Goal: Task Accomplishment & Management: Manage account settings

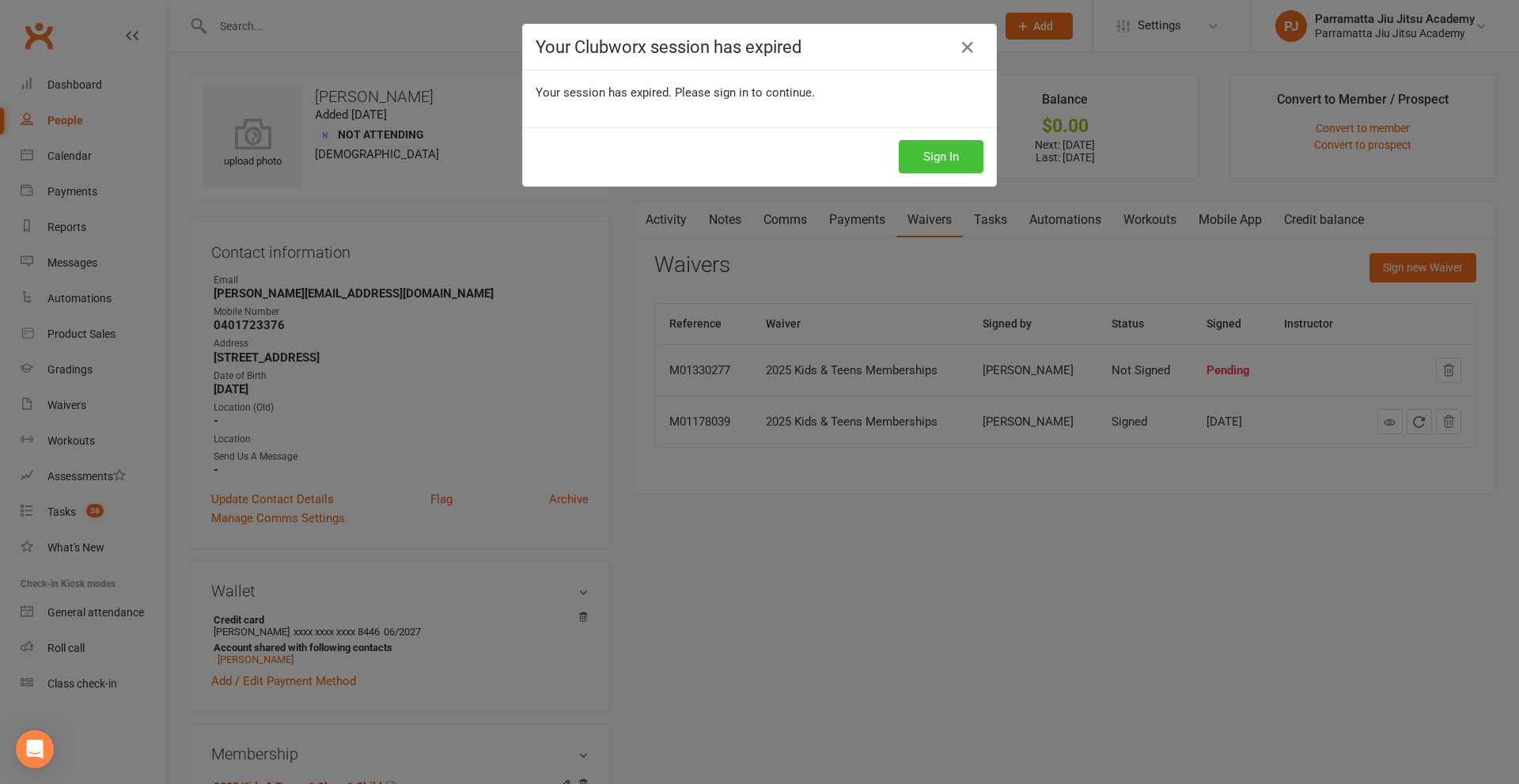
click at [933, 158] on button "Sign In" at bounding box center [940, 157] width 84 height 33
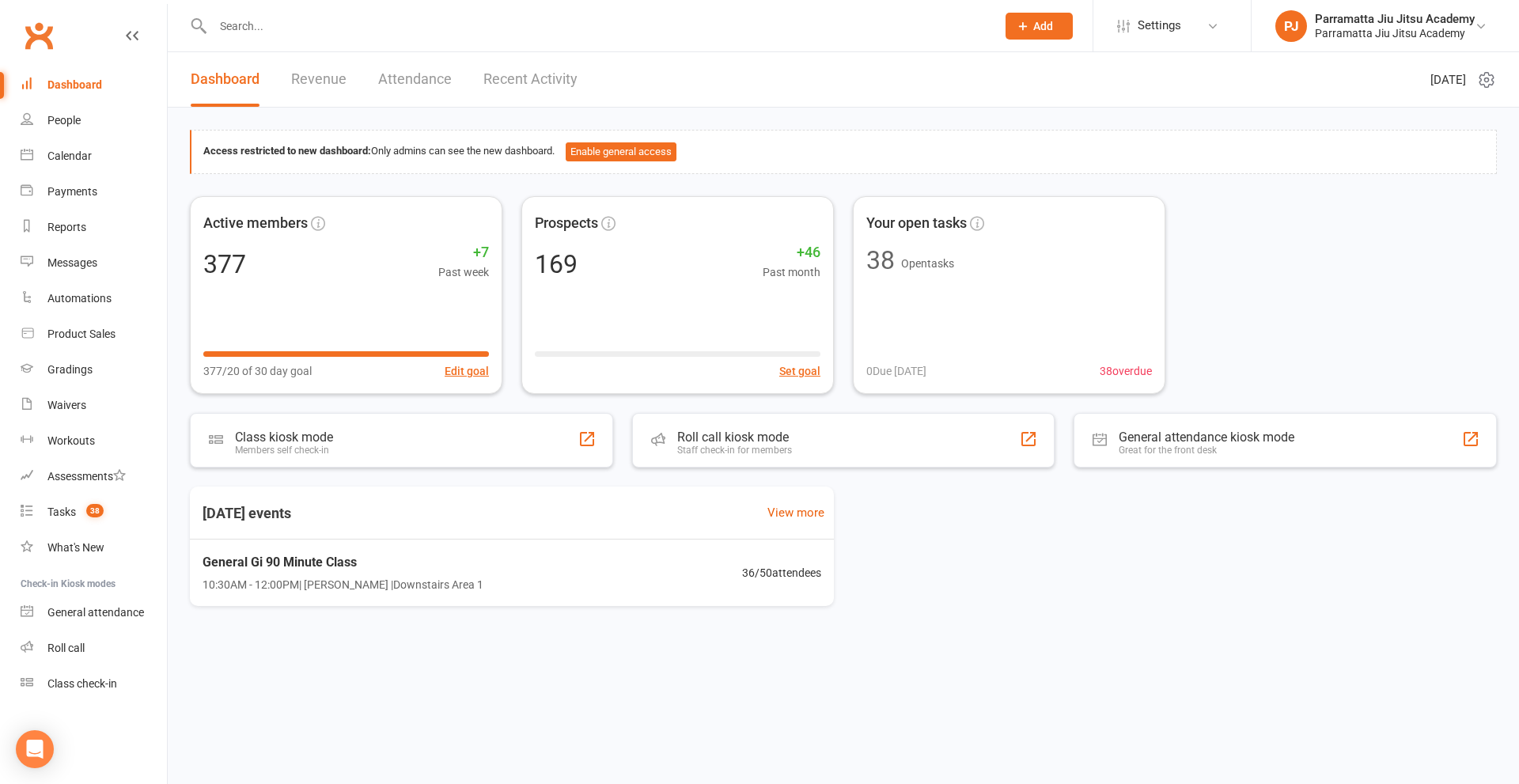
drag, startPoint x: 434, startPoint y: 36, endPoint x: 427, endPoint y: 27, distance: 11.4
click at [432, 36] on input "text" at bounding box center [596, 26] width 777 height 22
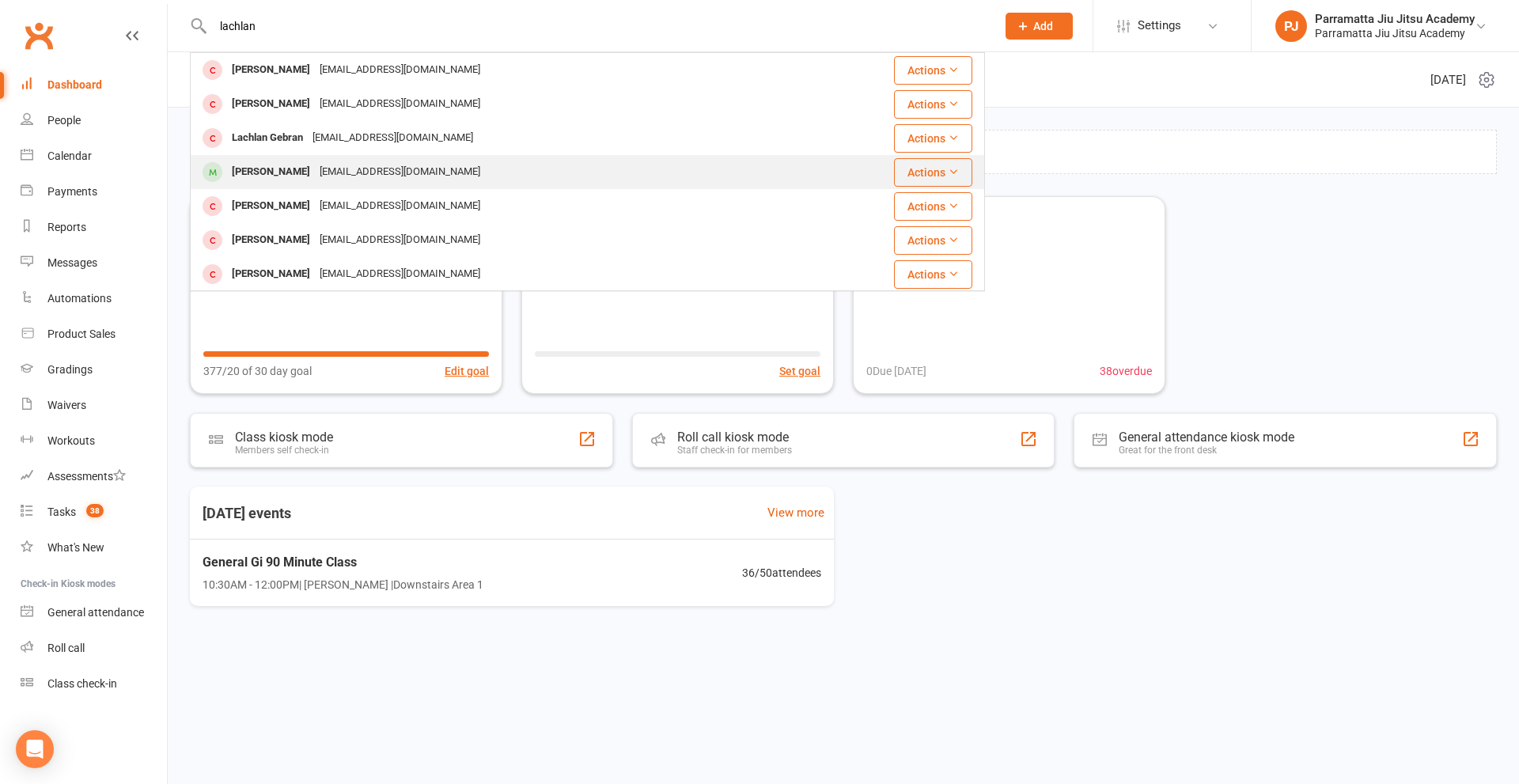
type input "lachlan"
click at [354, 161] on div "divabell@optusnet.com.au" at bounding box center [400, 172] width 170 height 23
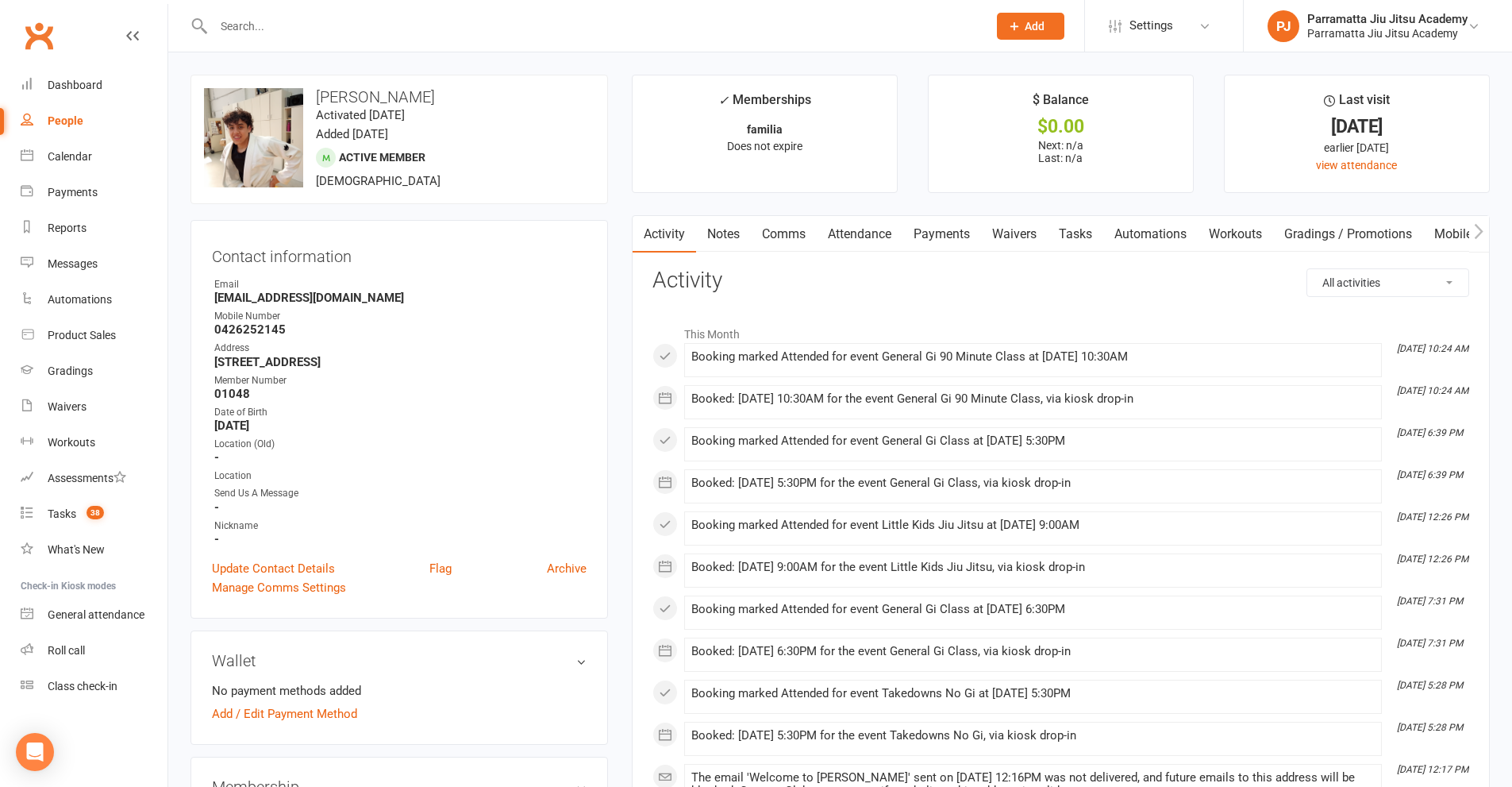
click at [361, 34] on input "text" at bounding box center [592, 26] width 767 height 22
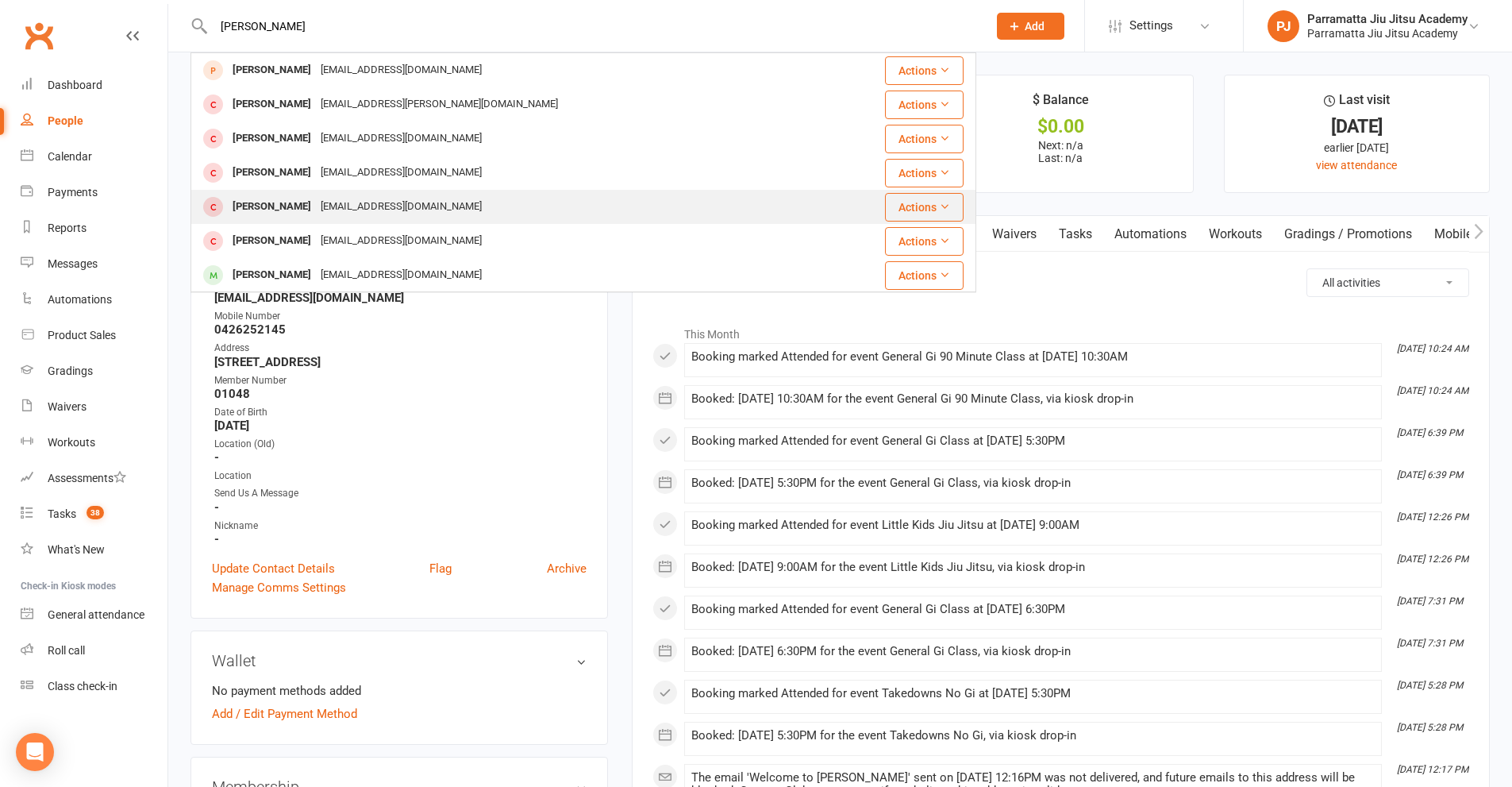
type input "liam"
click at [334, 211] on div "divabell@optusnet.com.au" at bounding box center [401, 207] width 171 height 23
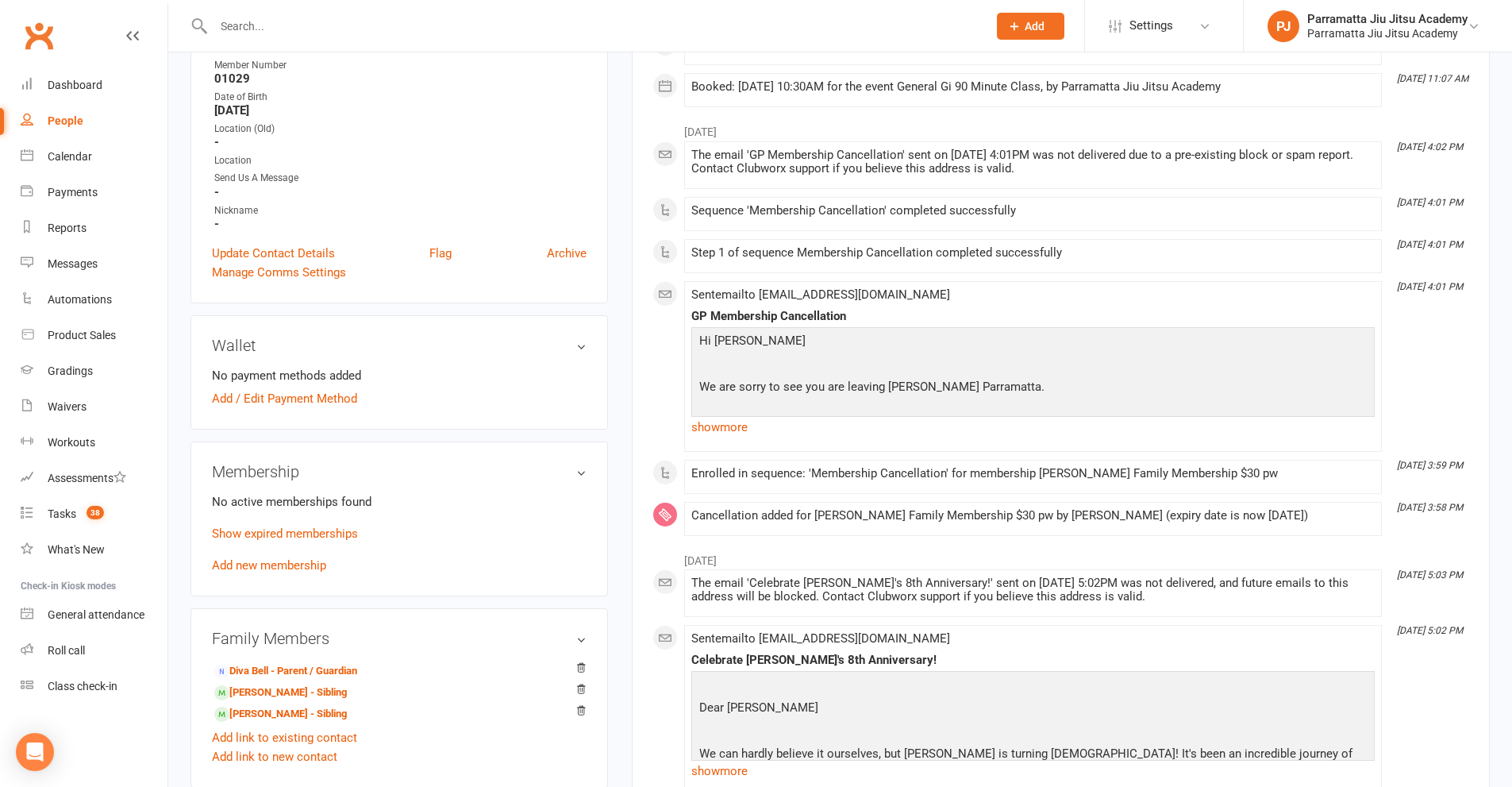
scroll to position [318, 0]
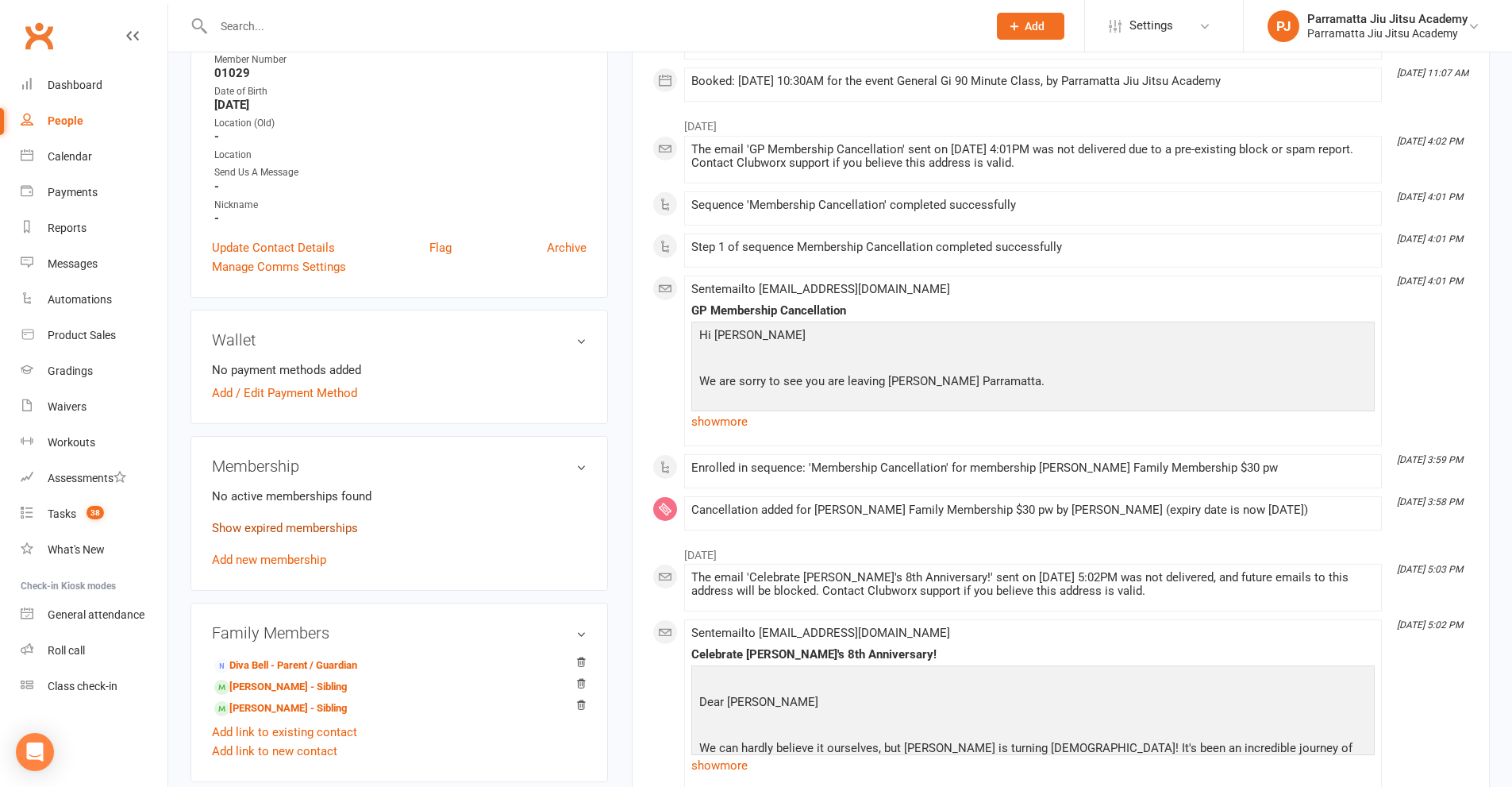
click at [293, 523] on link "Show expired memberships" at bounding box center [285, 528] width 146 height 15
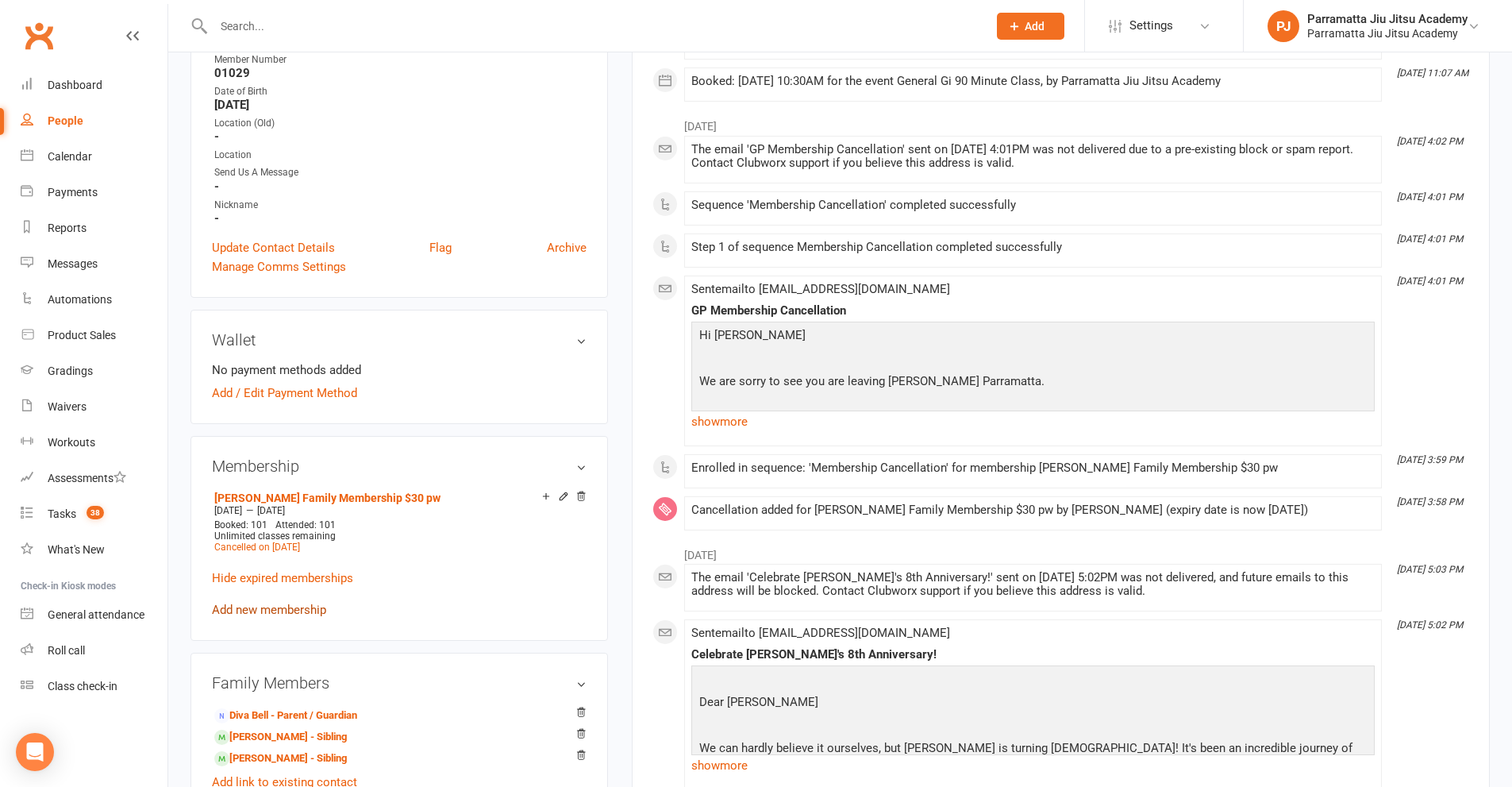
click at [280, 607] on link "Add new membership" at bounding box center [269, 609] width 115 height 15
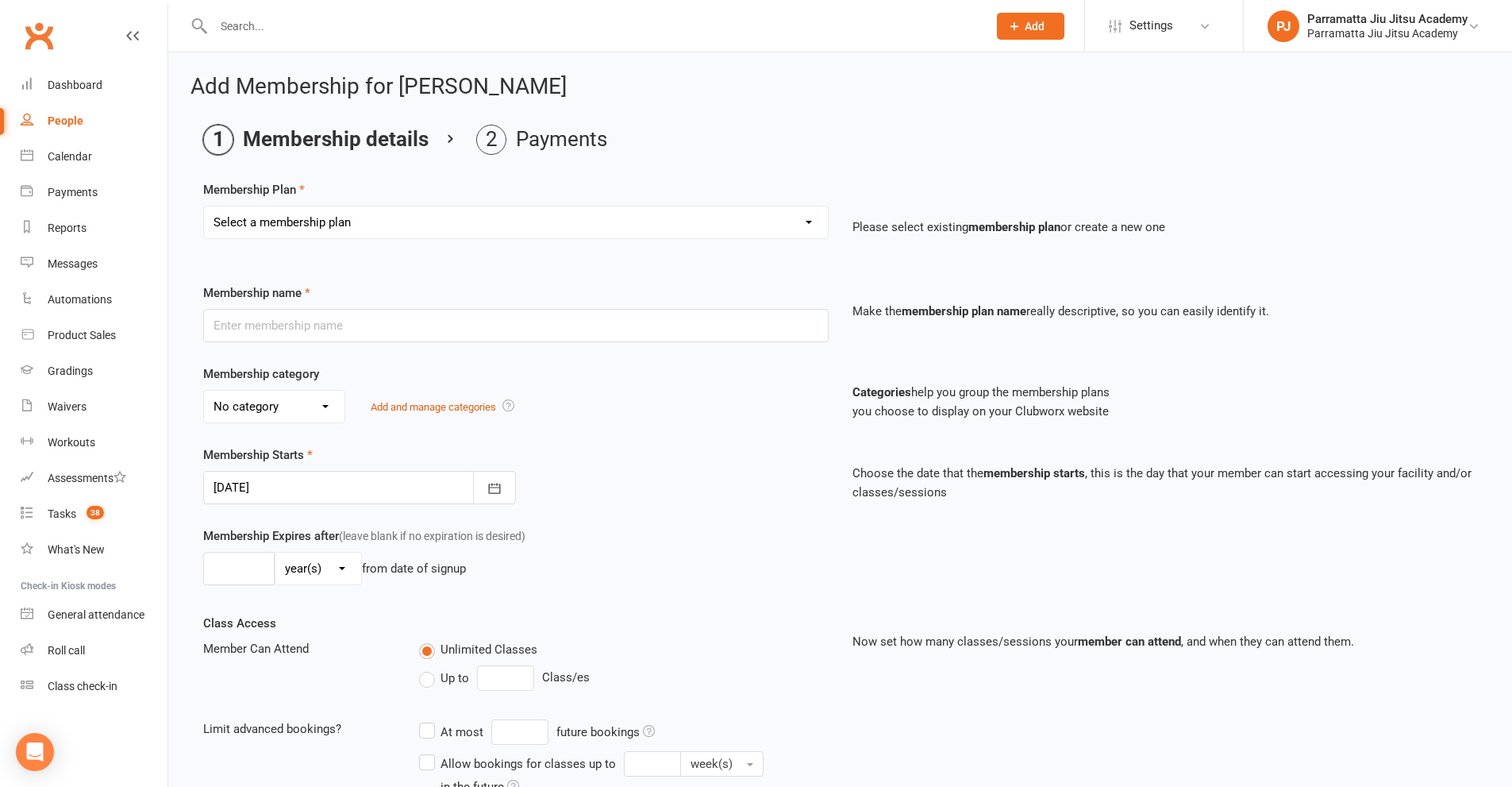
click at [522, 220] on select "Select a membership plan Create new Membership Plan 2025 Adult Unlimited 2025 K…" at bounding box center [516, 222] width 623 height 32
select select "49"
click at [204, 206] on select "Select a membership plan Create new Membership Plan 2025 Adult Unlimited 2025 K…" at bounding box center [516, 222] width 623 height 32
type input "familia"
select select "11"
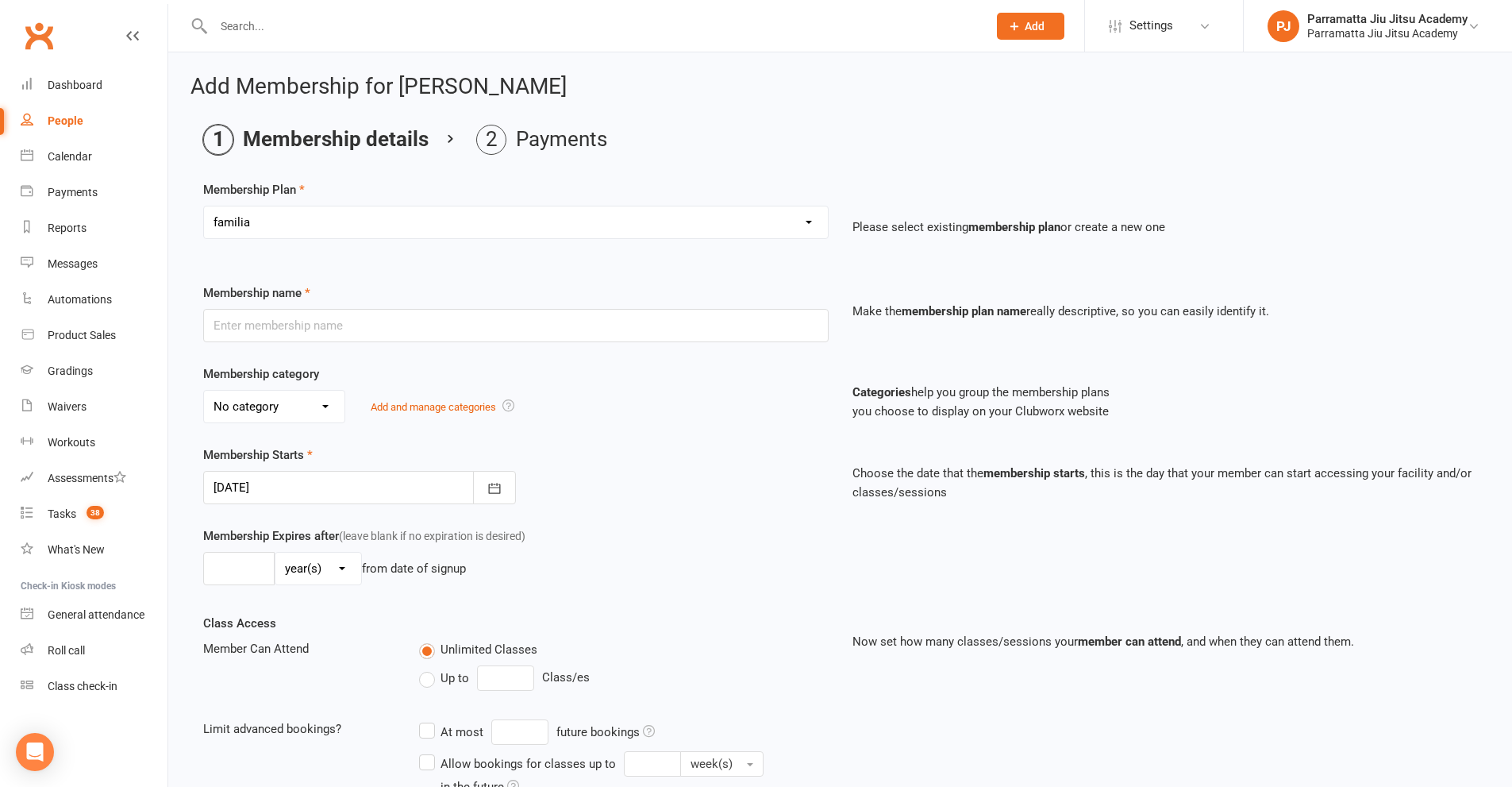
type input "0"
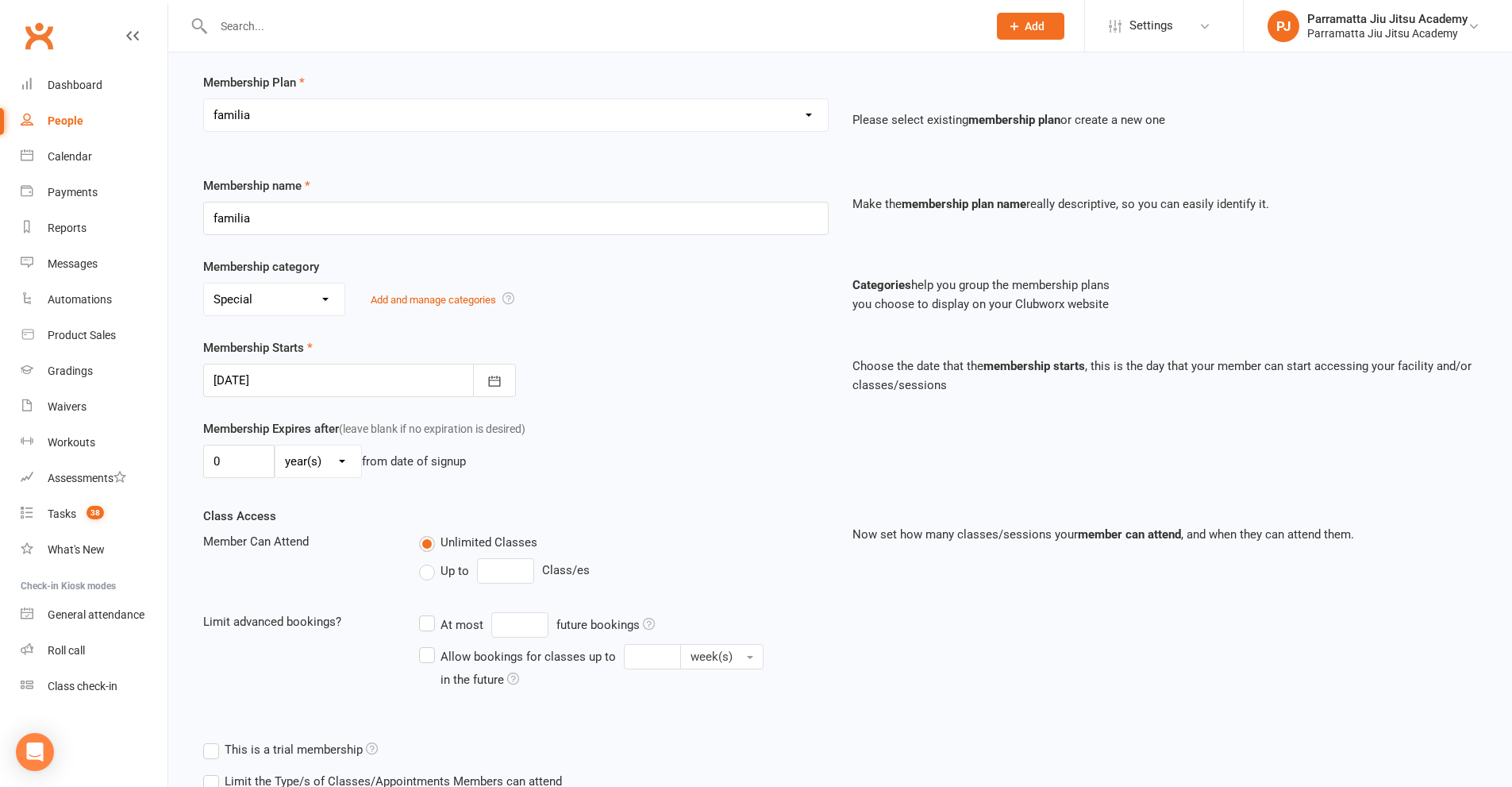
scroll to position [254, 0]
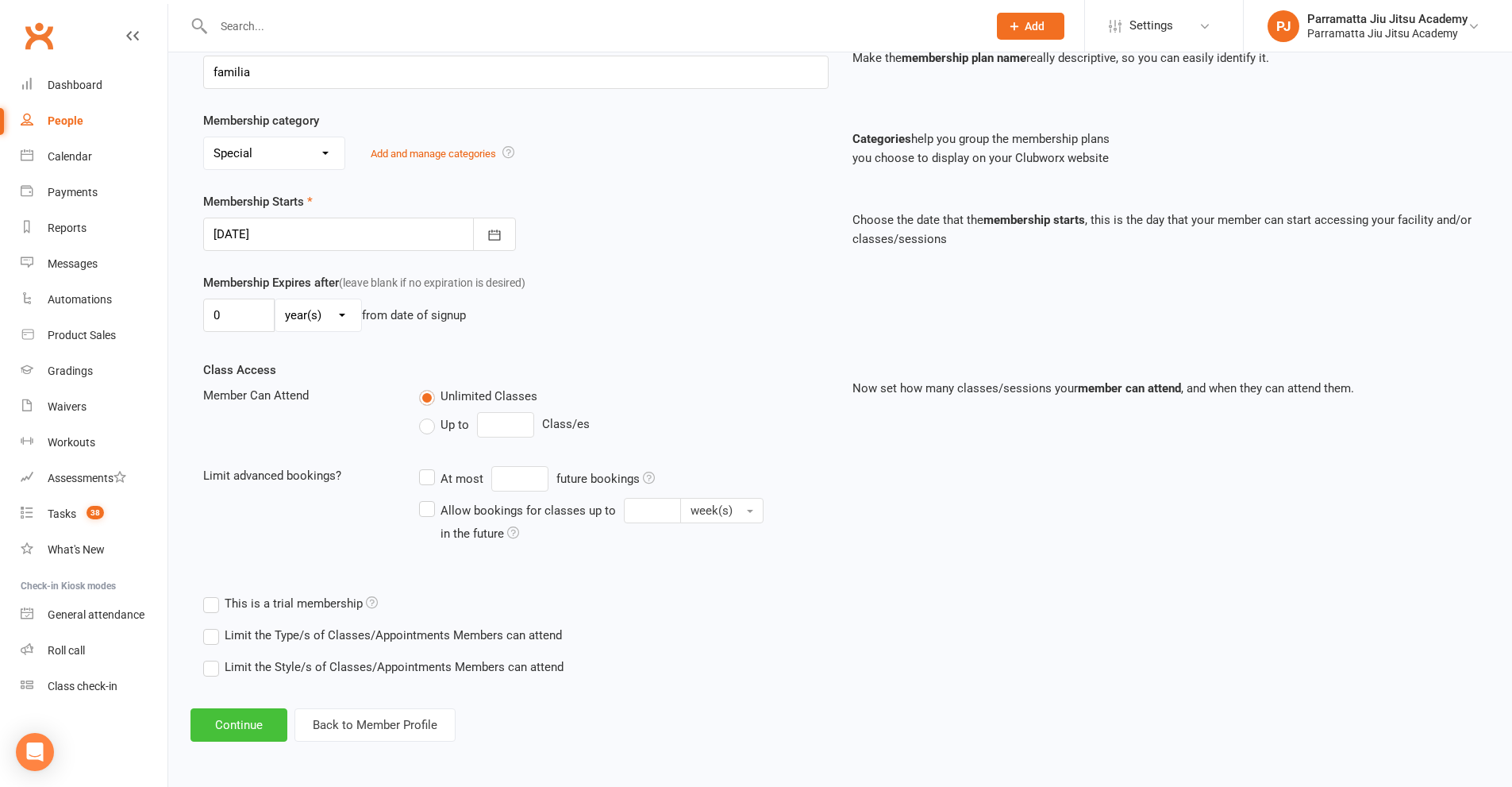
click at [260, 727] on button "Continue" at bounding box center [239, 725] width 97 height 33
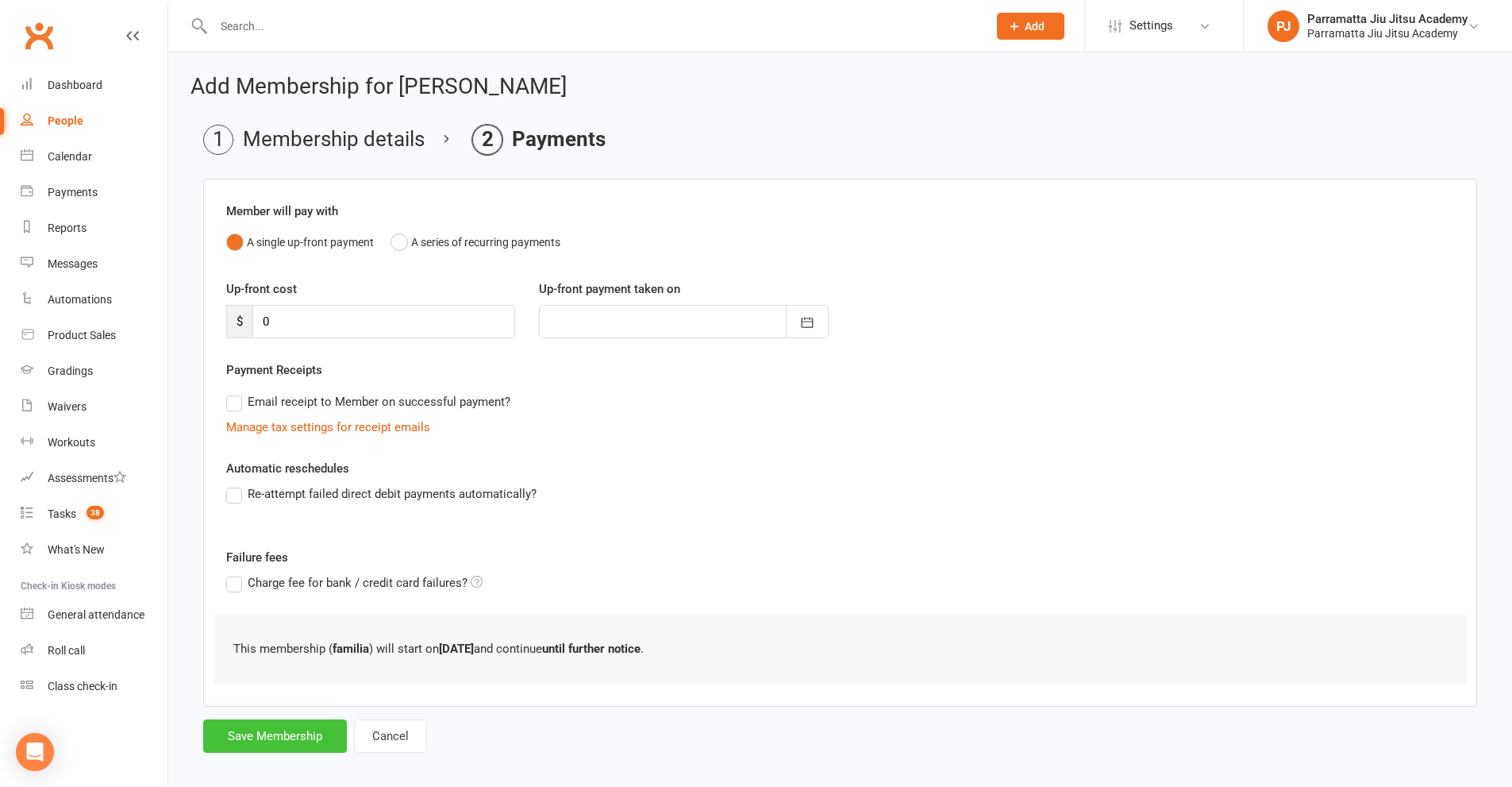
click at [309, 735] on button "Save Membership" at bounding box center [275, 736] width 144 height 33
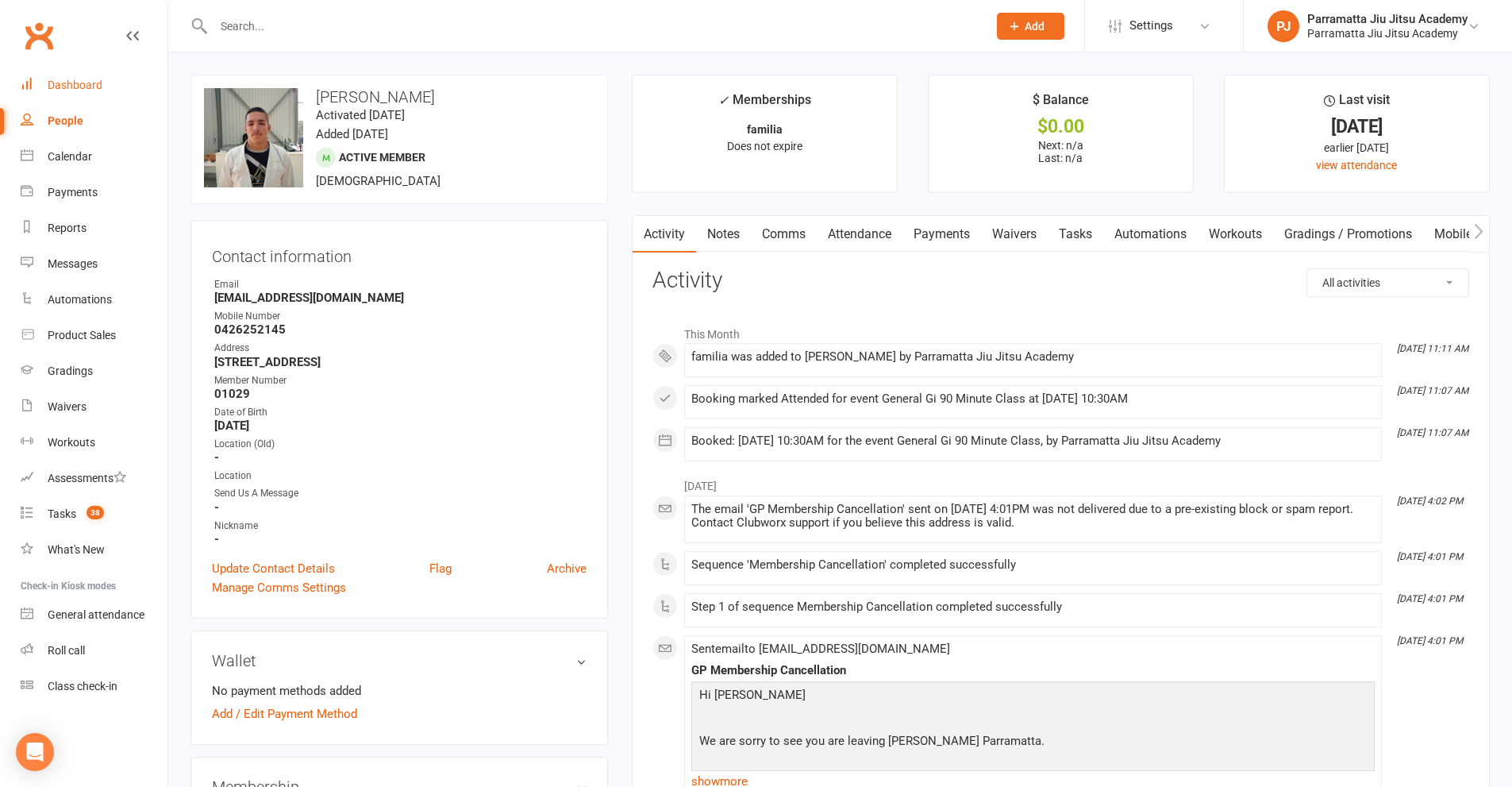
click at [93, 85] on div "Dashboard" at bounding box center [75, 85] width 54 height 13
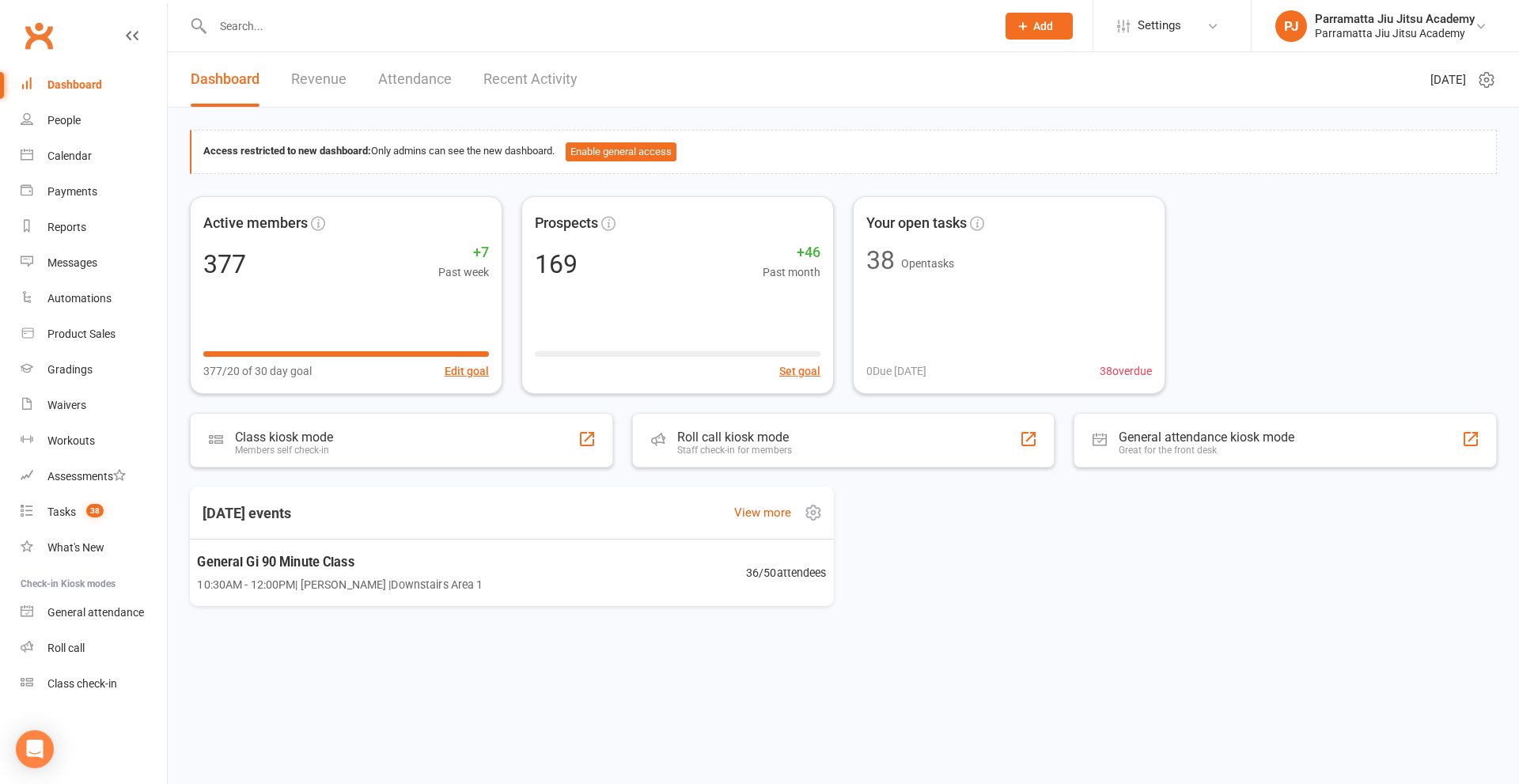
click at [421, 578] on span "10:30AM - 12:00PM | Jairson Rosa | Downstairs Area 1" at bounding box center [340, 585] width 286 height 18
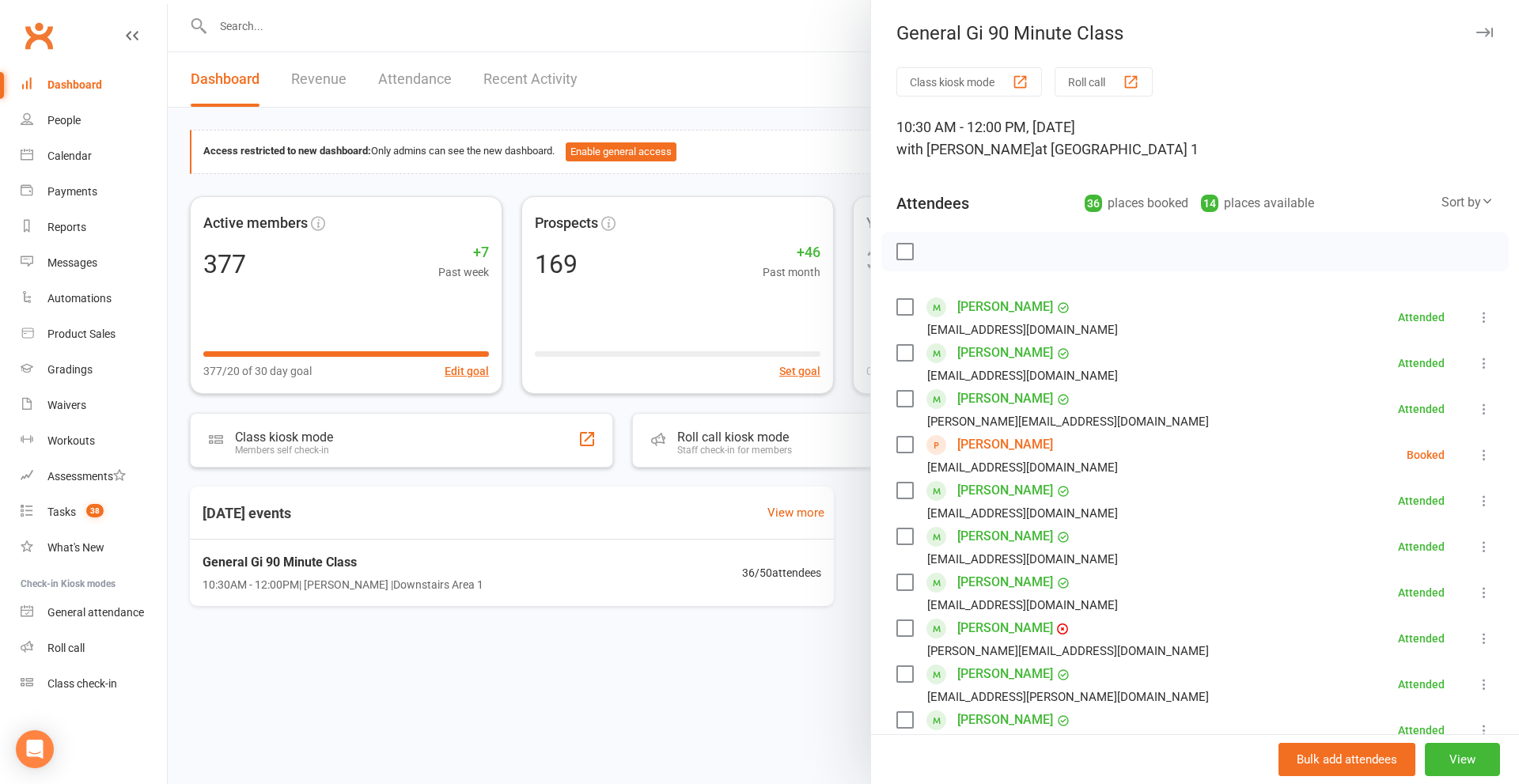
click at [1476, 457] on icon at bounding box center [1484, 455] width 15 height 15
click at [1392, 516] on link "Remove" at bounding box center [1414, 517] width 157 height 32
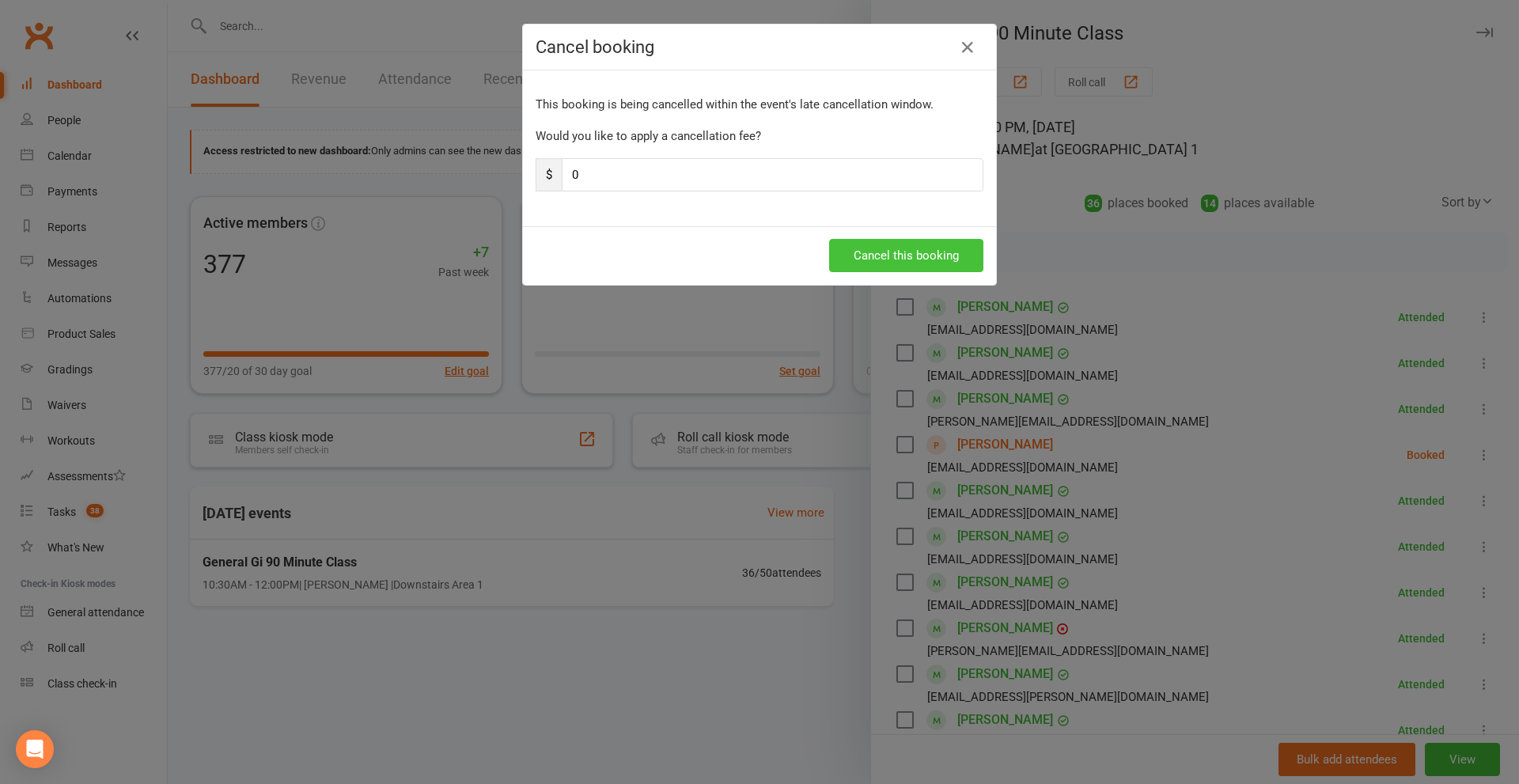
click at [911, 262] on button "Cancel this booking" at bounding box center [906, 256] width 154 height 33
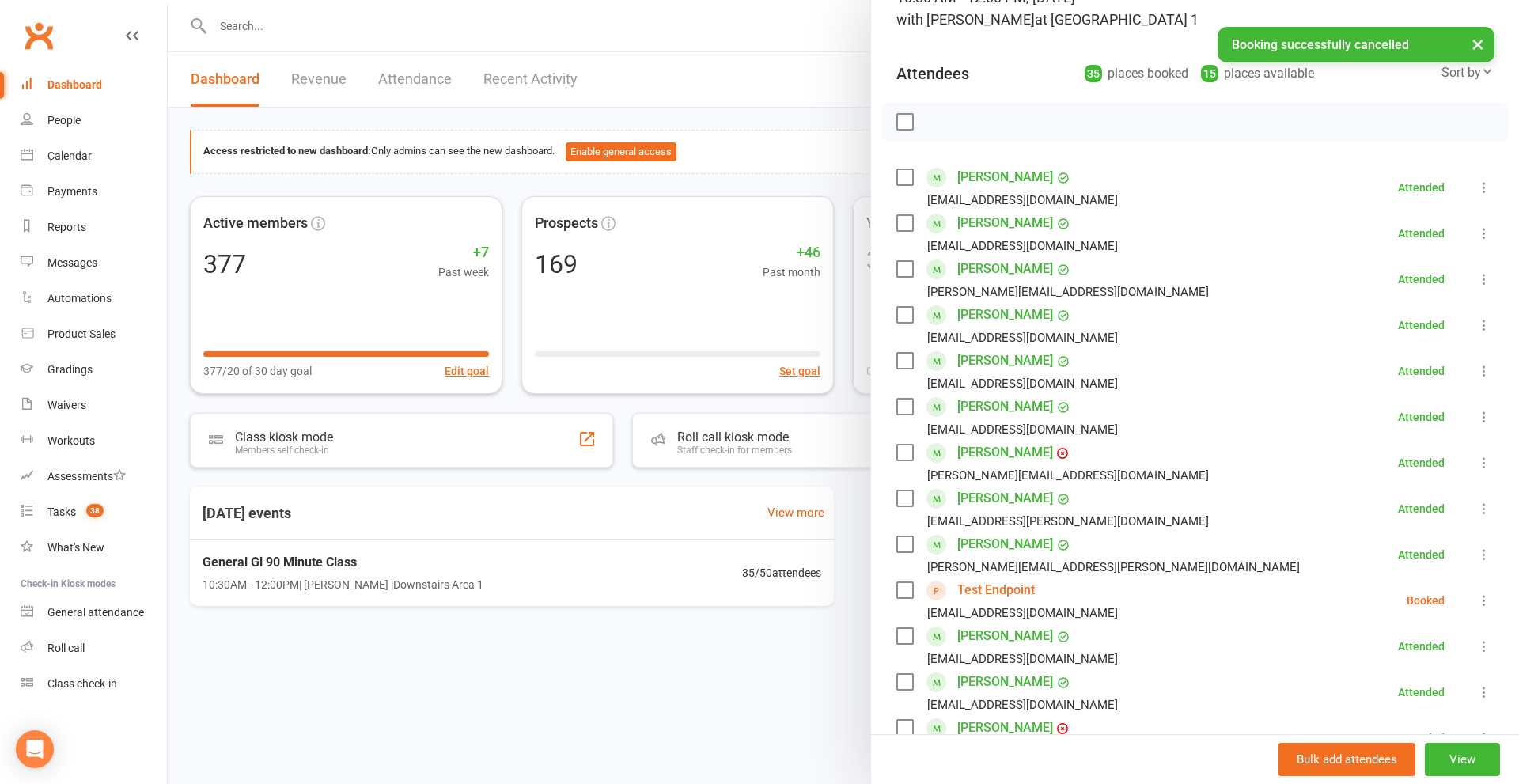
scroll to position [158, 0]
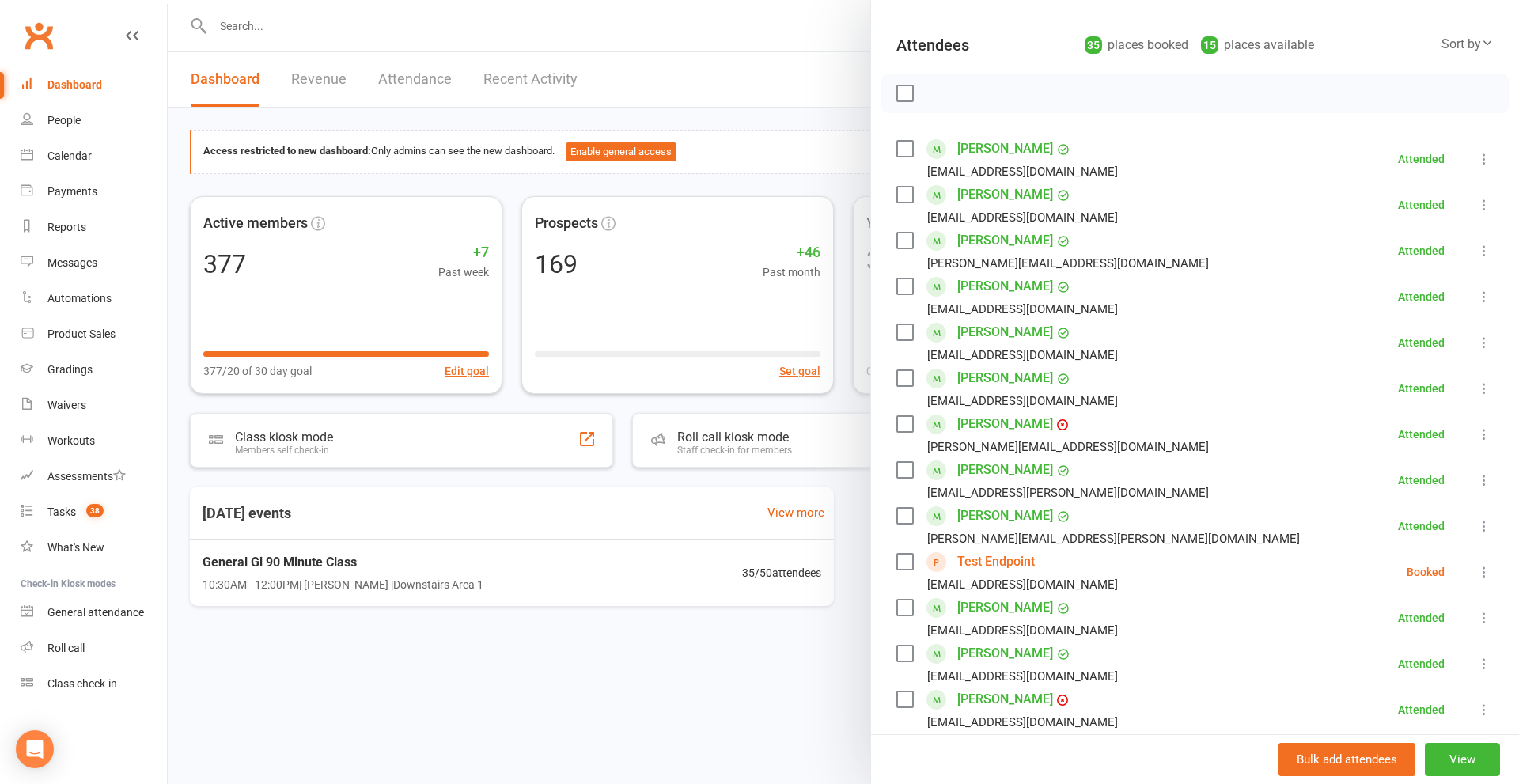
click at [1476, 568] on icon at bounding box center [1484, 572] width 15 height 15
click at [1382, 644] on link "Remove" at bounding box center [1414, 634] width 157 height 32
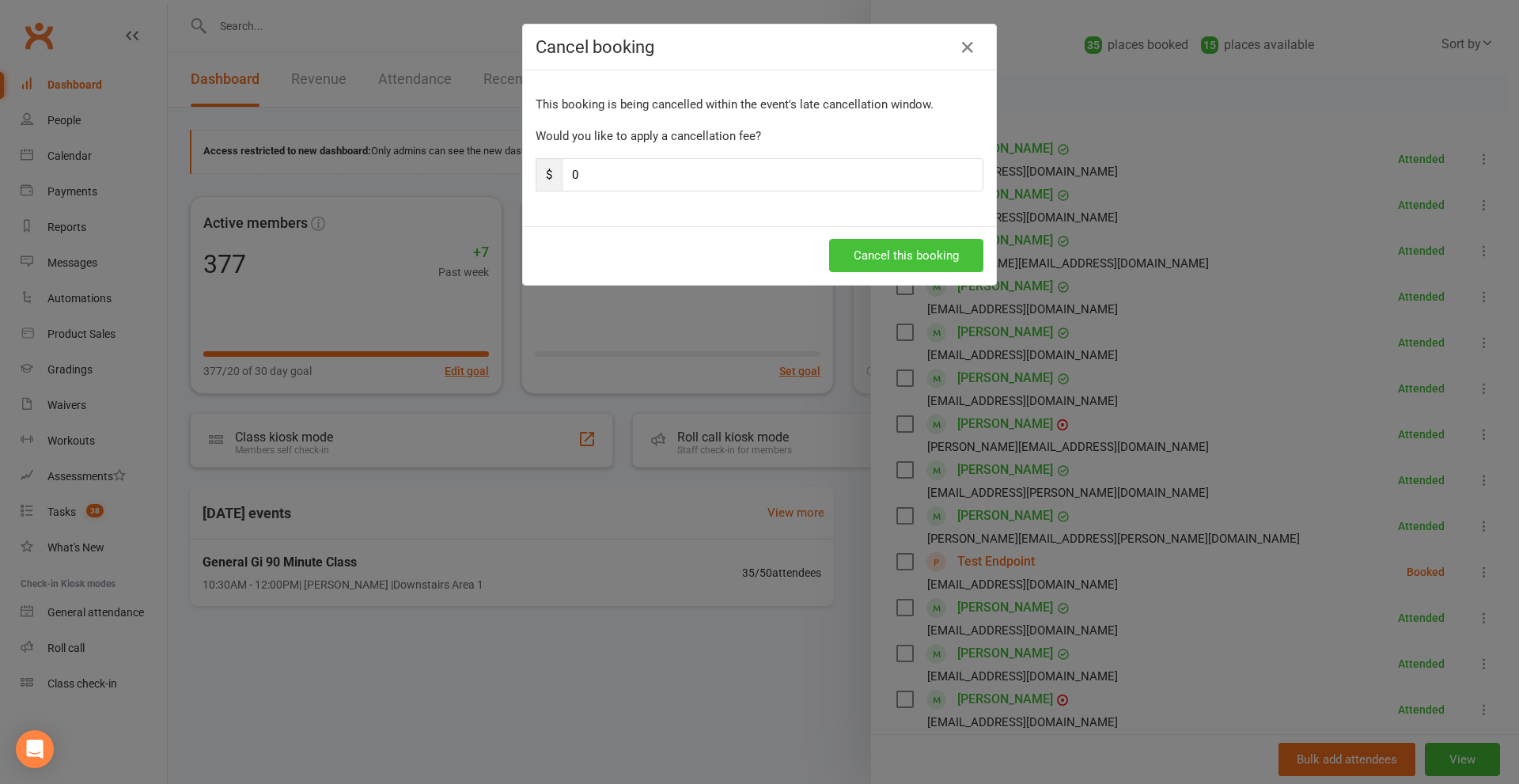
click at [872, 255] on button "Cancel this booking" at bounding box center [906, 256] width 154 height 33
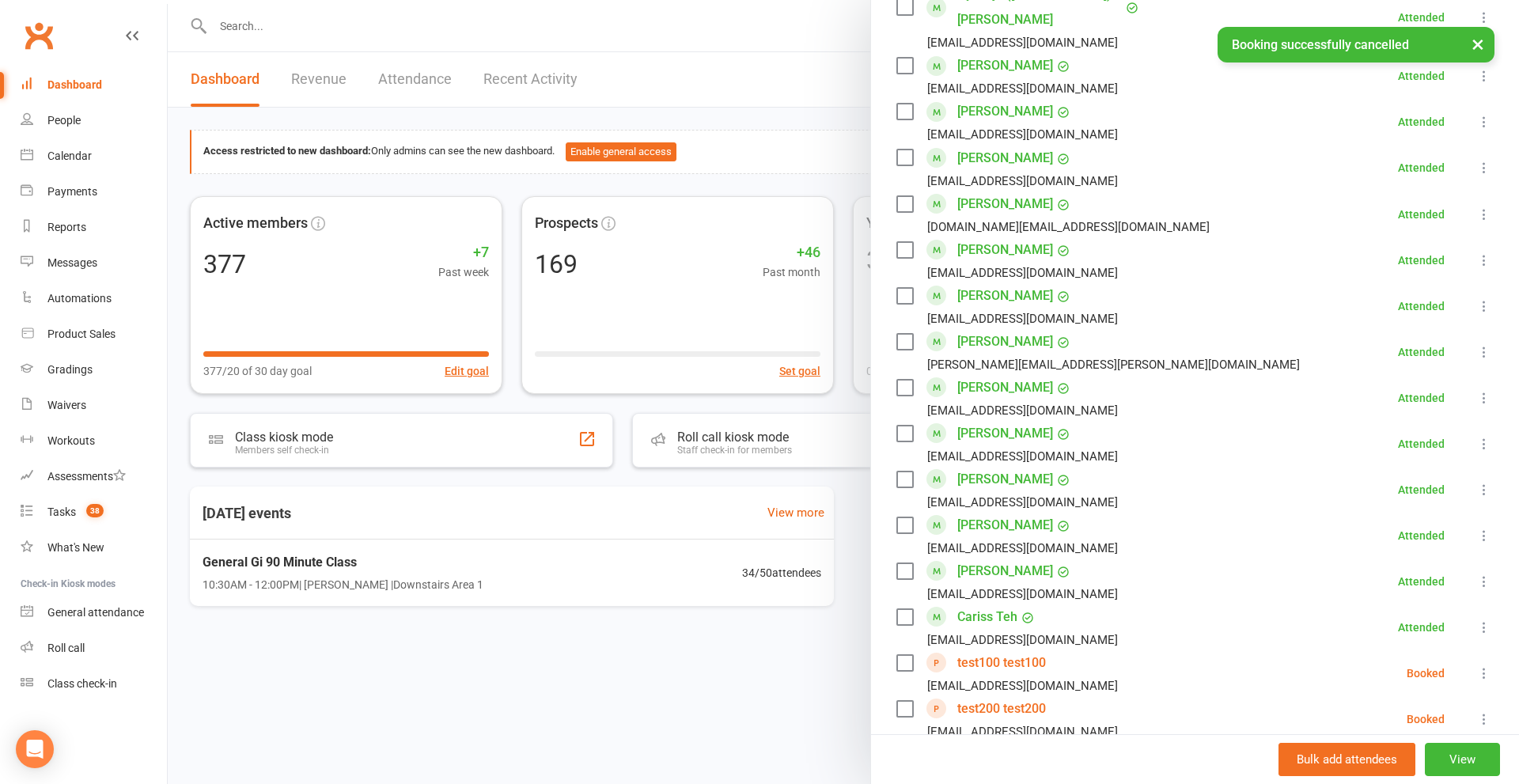
scroll to position [1028, 0]
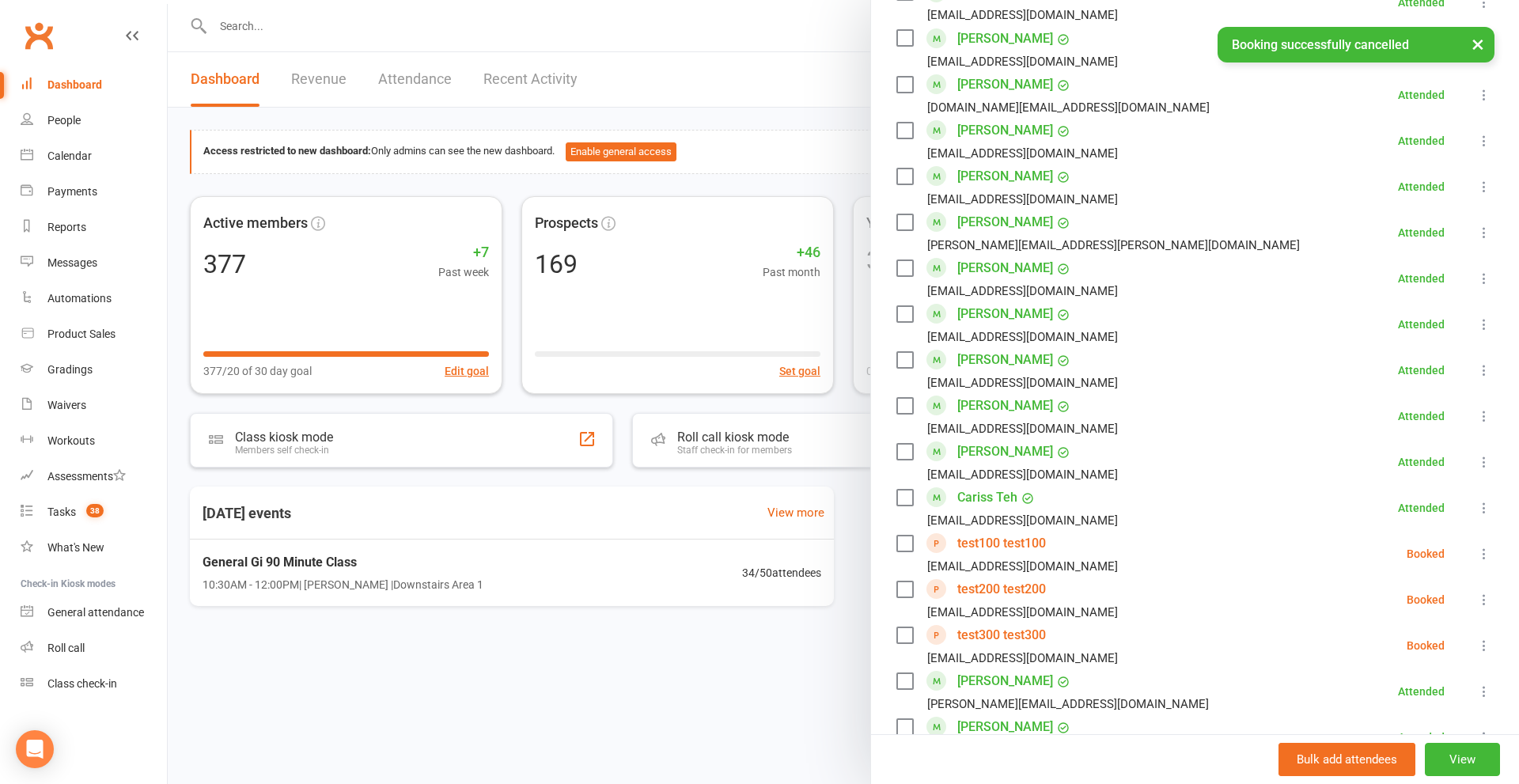
click at [1476, 546] on icon at bounding box center [1484, 554] width 15 height 15
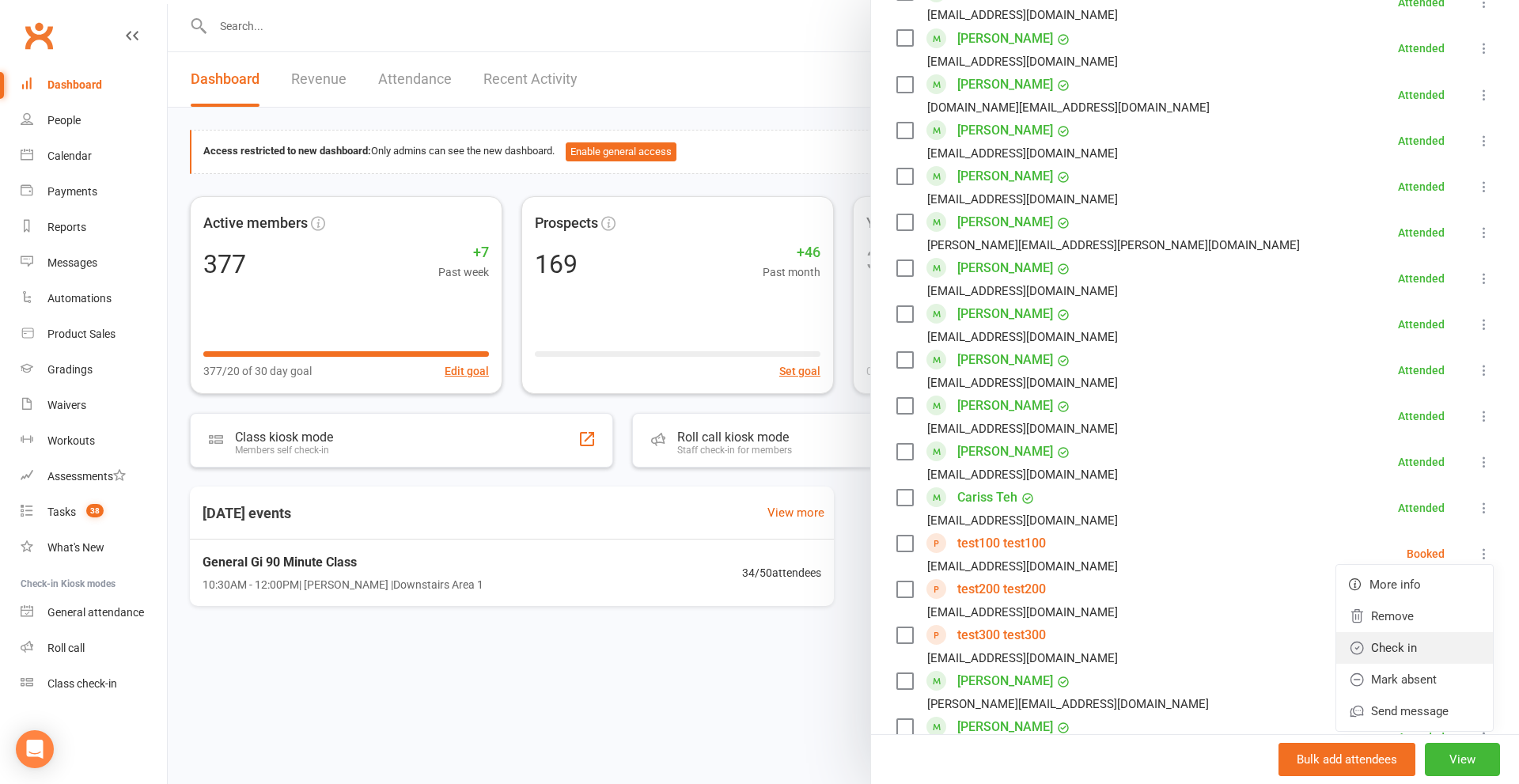
drag, startPoint x: 1382, startPoint y: 609, endPoint x: 1291, endPoint y: 619, distance: 91.5
click at [1381, 632] on link "Check in" at bounding box center [1414, 648] width 157 height 32
click at [1476, 591] on icon at bounding box center [1484, 599] width 15 height 15
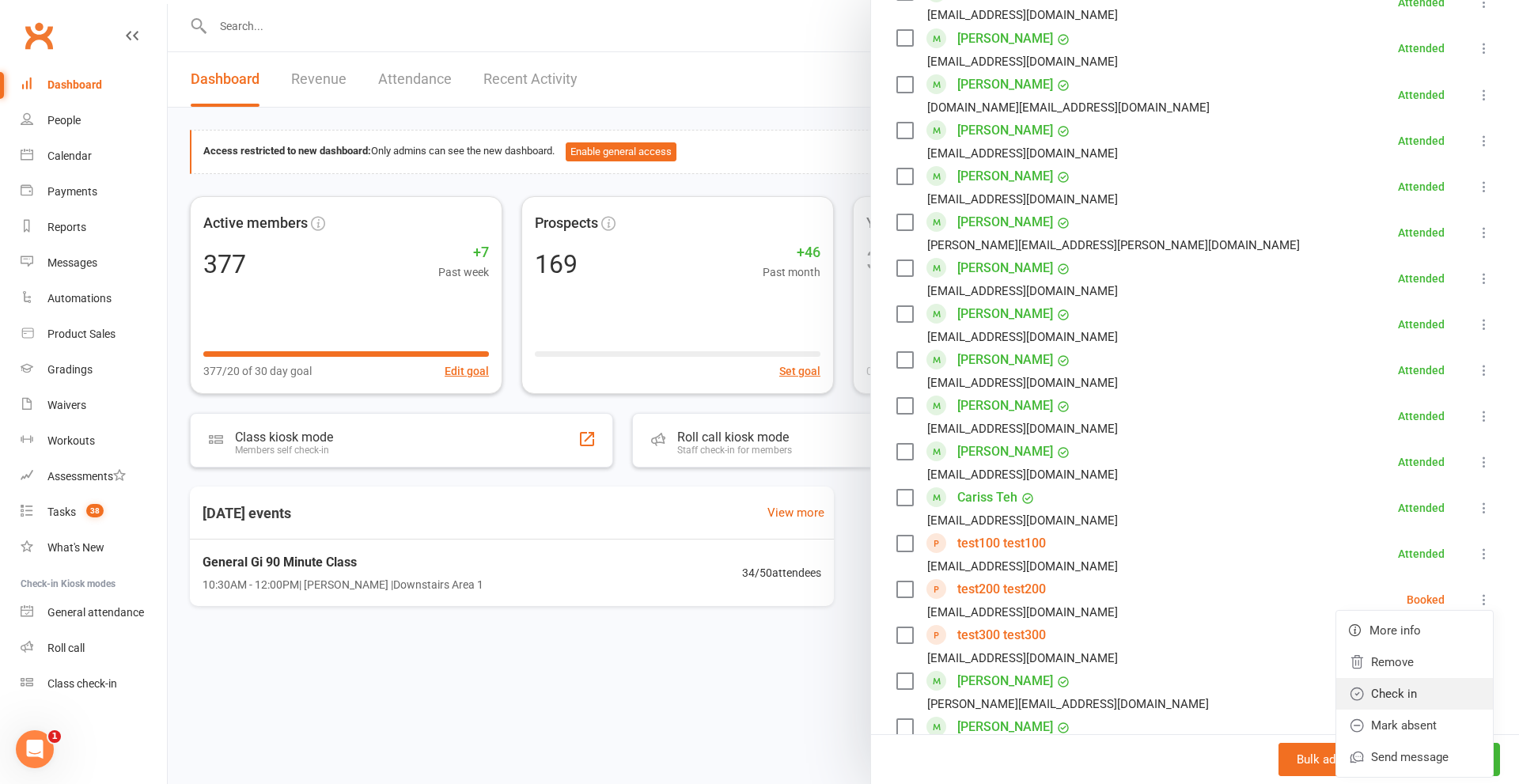
scroll to position [0, 0]
click at [1369, 678] on link "Check in" at bounding box center [1414, 693] width 157 height 32
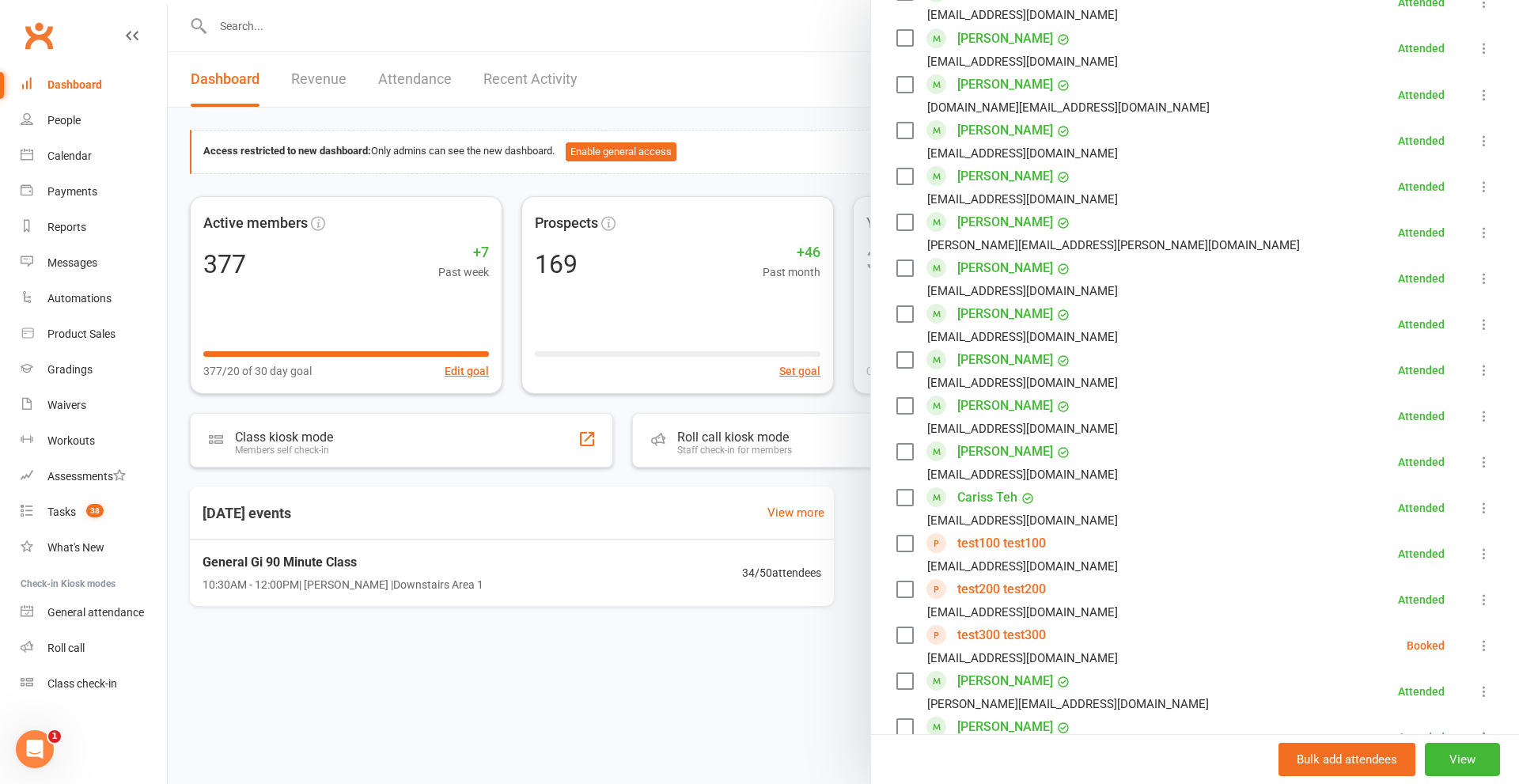
click at [1476, 638] on icon at bounding box center [1484, 646] width 15 height 15
click at [1388, 756] on link "Mark absent" at bounding box center [1414, 771] width 157 height 32
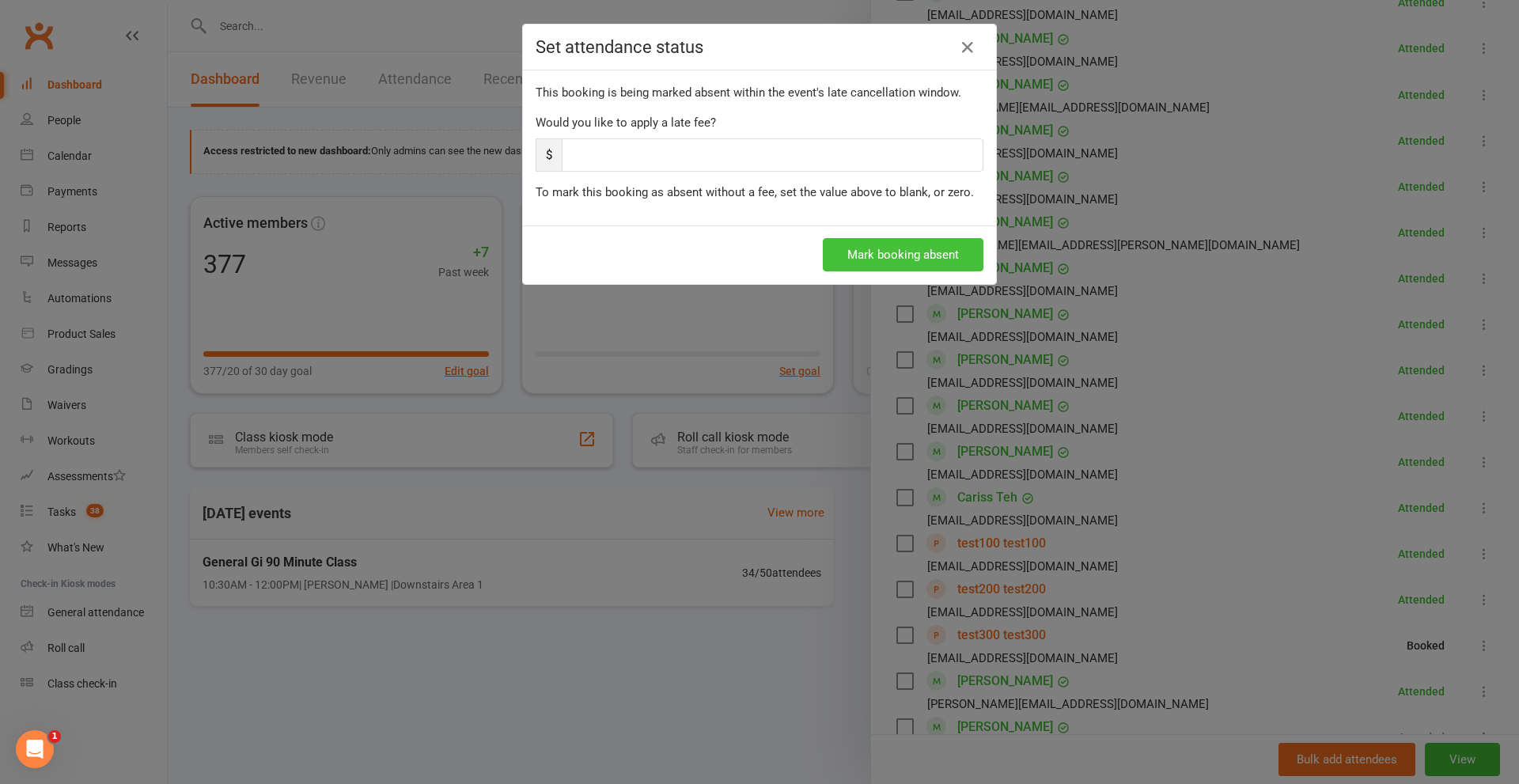
click at [894, 245] on button "Mark booking absent" at bounding box center [903, 255] width 161 height 33
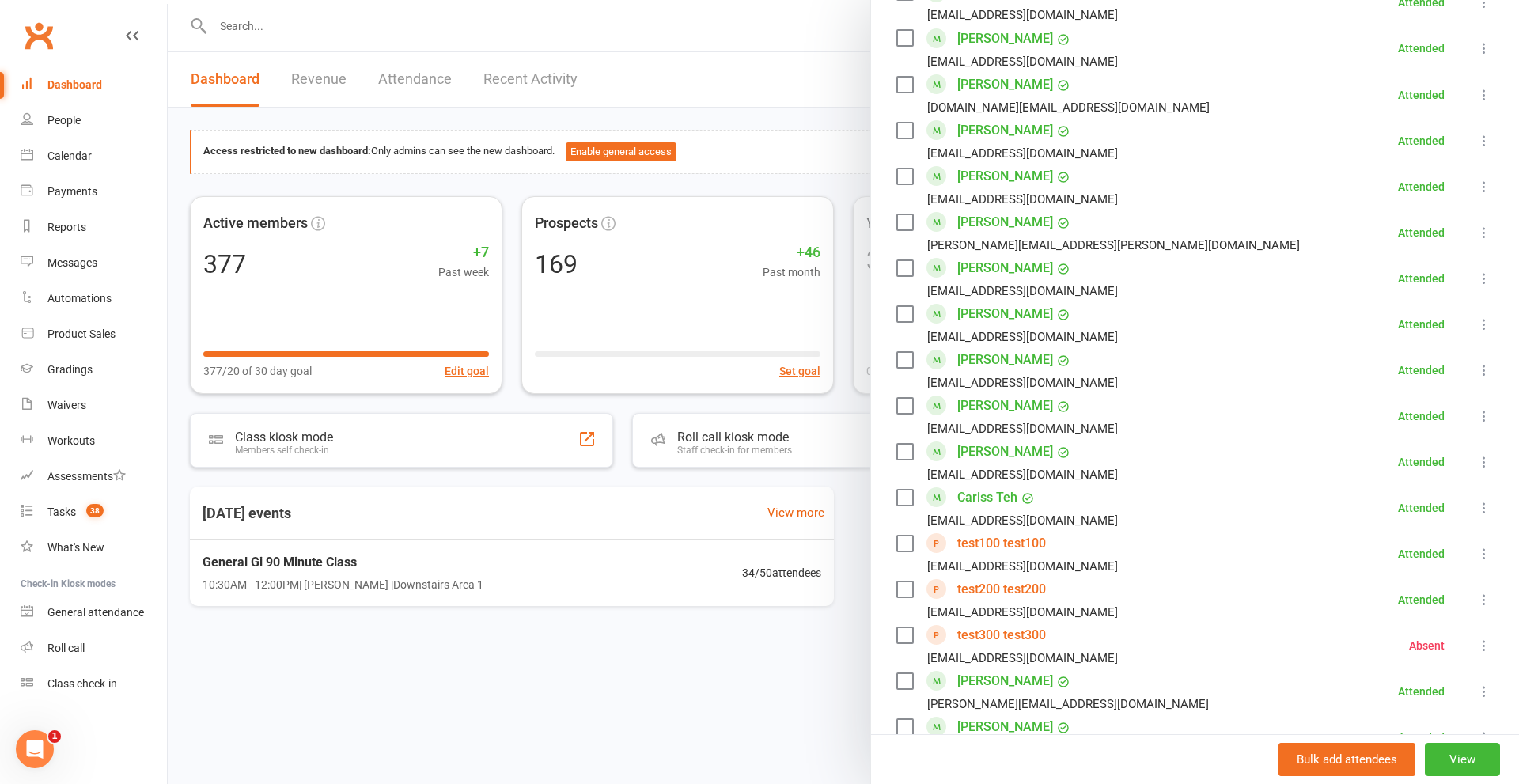
click at [1476, 638] on icon at bounding box center [1484, 646] width 15 height 15
click at [1369, 692] on link "Remove" at bounding box center [1414, 708] width 157 height 32
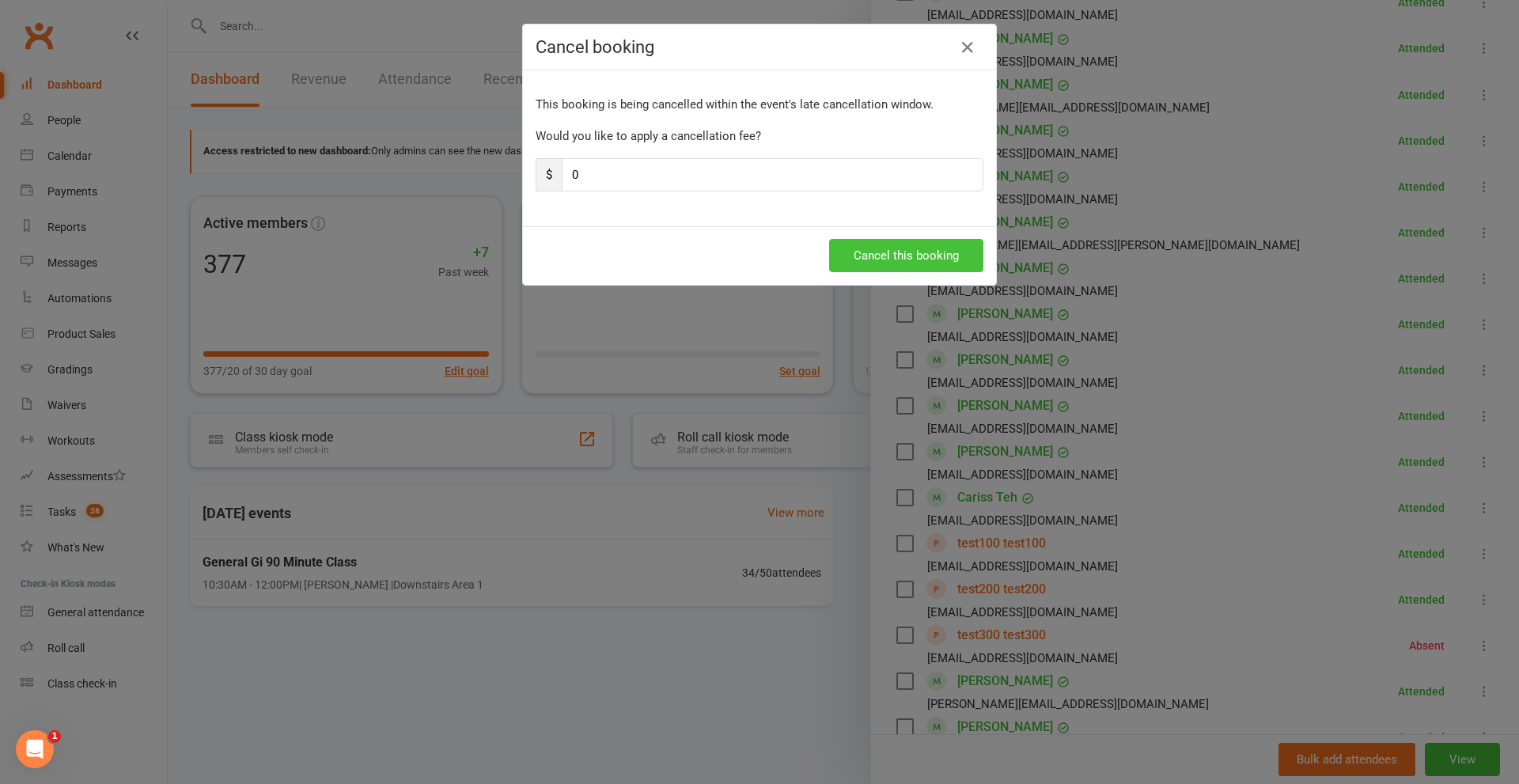
drag, startPoint x: 895, startPoint y: 260, endPoint x: 1042, endPoint y: 301, distance: 152.6
click at [898, 260] on button "Cancel this booking" at bounding box center [906, 256] width 154 height 33
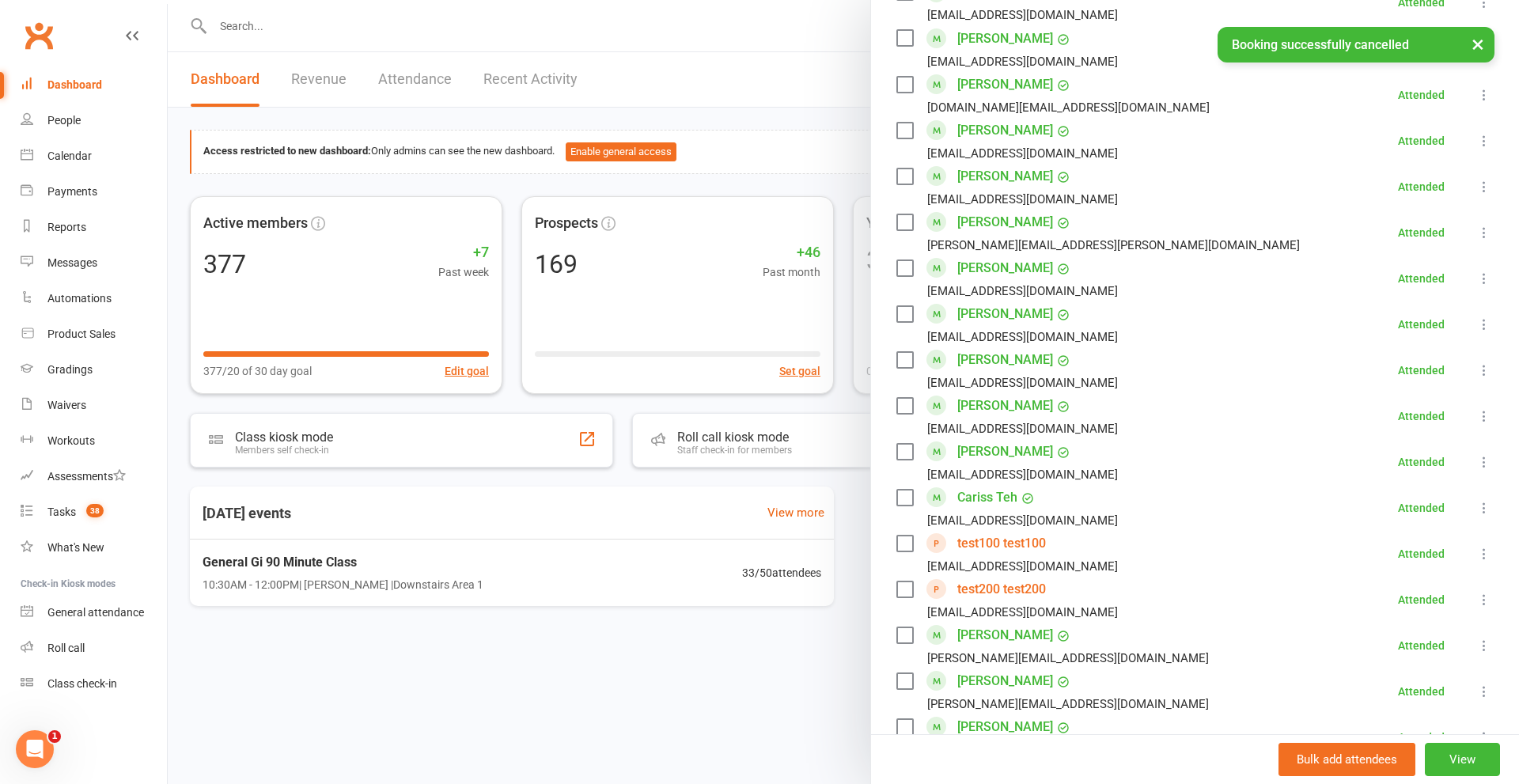
click at [1476, 591] on icon at bounding box center [1484, 599] width 15 height 15
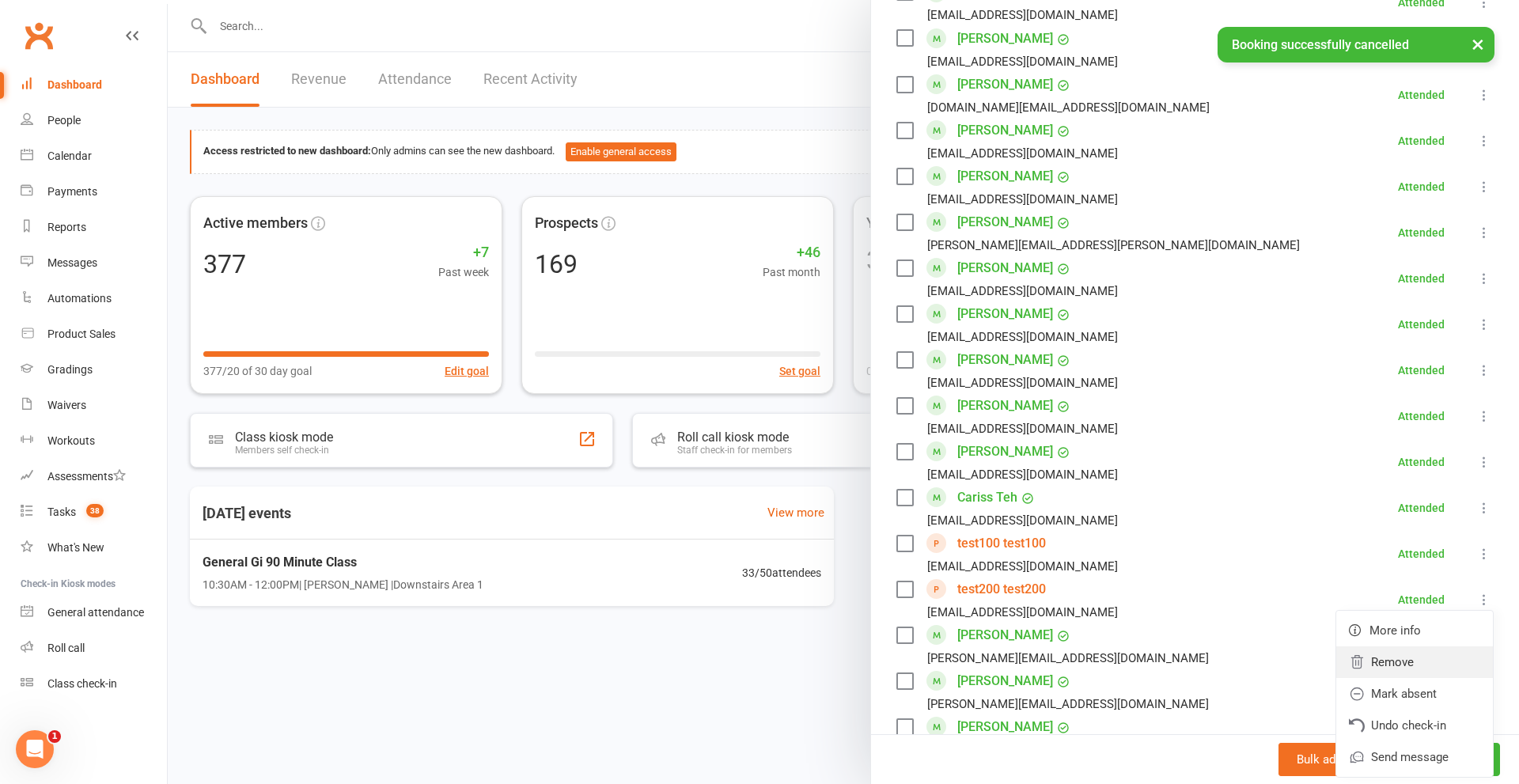
click at [1371, 647] on link "Remove" at bounding box center [1414, 662] width 157 height 32
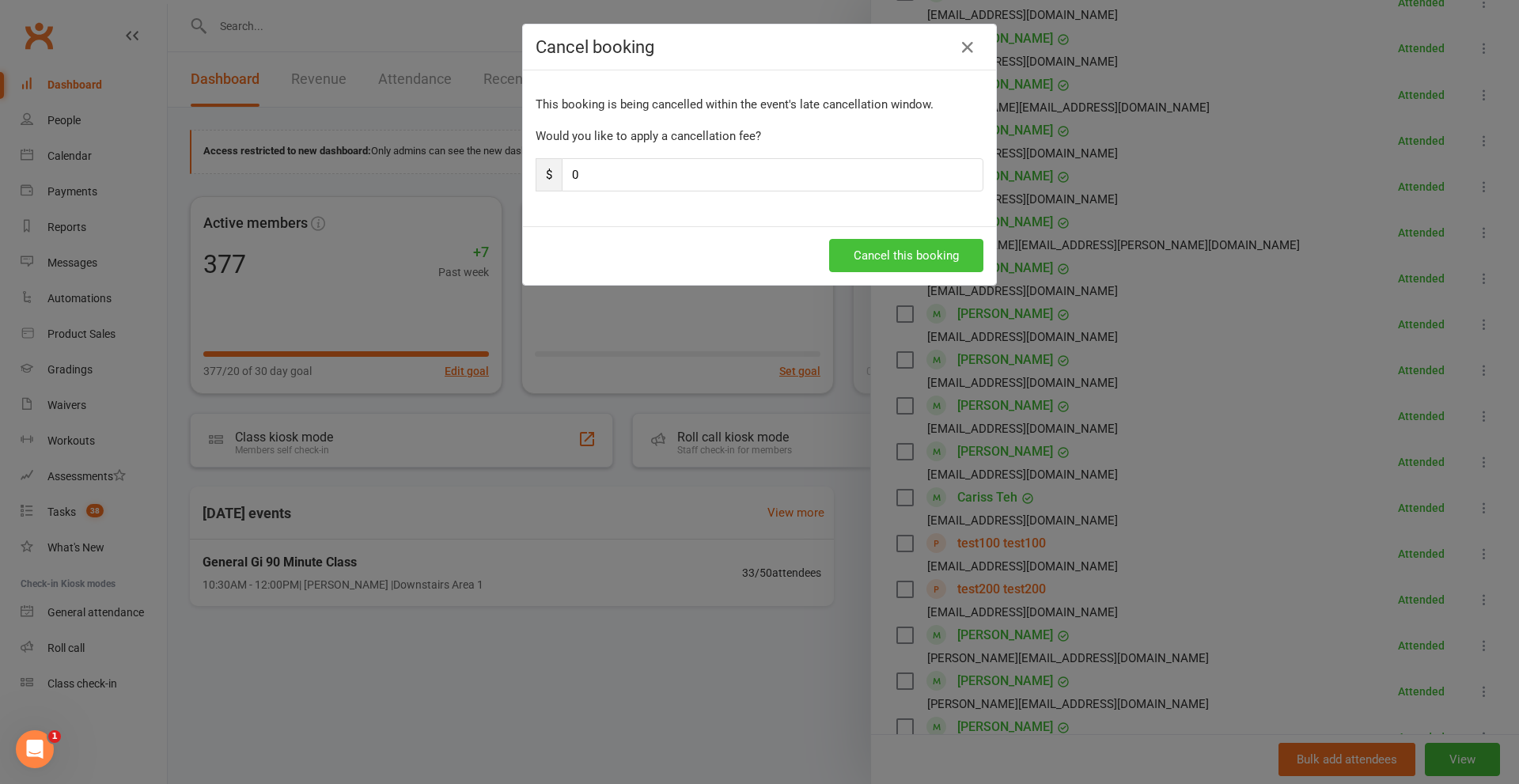
click at [878, 249] on button "Cancel this booking" at bounding box center [906, 256] width 154 height 33
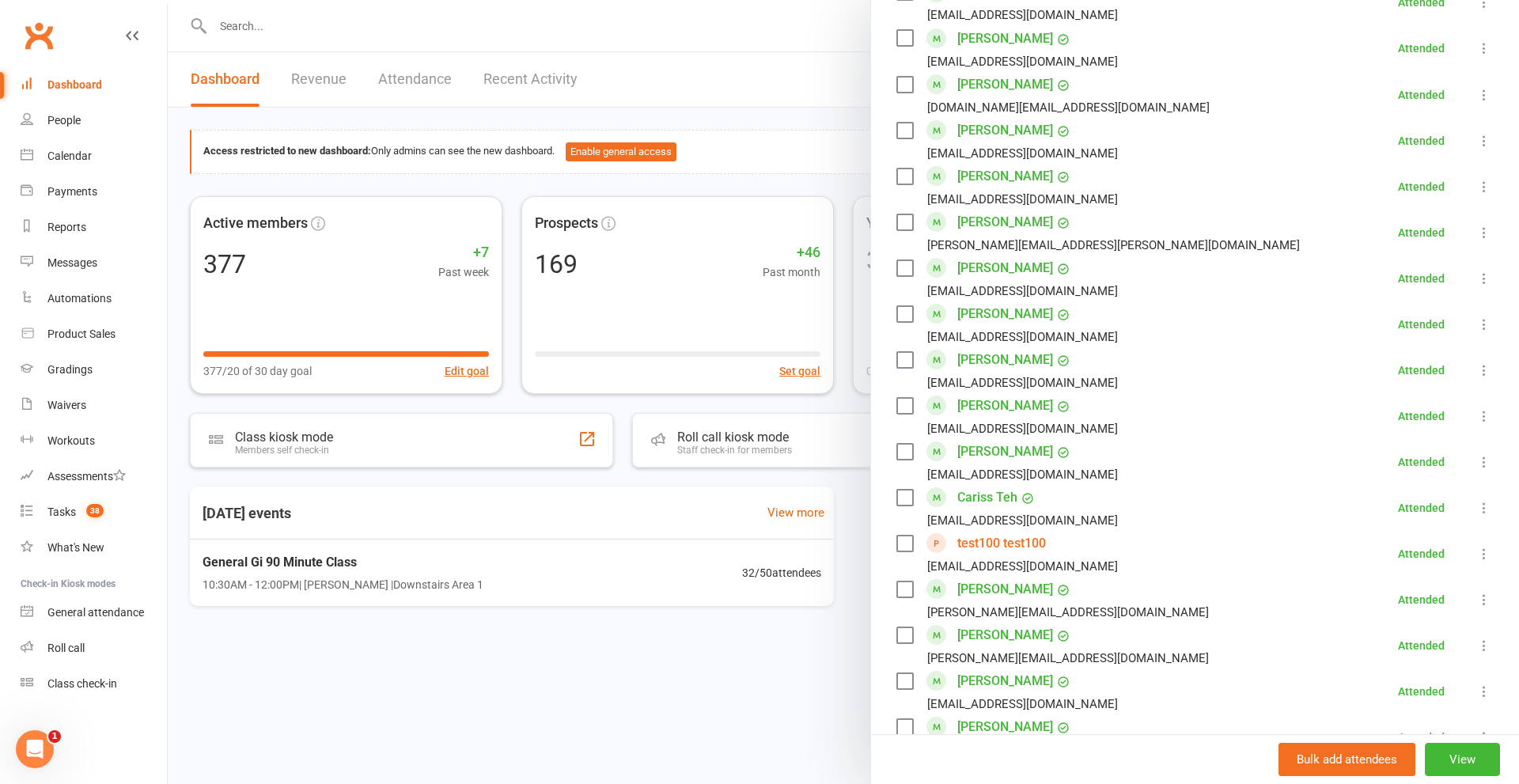
click at [1476, 546] on icon at bounding box center [1484, 554] width 15 height 15
click at [1357, 600] on link "Remove" at bounding box center [1414, 616] width 157 height 32
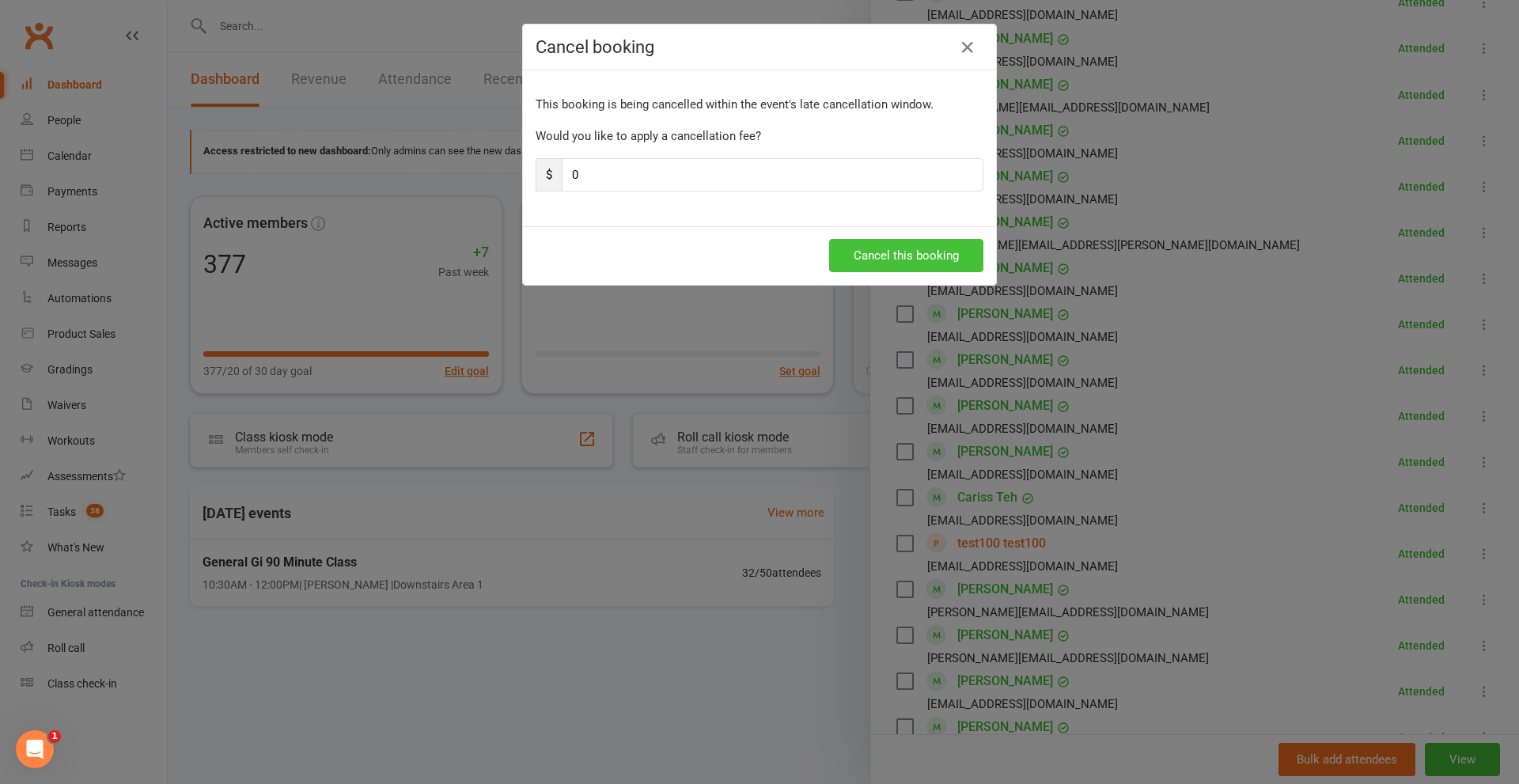
click at [907, 263] on button "Cancel this booking" at bounding box center [906, 256] width 154 height 33
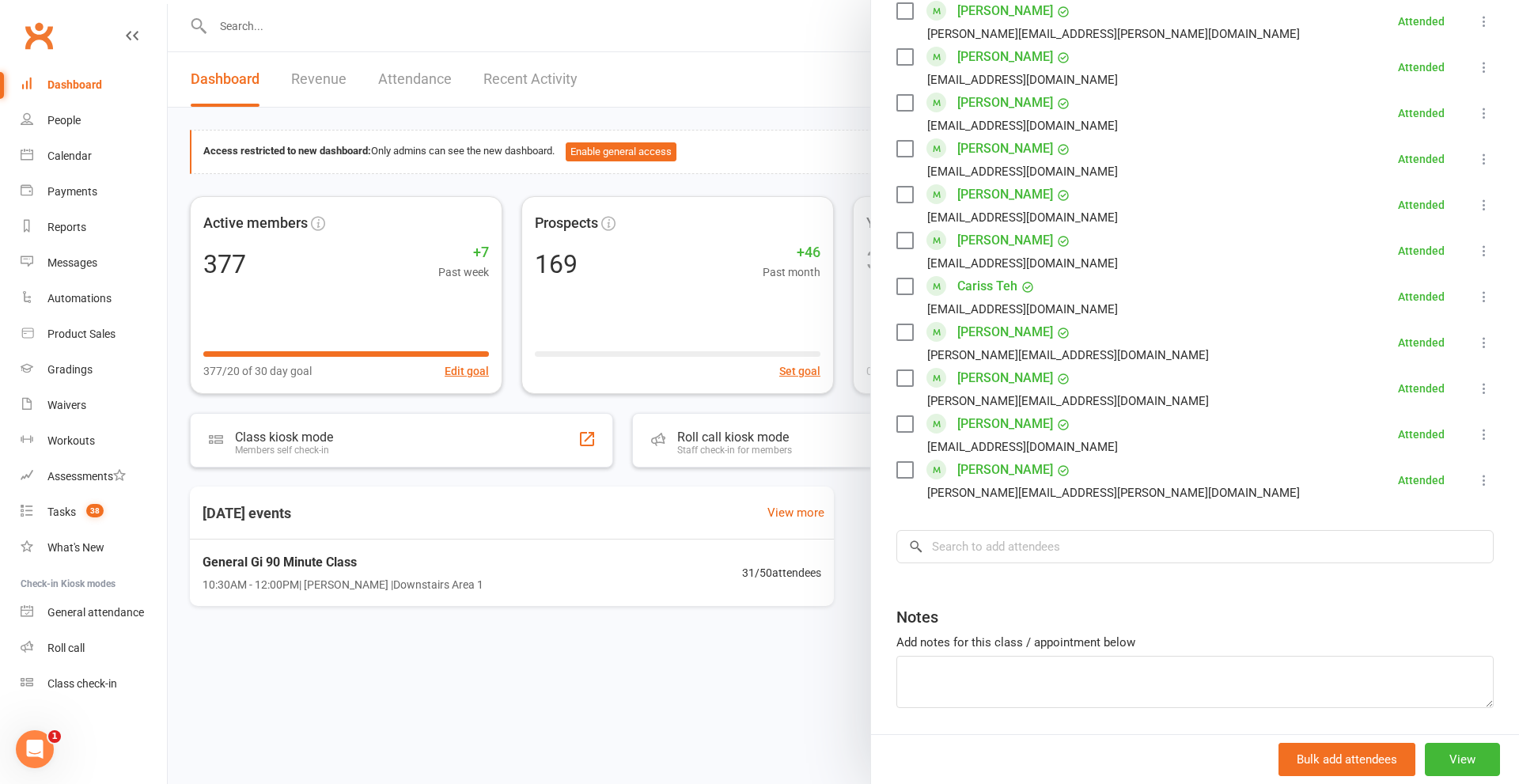
scroll to position [1267, 0]
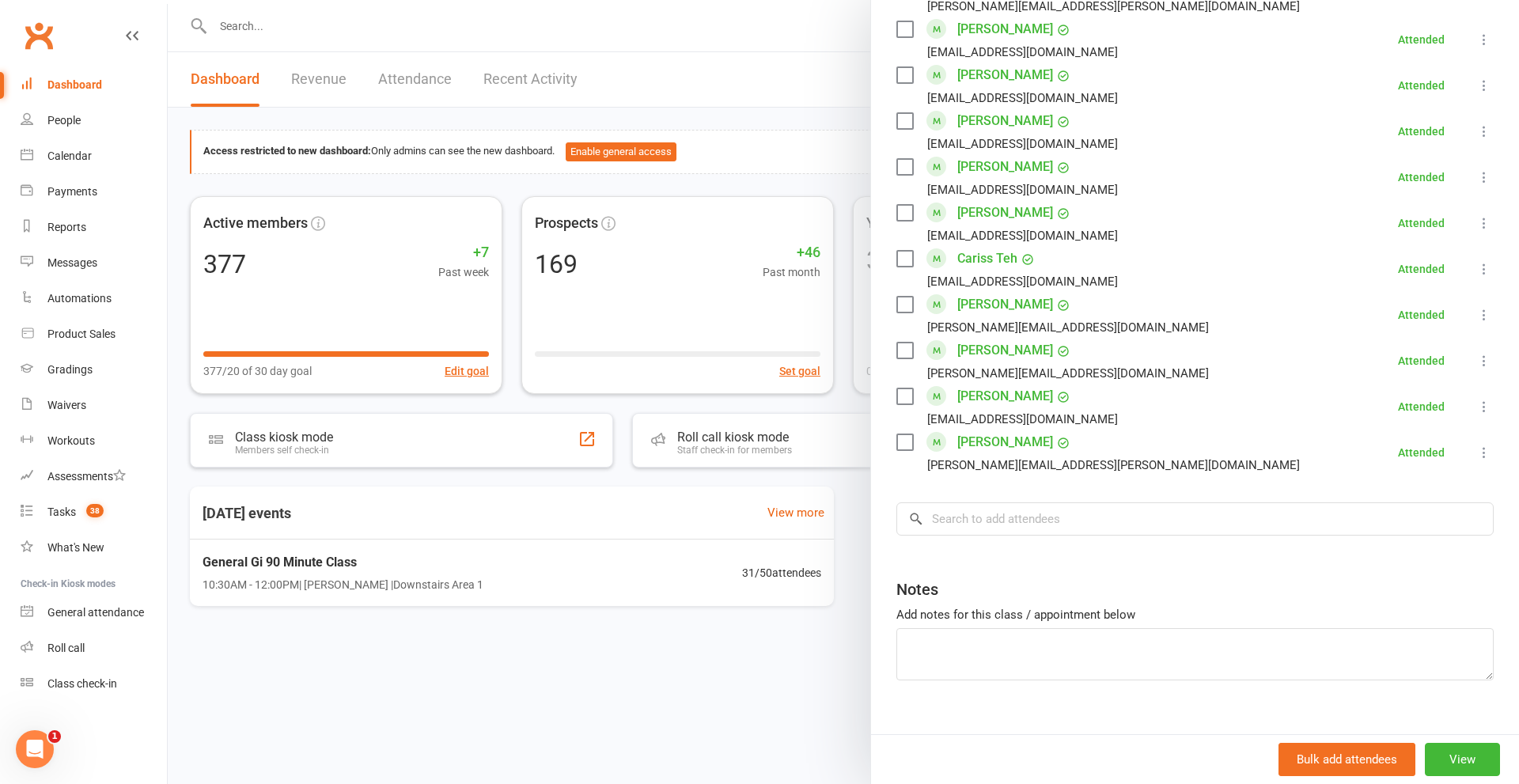
click at [736, 739] on div at bounding box center [843, 392] width 1352 height 784
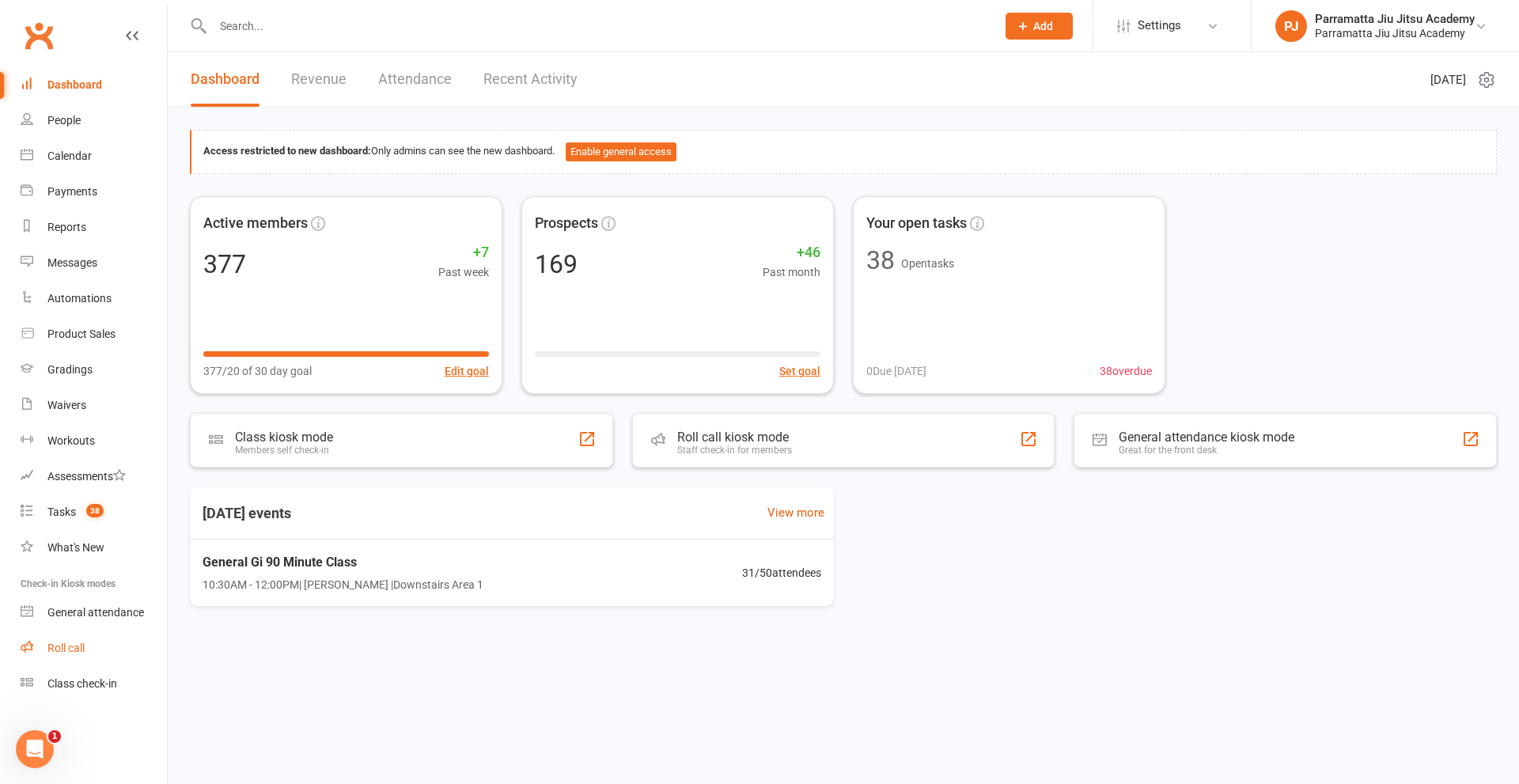
click at [83, 645] on div "Roll call" at bounding box center [66, 648] width 37 height 13
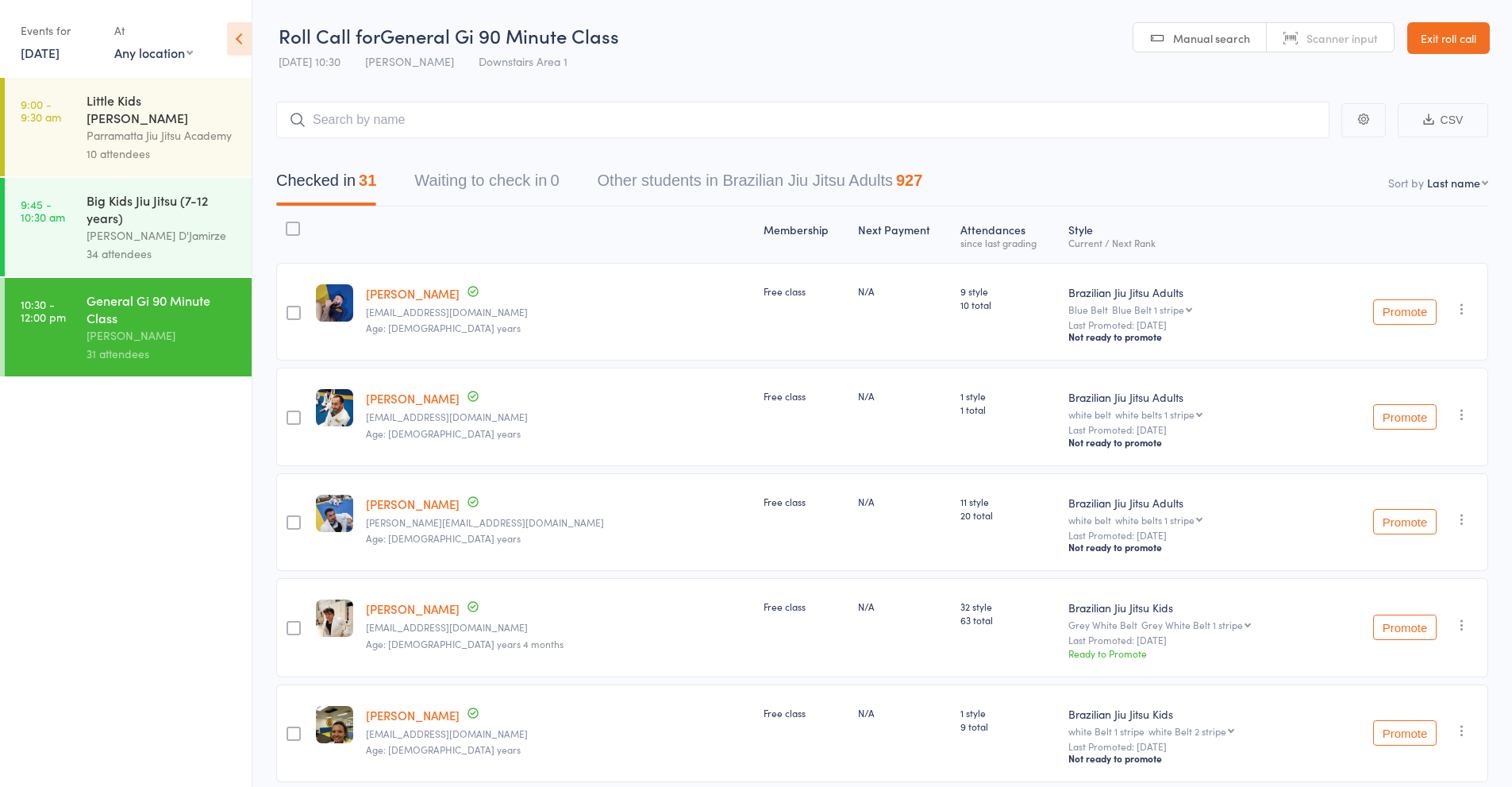
click at [163, 205] on div "Big Kids Jiu Jitsu (7-12 years)" at bounding box center [162, 209] width 151 height 35
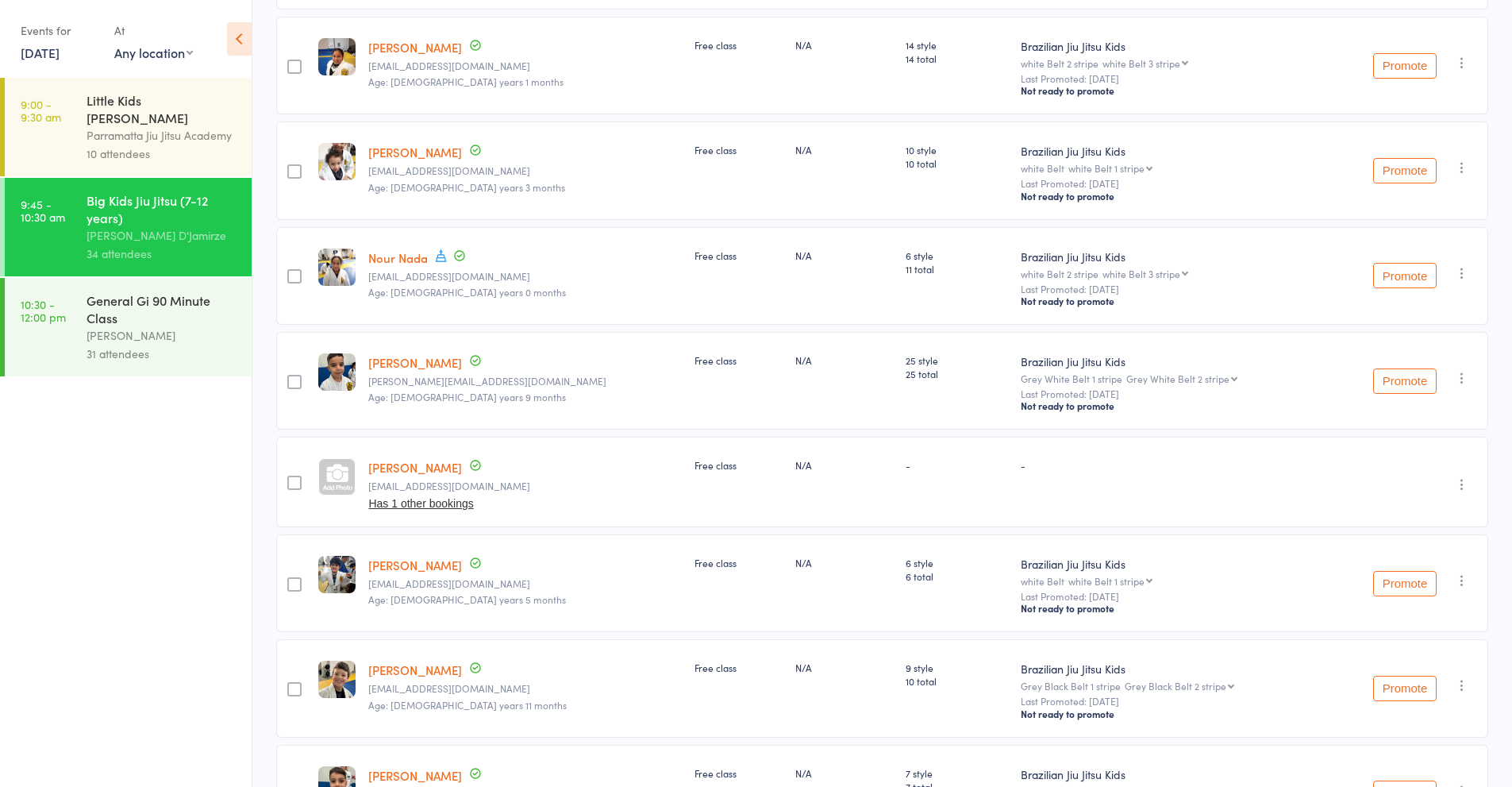
scroll to position [1827, 0]
click at [402, 475] on link "Thuy Phan" at bounding box center [415, 466] width 93 height 17
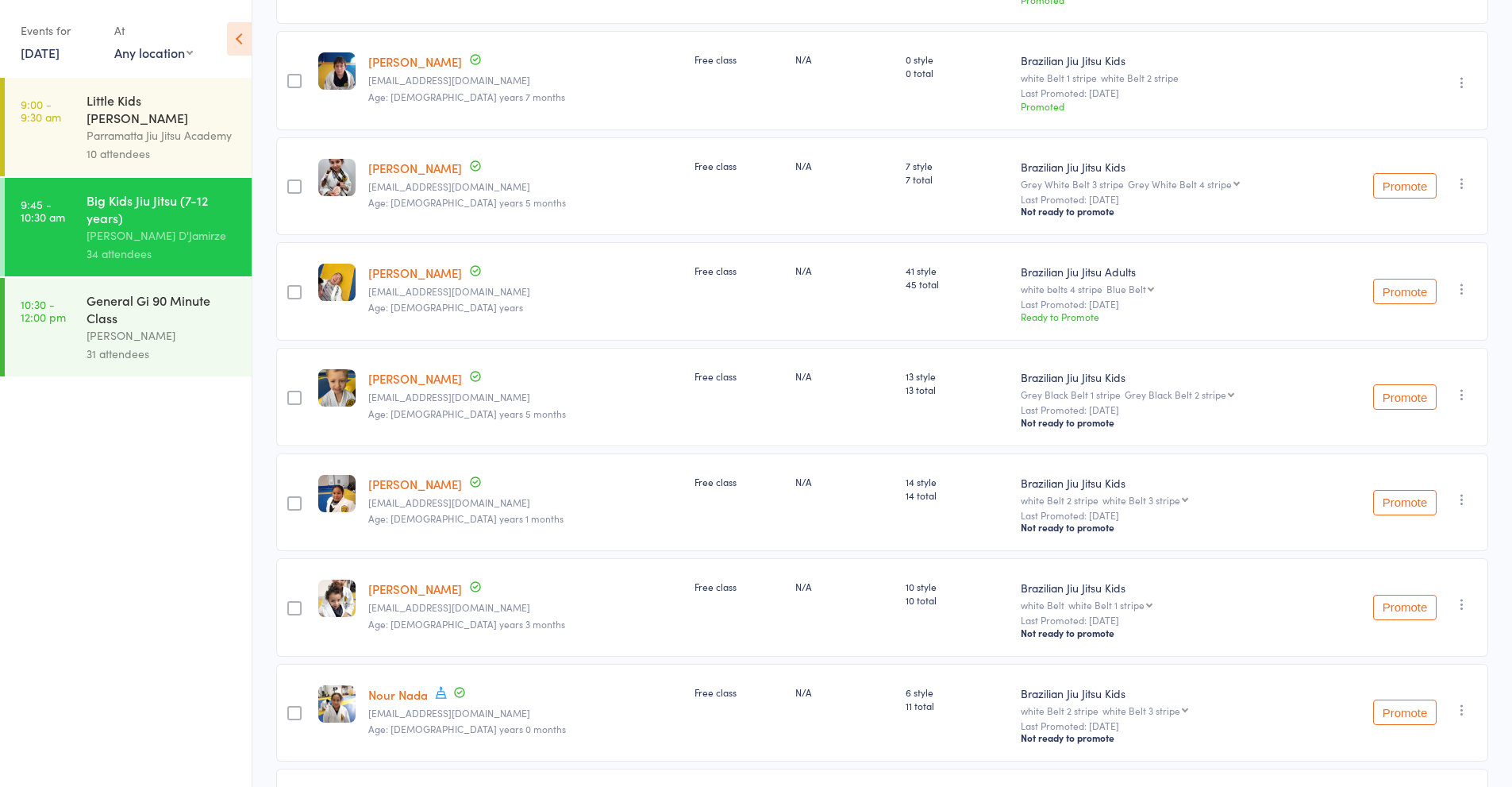
scroll to position [1191, 0]
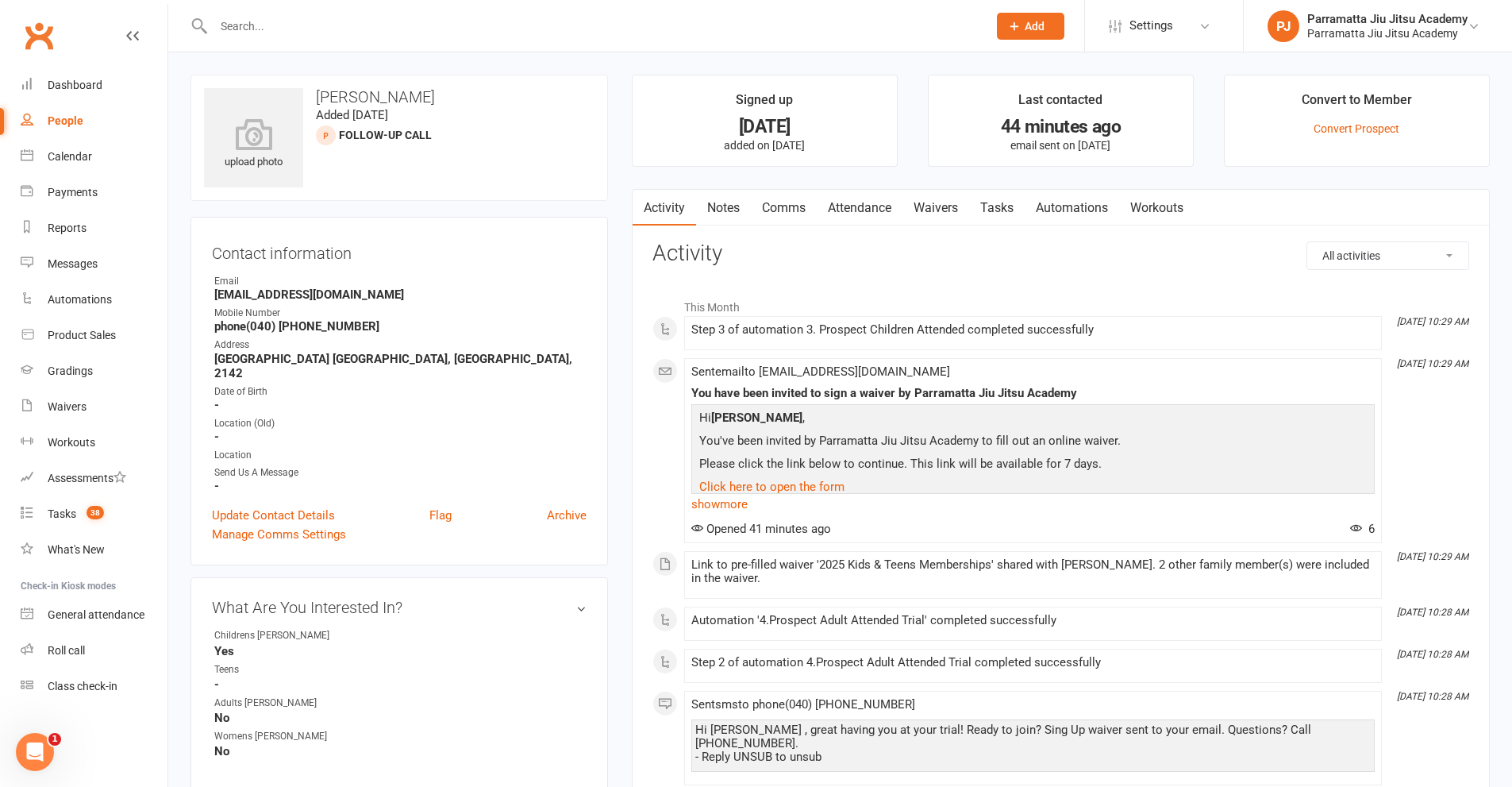
click at [947, 215] on link "Waivers" at bounding box center [935, 208] width 67 height 37
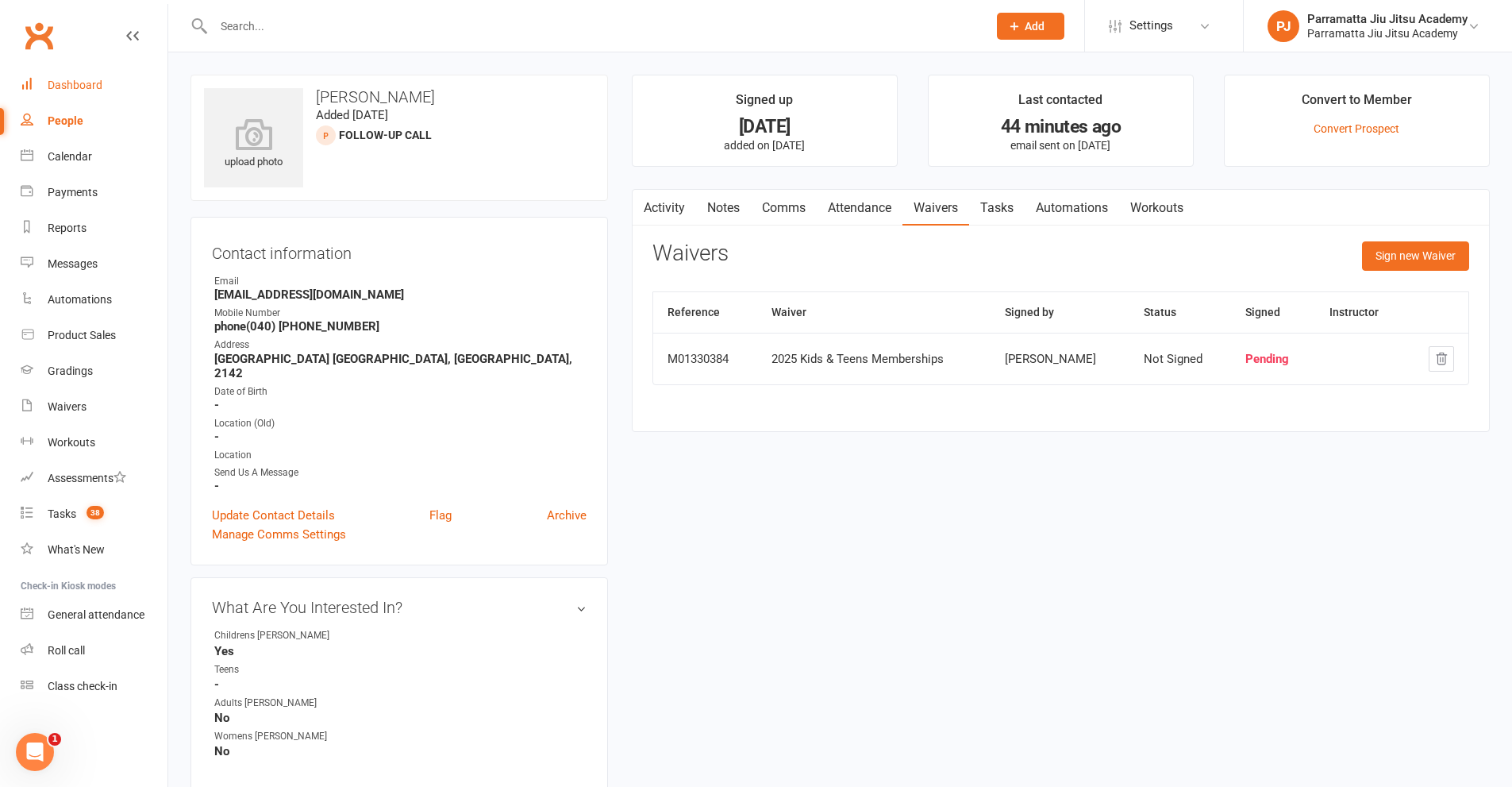
drag, startPoint x: 85, startPoint y: 86, endPoint x: 401, endPoint y: 206, distance: 338.0
click at [86, 86] on div "Dashboard" at bounding box center [75, 85] width 54 height 13
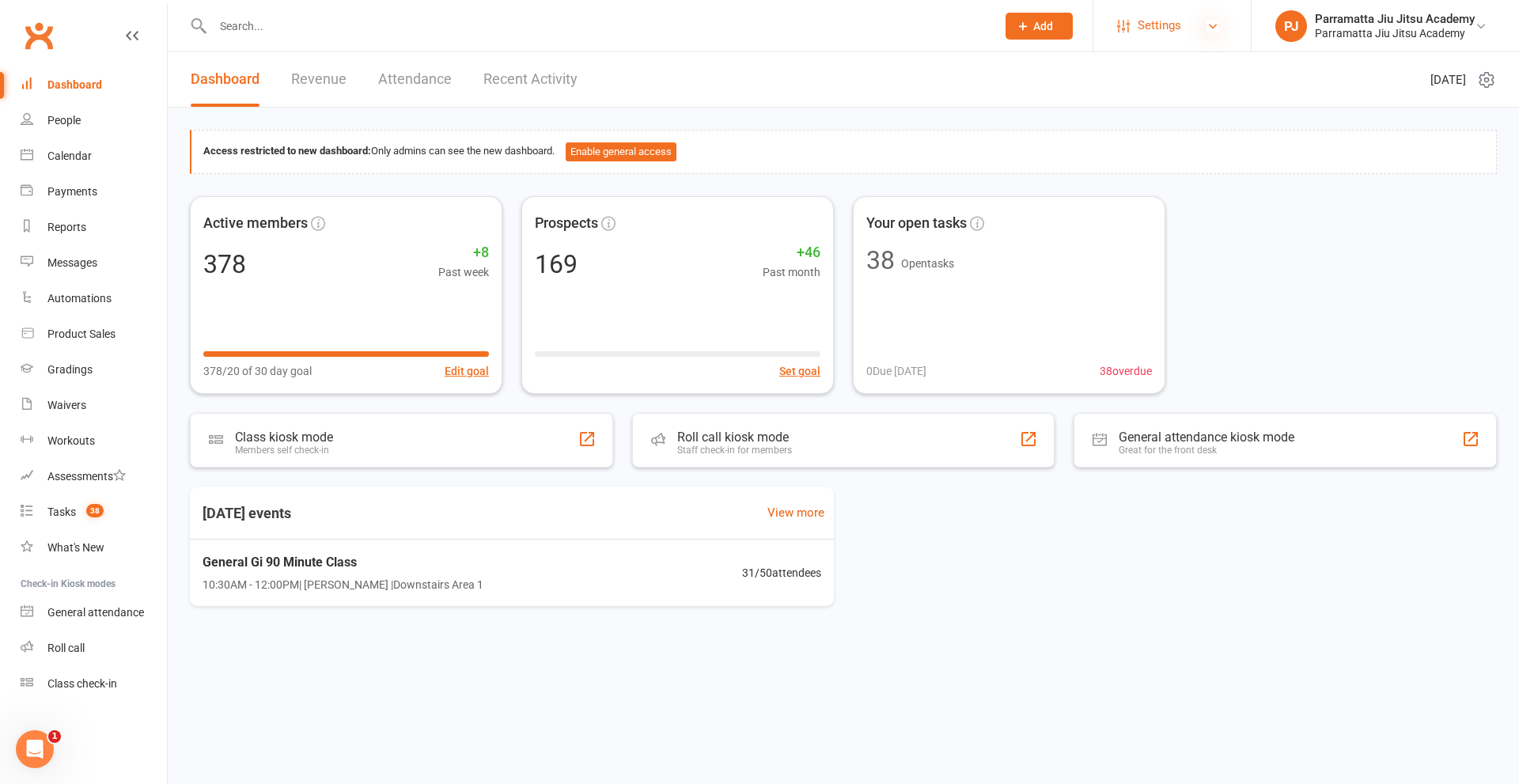
click at [1218, 29] on icon at bounding box center [1212, 25] width 13 height 13
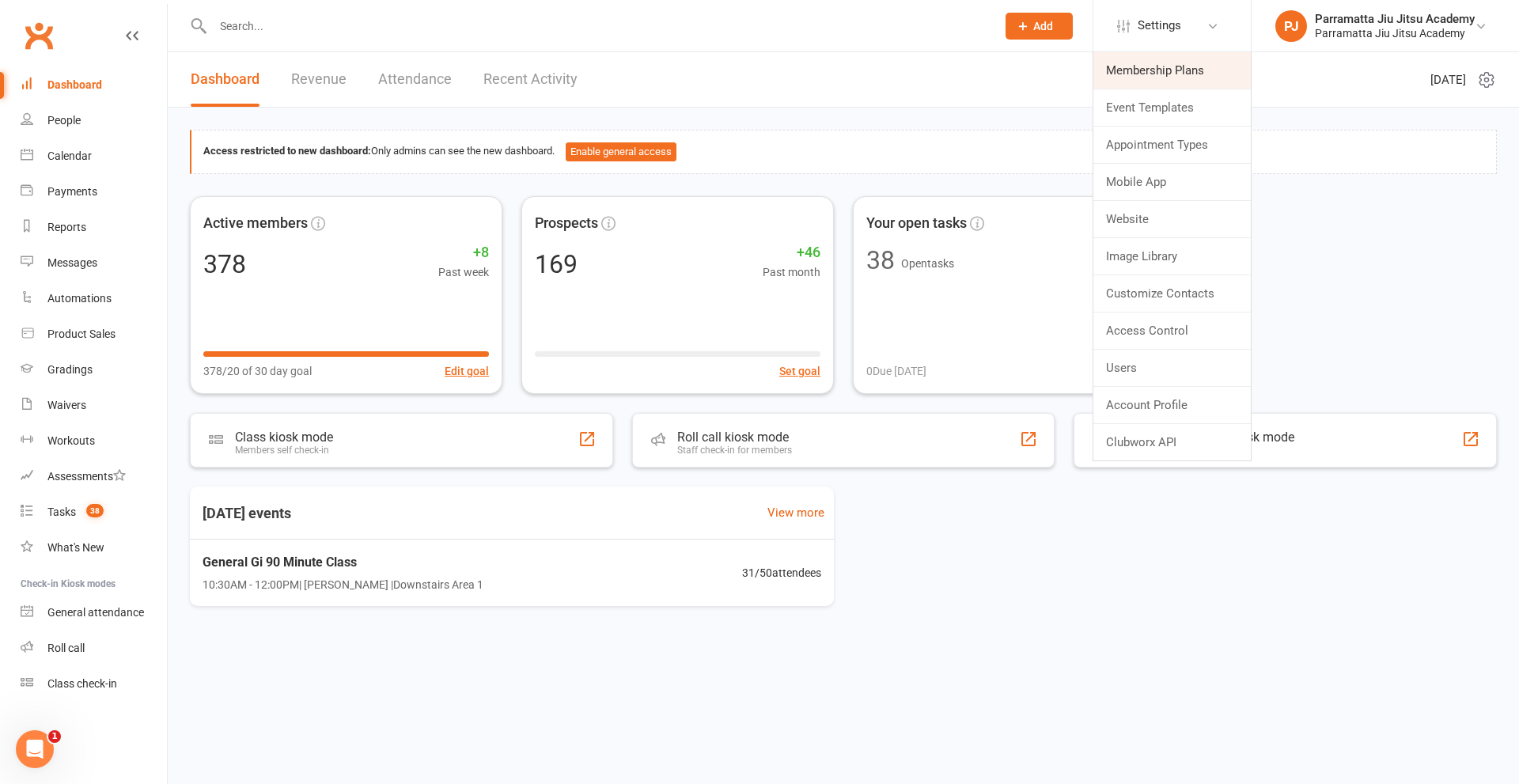
click at [1186, 75] on link "Membership Plans" at bounding box center [1171, 71] width 158 height 37
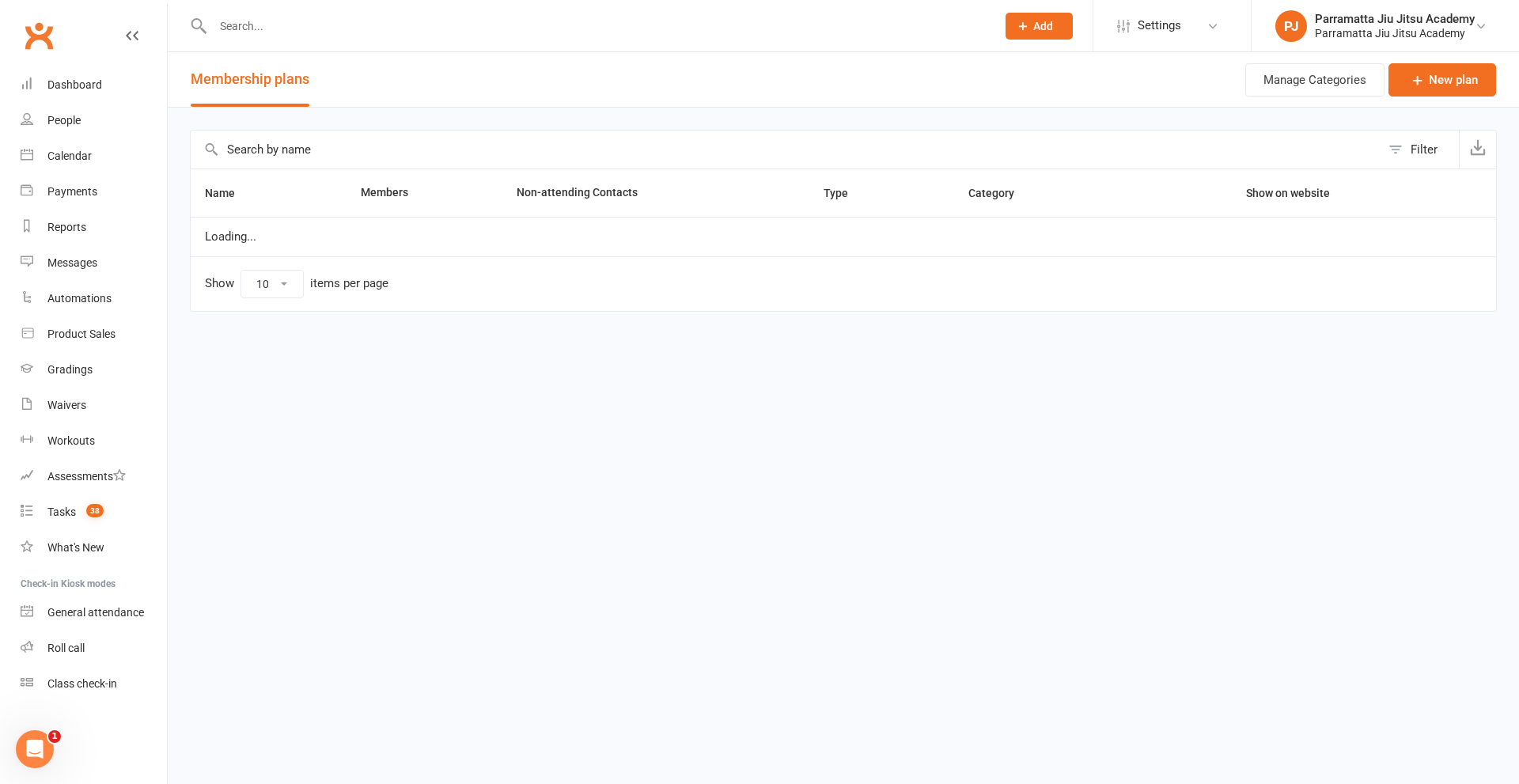
select select "100"
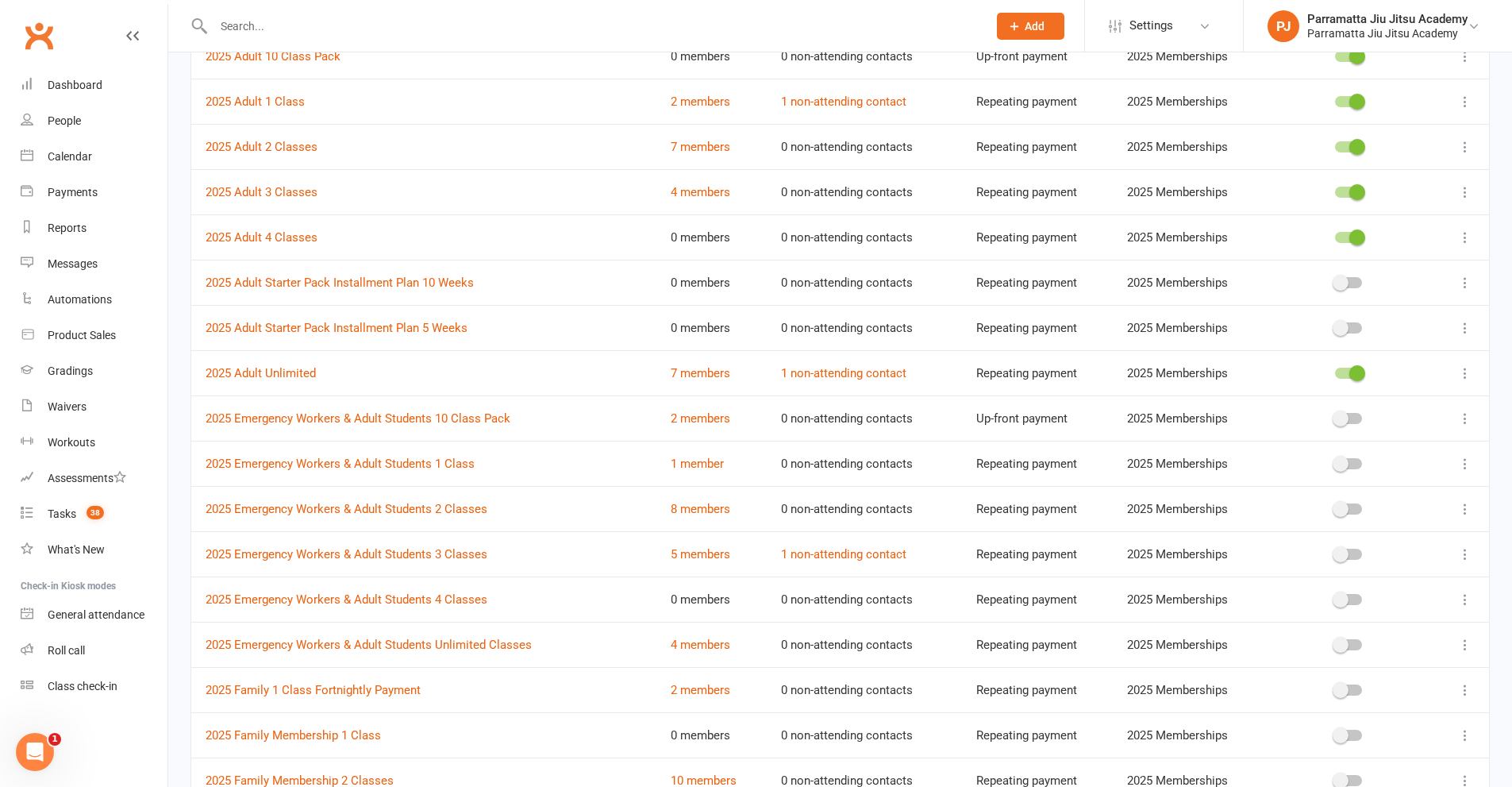
scroll to position [184, 0]
click at [1468, 420] on icon at bounding box center [1465, 419] width 16 height 16
click at [1418, 459] on link "Edit" at bounding box center [1384, 450] width 157 height 32
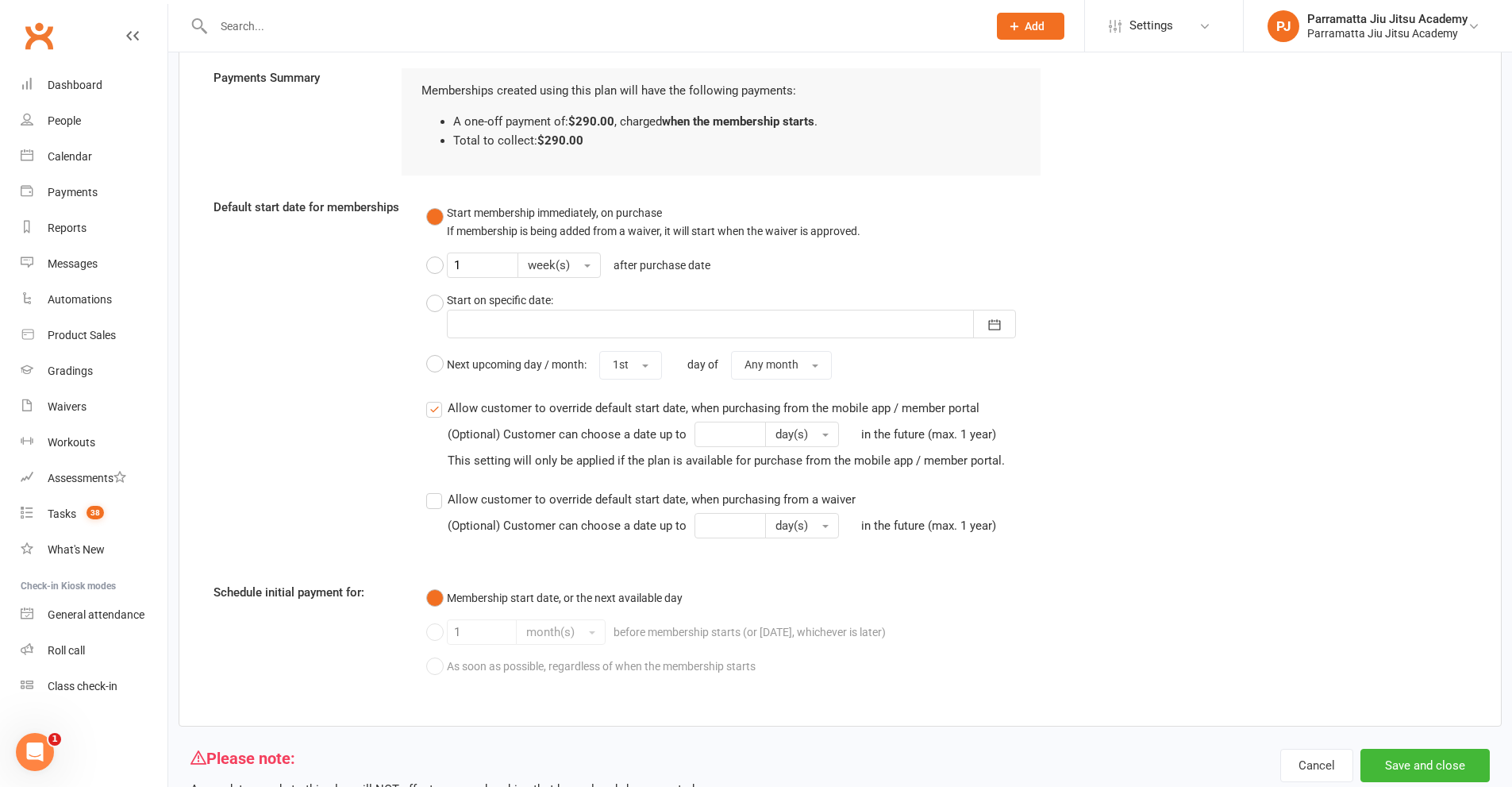
scroll to position [1146, 0]
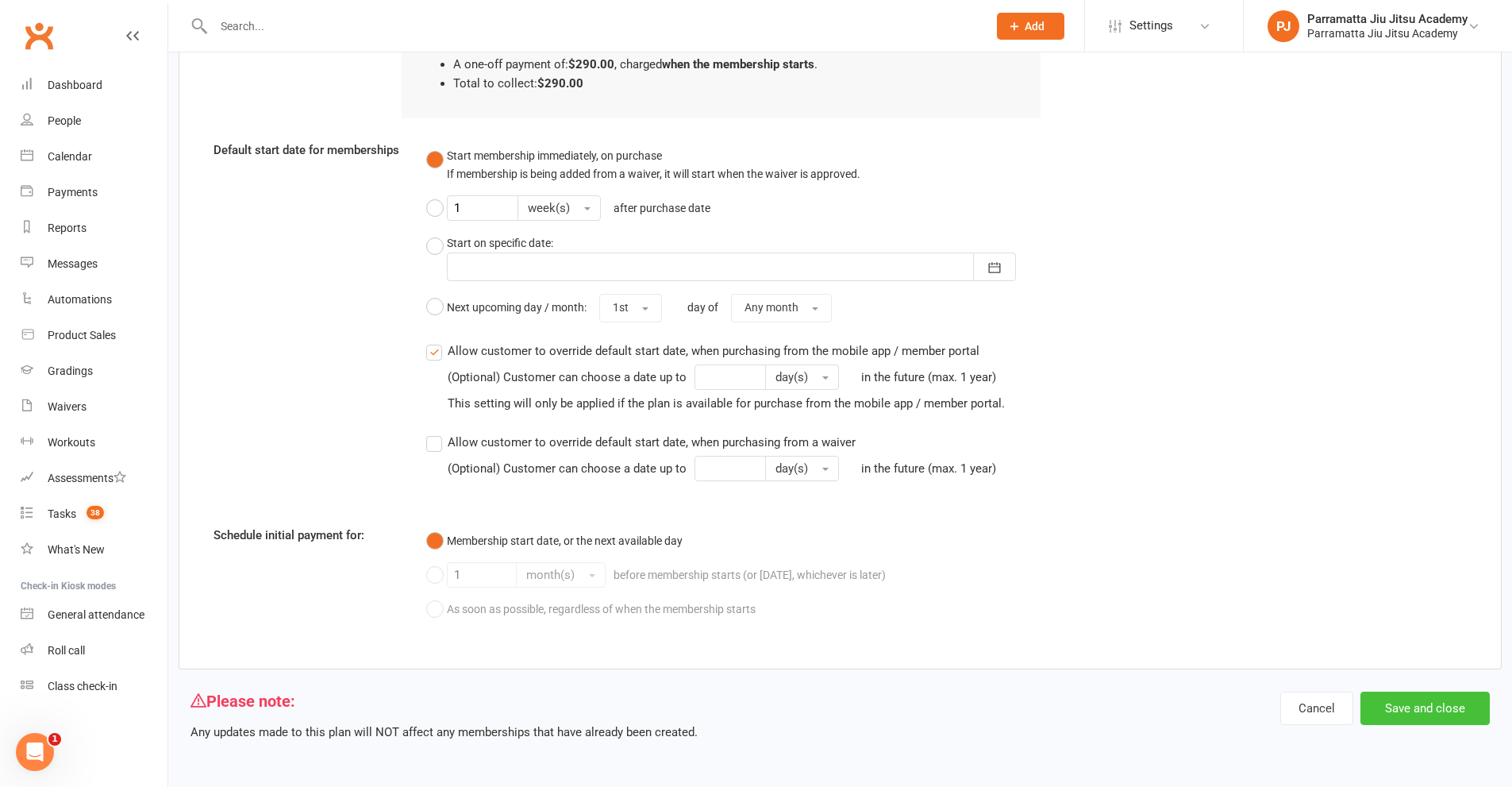
click at [1435, 715] on button "Save and close" at bounding box center [1425, 708] width 129 height 33
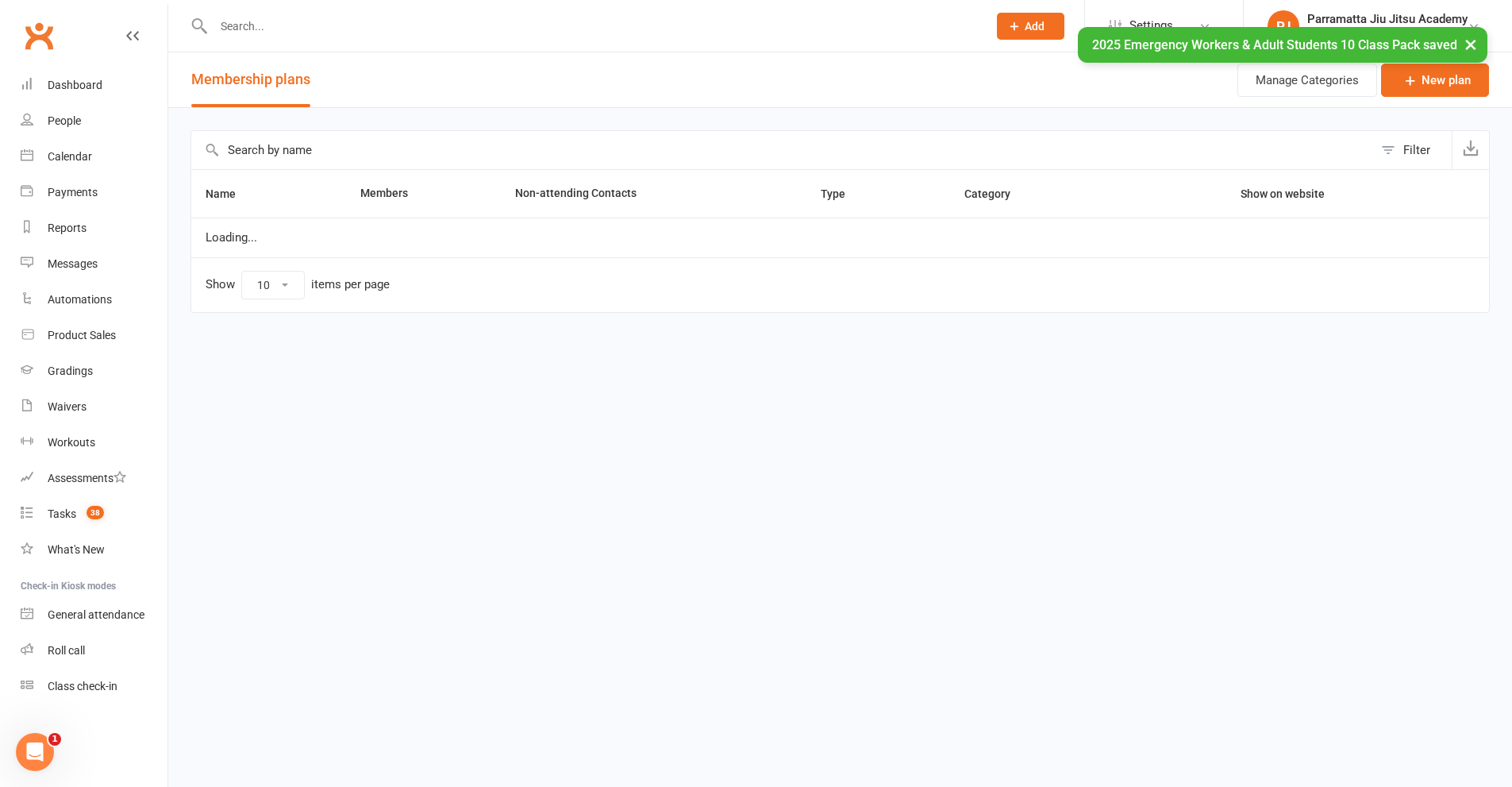
select select "100"
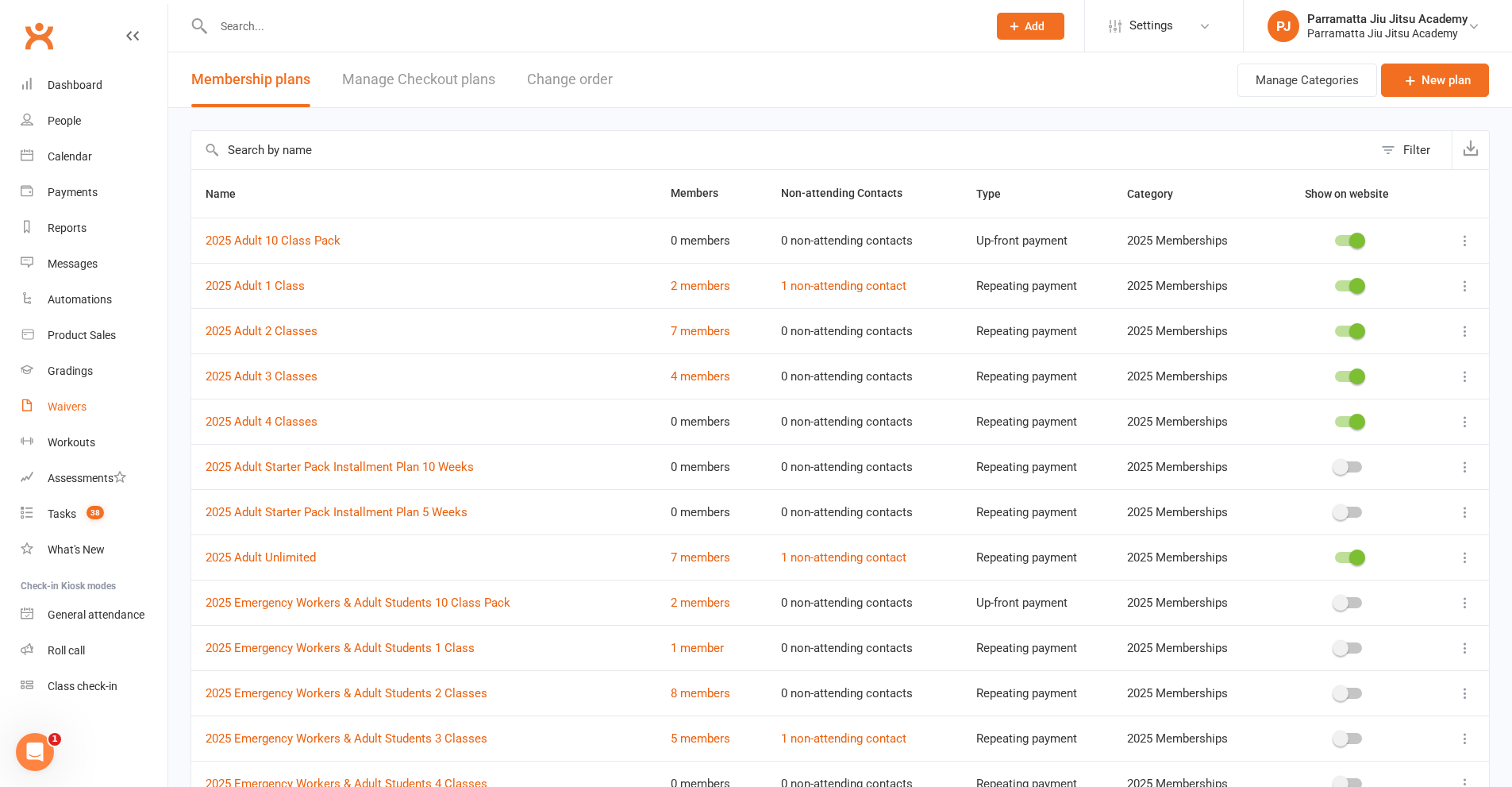
click at [76, 409] on div "Waivers" at bounding box center [67, 406] width 39 height 13
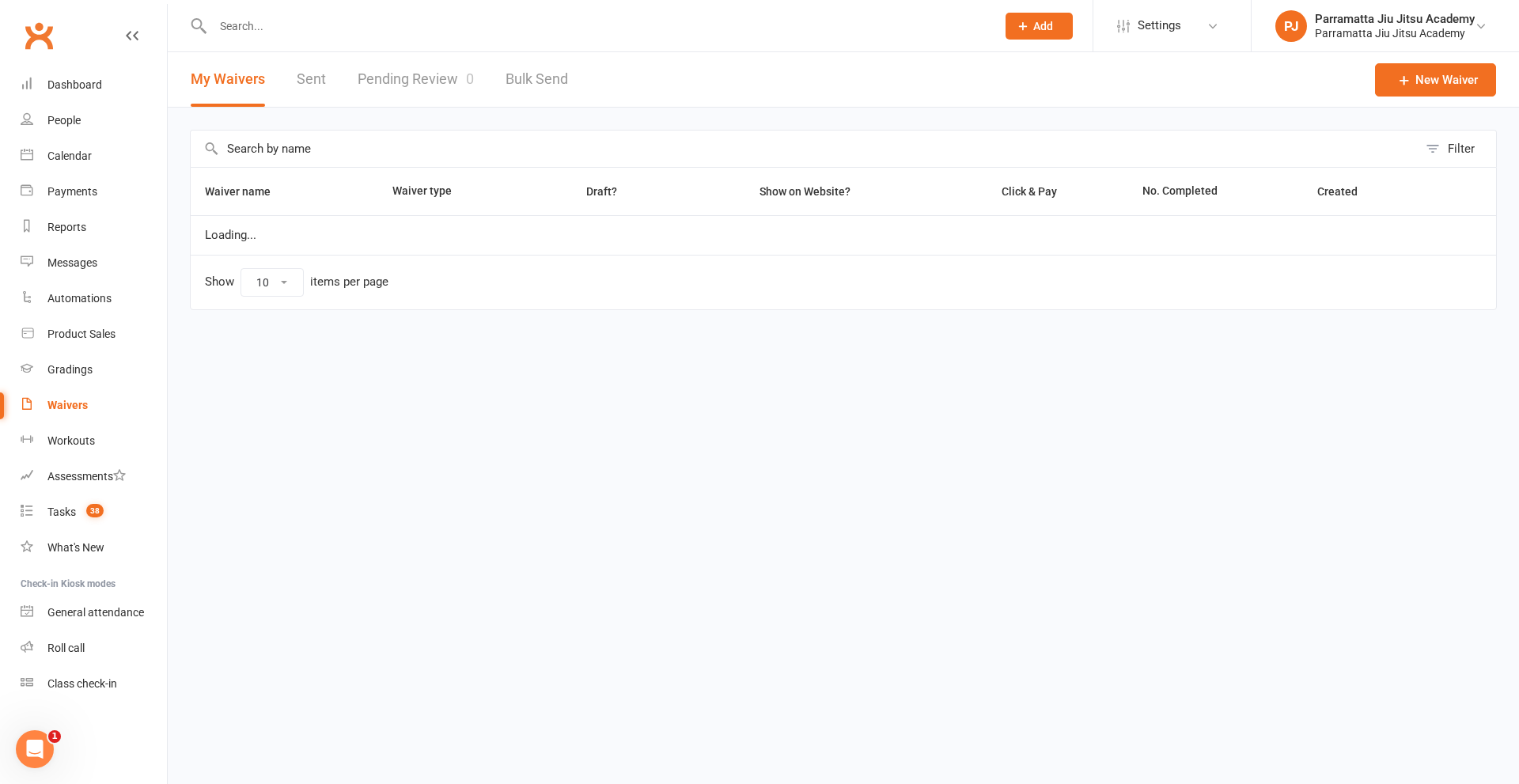
select select "100"
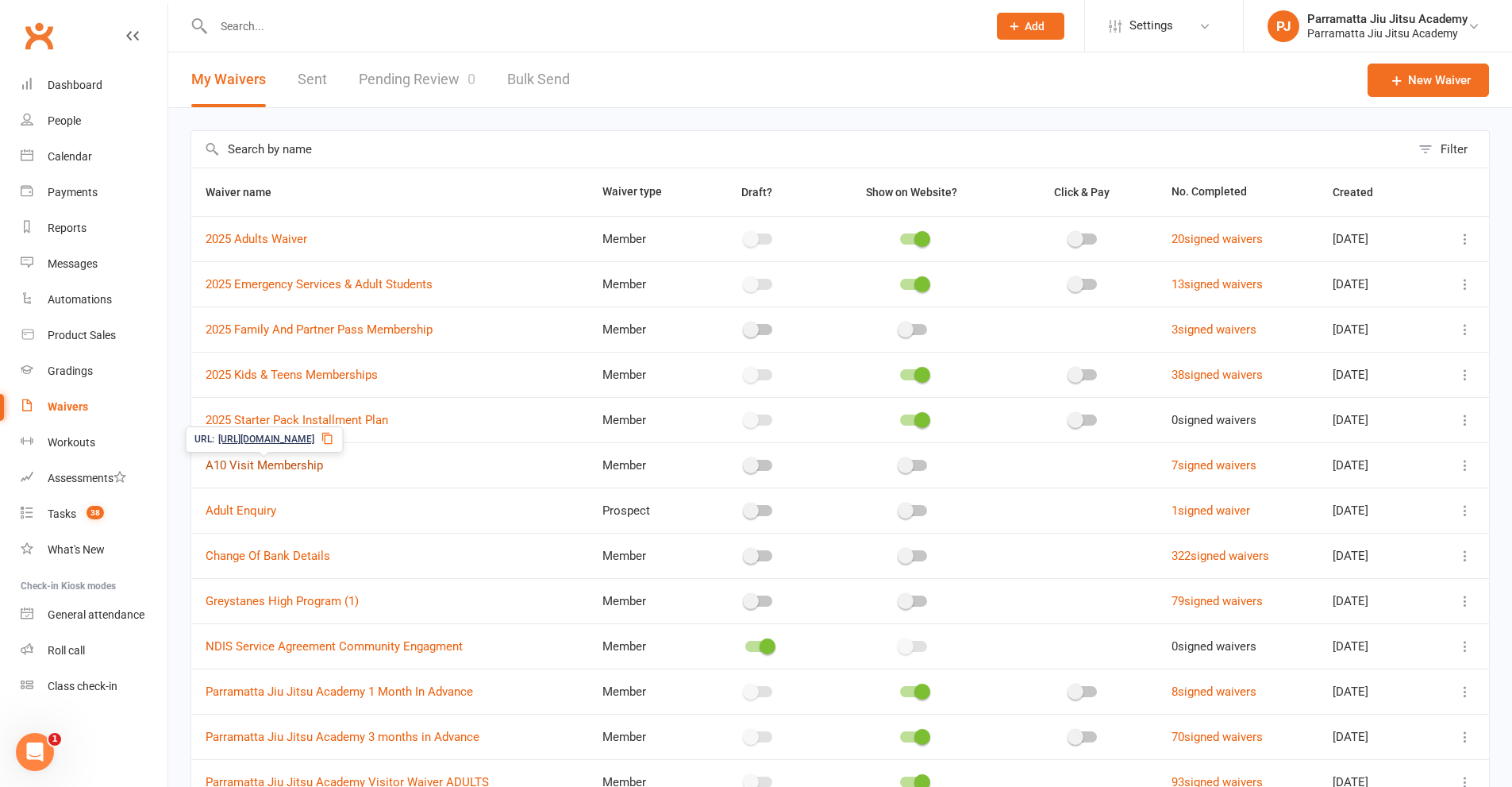
click at [267, 462] on link "A10 Visit Membership" at bounding box center [264, 465] width 118 height 15
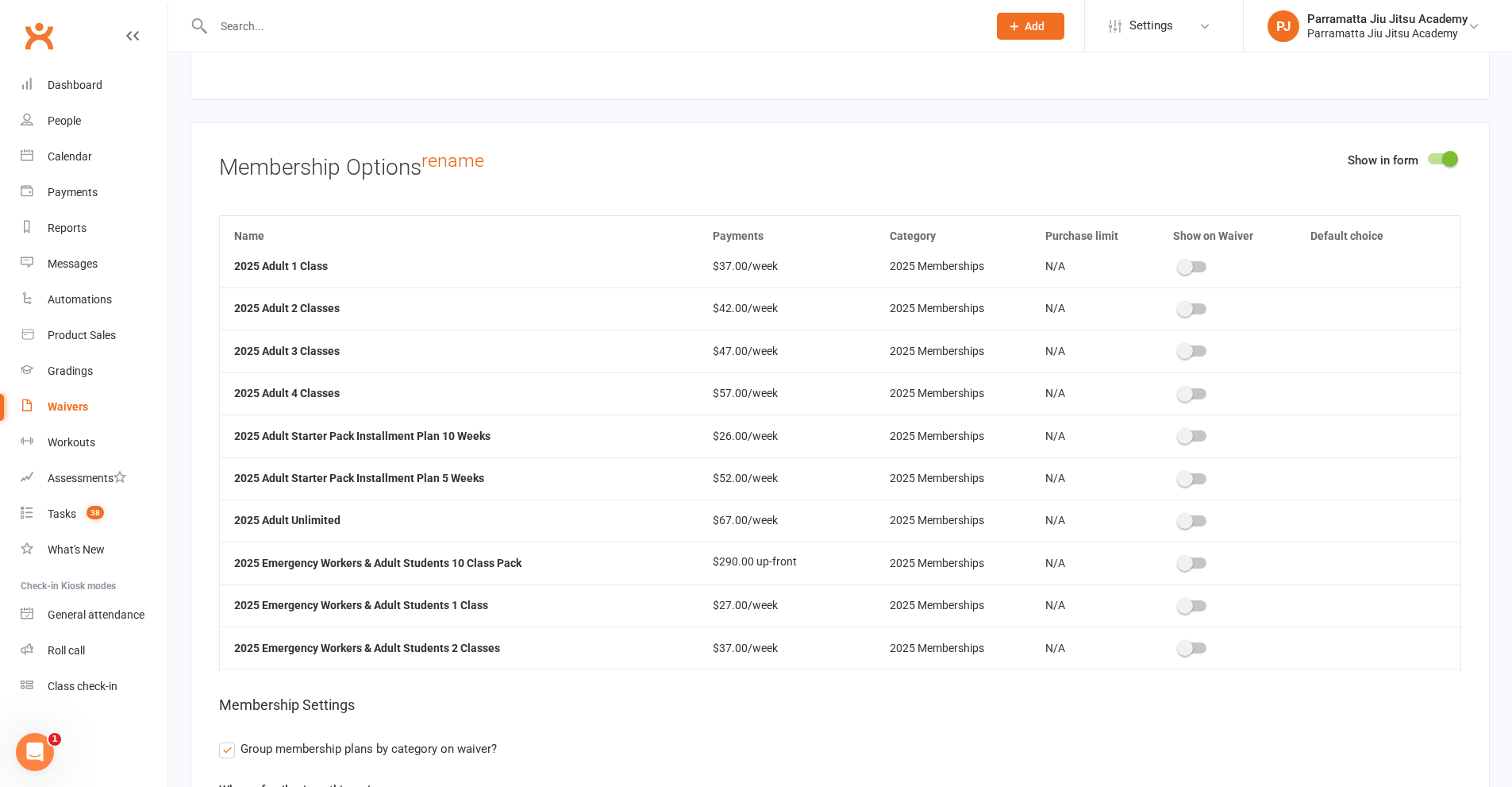
scroll to position [80, 0]
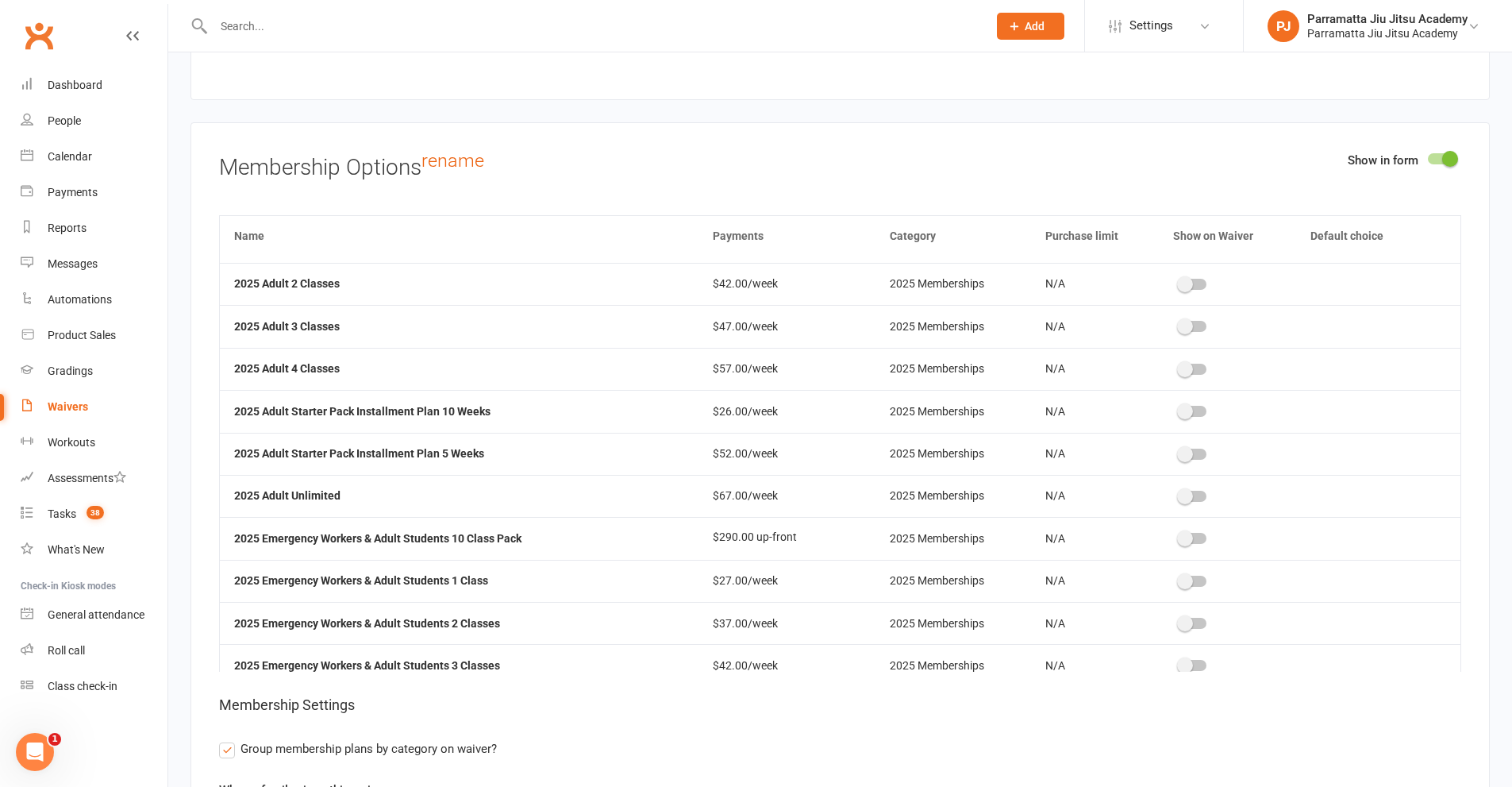
click at [1177, 530] on span at bounding box center [1185, 538] width 16 height 16
click at [1179, 536] on input "checkbox" at bounding box center [1179, 536] width 0 height 0
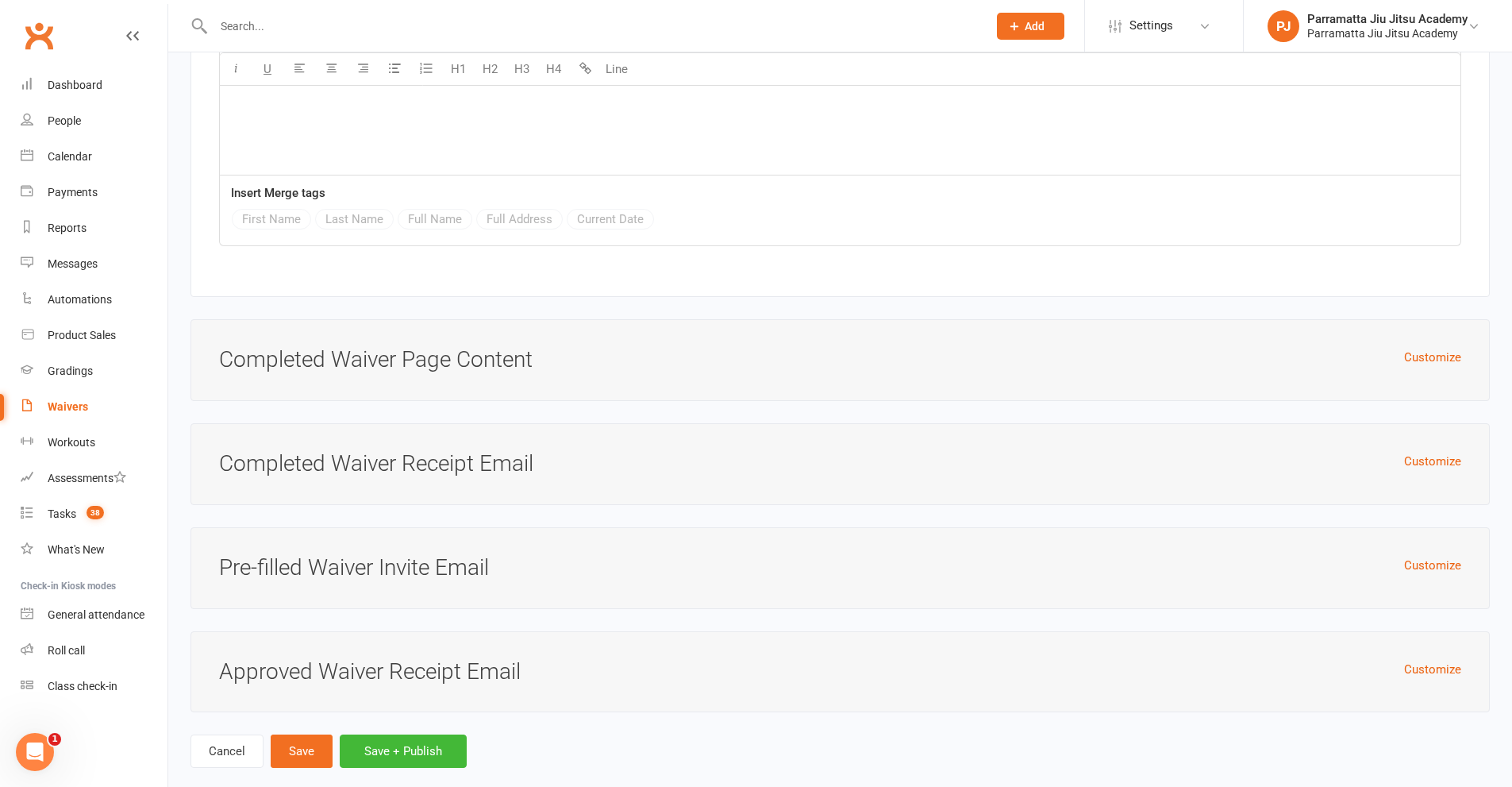
scroll to position [5828, 0]
click at [313, 733] on button "Save" at bounding box center [302, 749] width 62 height 33
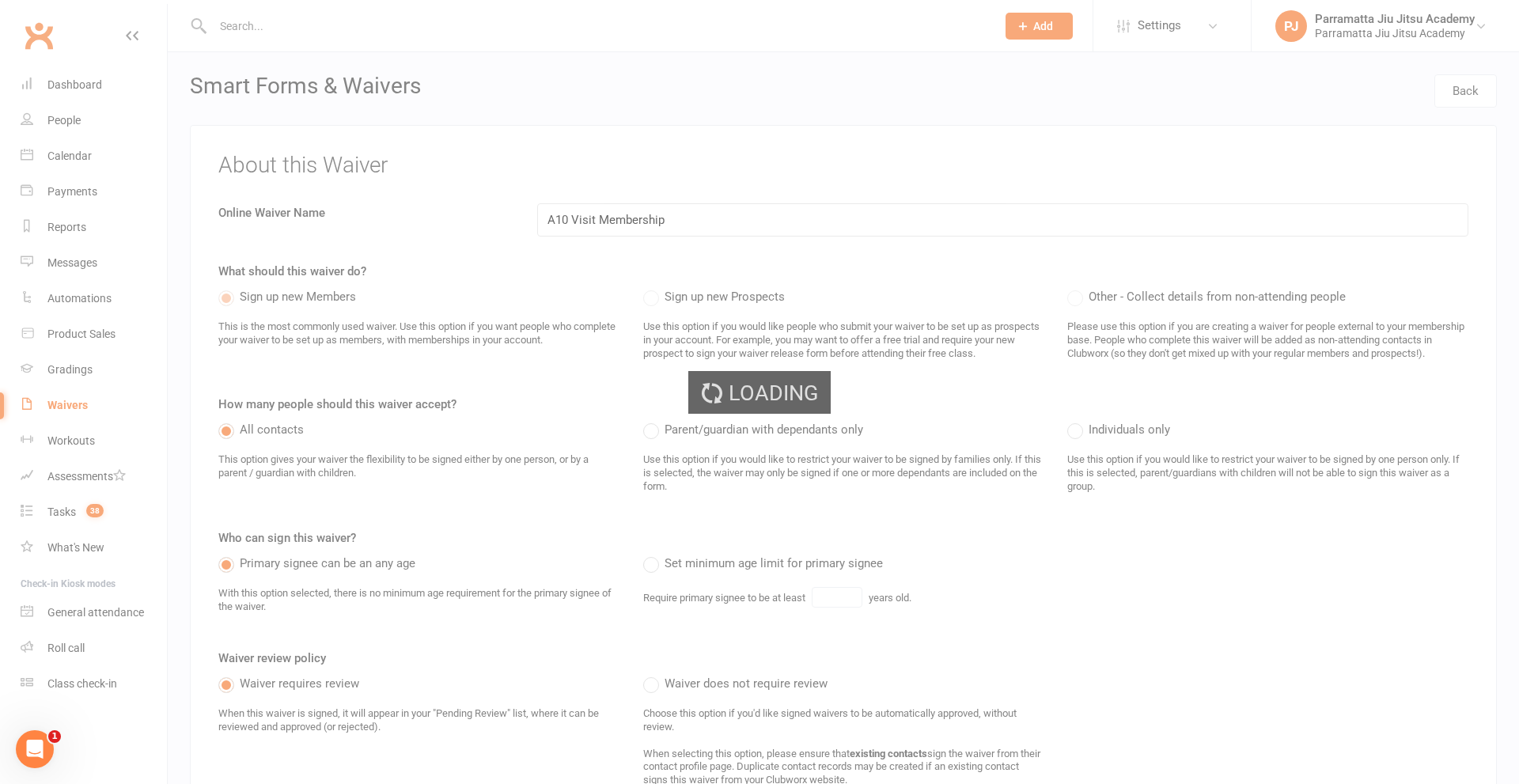
select select "100"
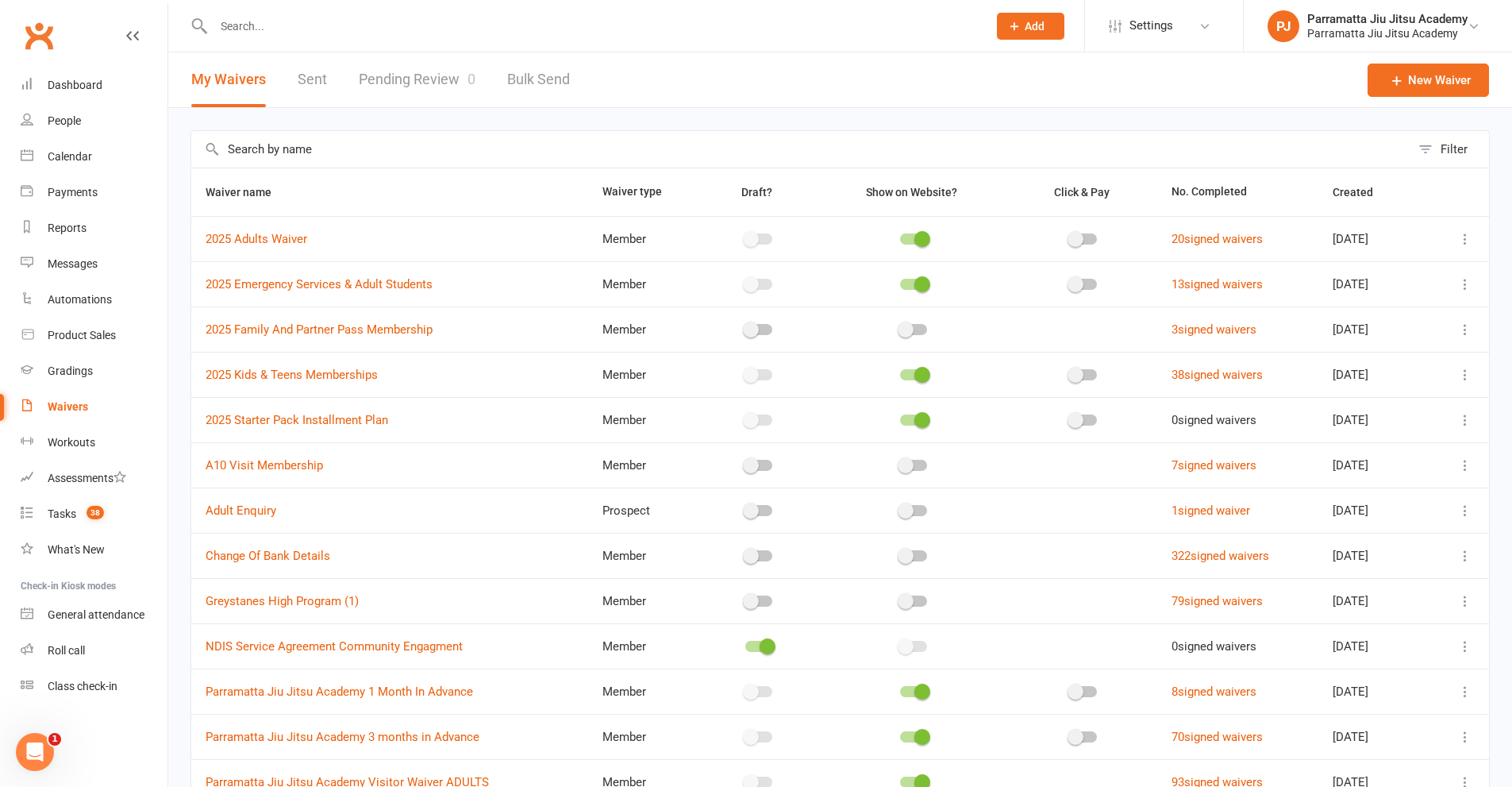
click at [1058, 478] on td at bounding box center [1084, 464] width 148 height 46
click at [1075, 478] on td at bounding box center [1084, 464] width 148 height 46
click at [1076, 471] on td at bounding box center [1084, 464] width 148 height 46
click at [1077, 471] on td at bounding box center [1084, 464] width 148 height 46
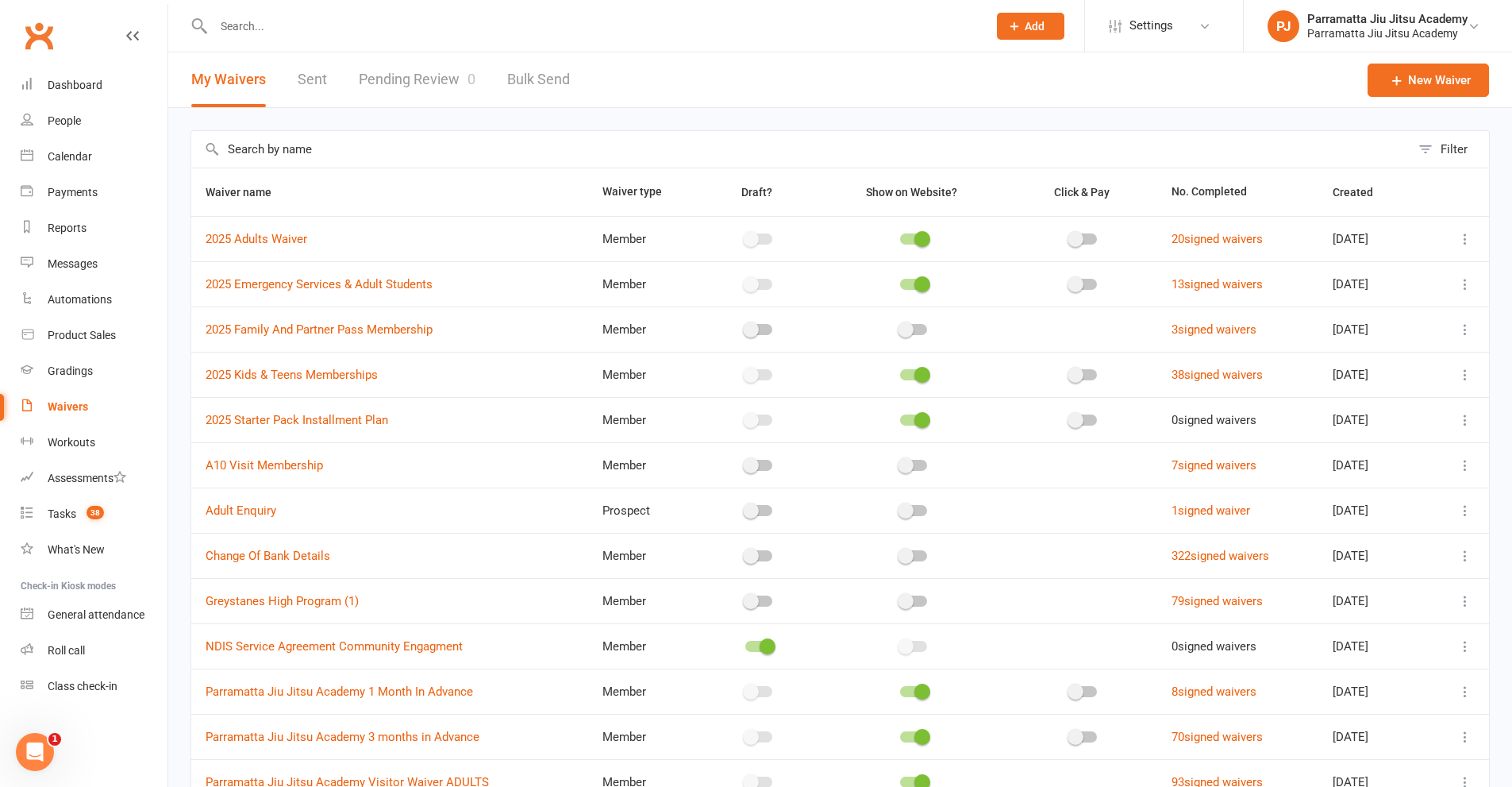
click at [1062, 463] on td at bounding box center [1084, 464] width 148 height 46
click at [253, 515] on link "Adult Enquiry" at bounding box center [241, 510] width 71 height 15
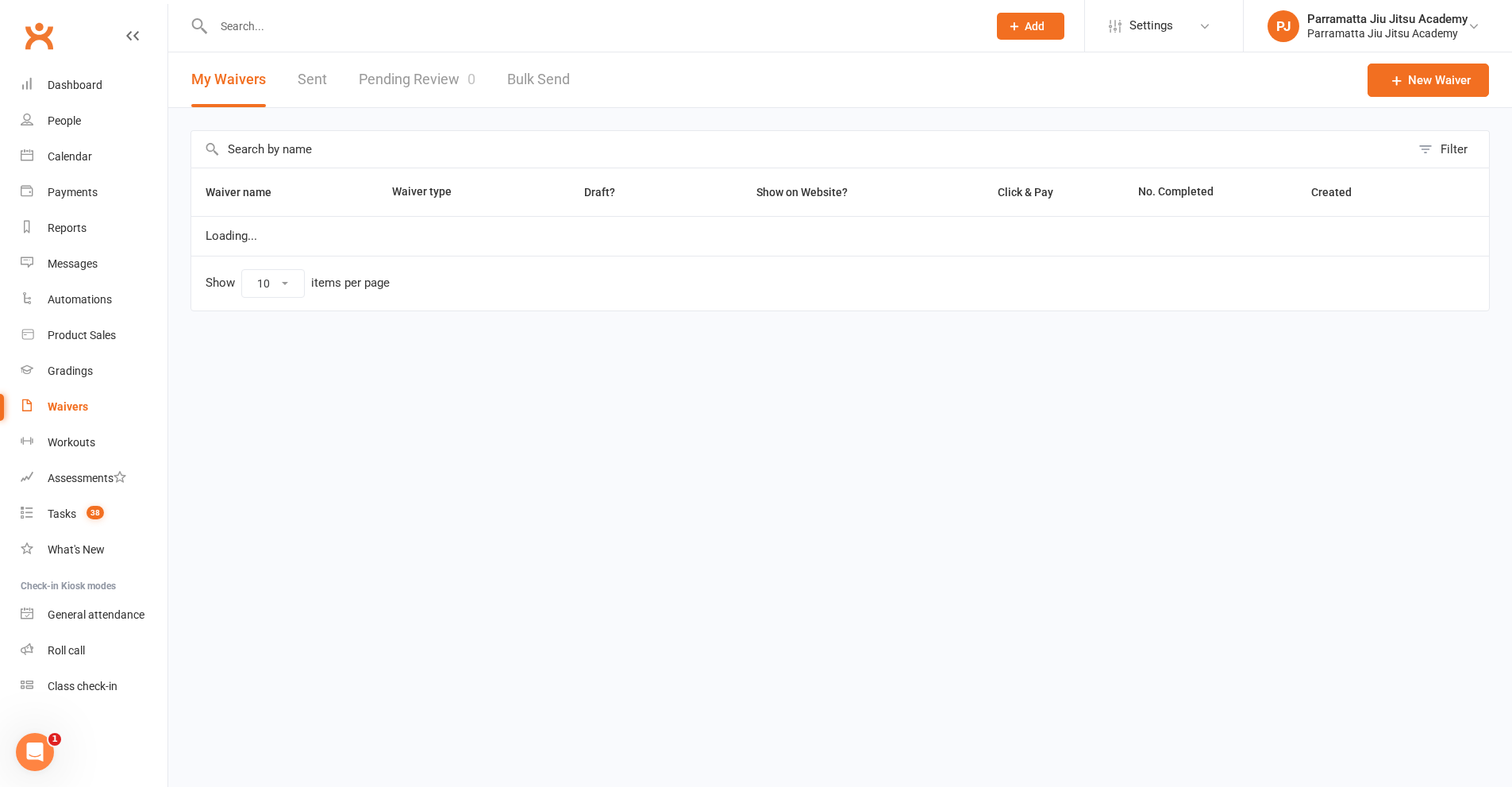
select select "100"
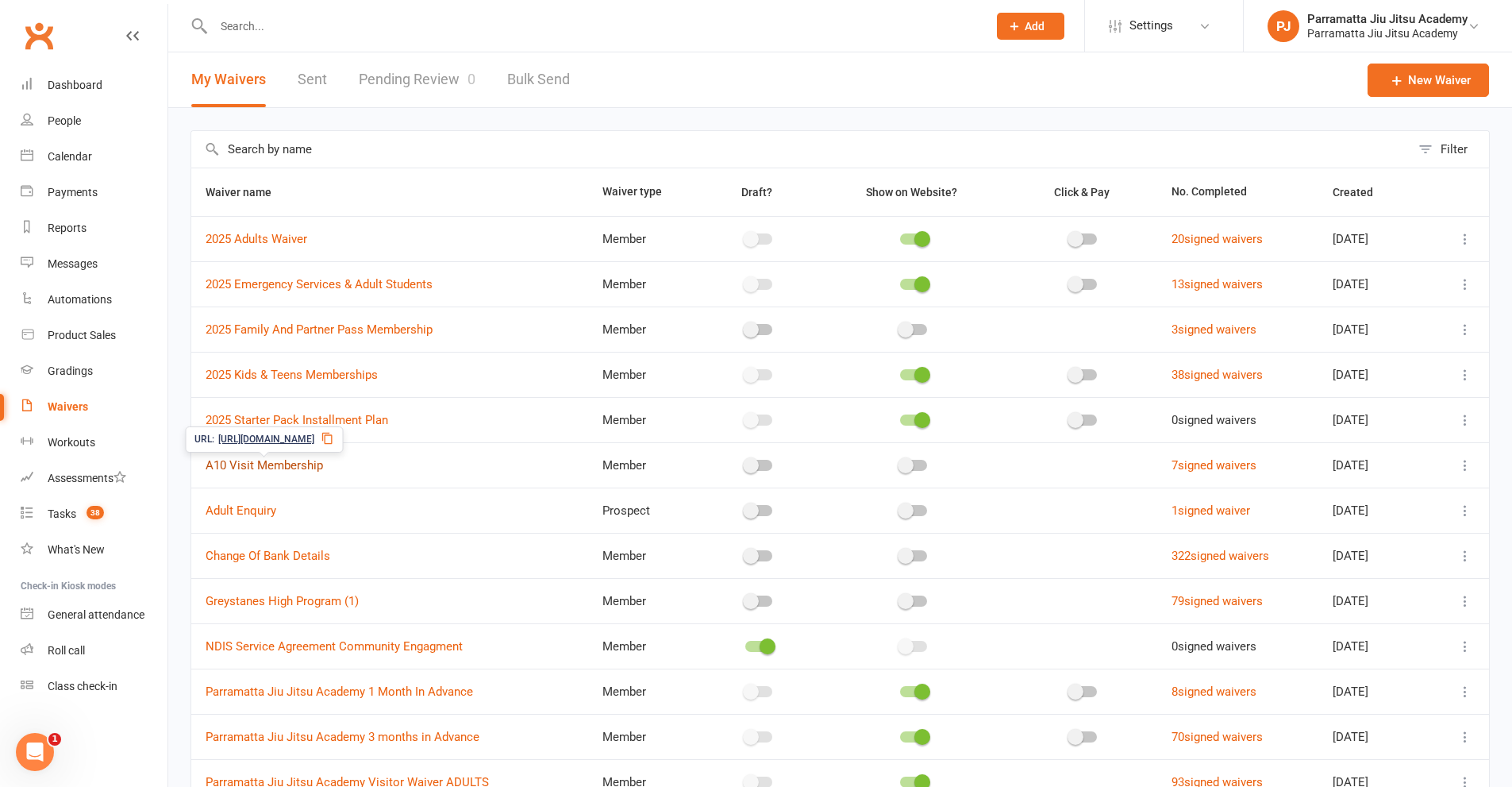
click at [279, 464] on link "A10 Visit Membership" at bounding box center [264, 465] width 118 height 15
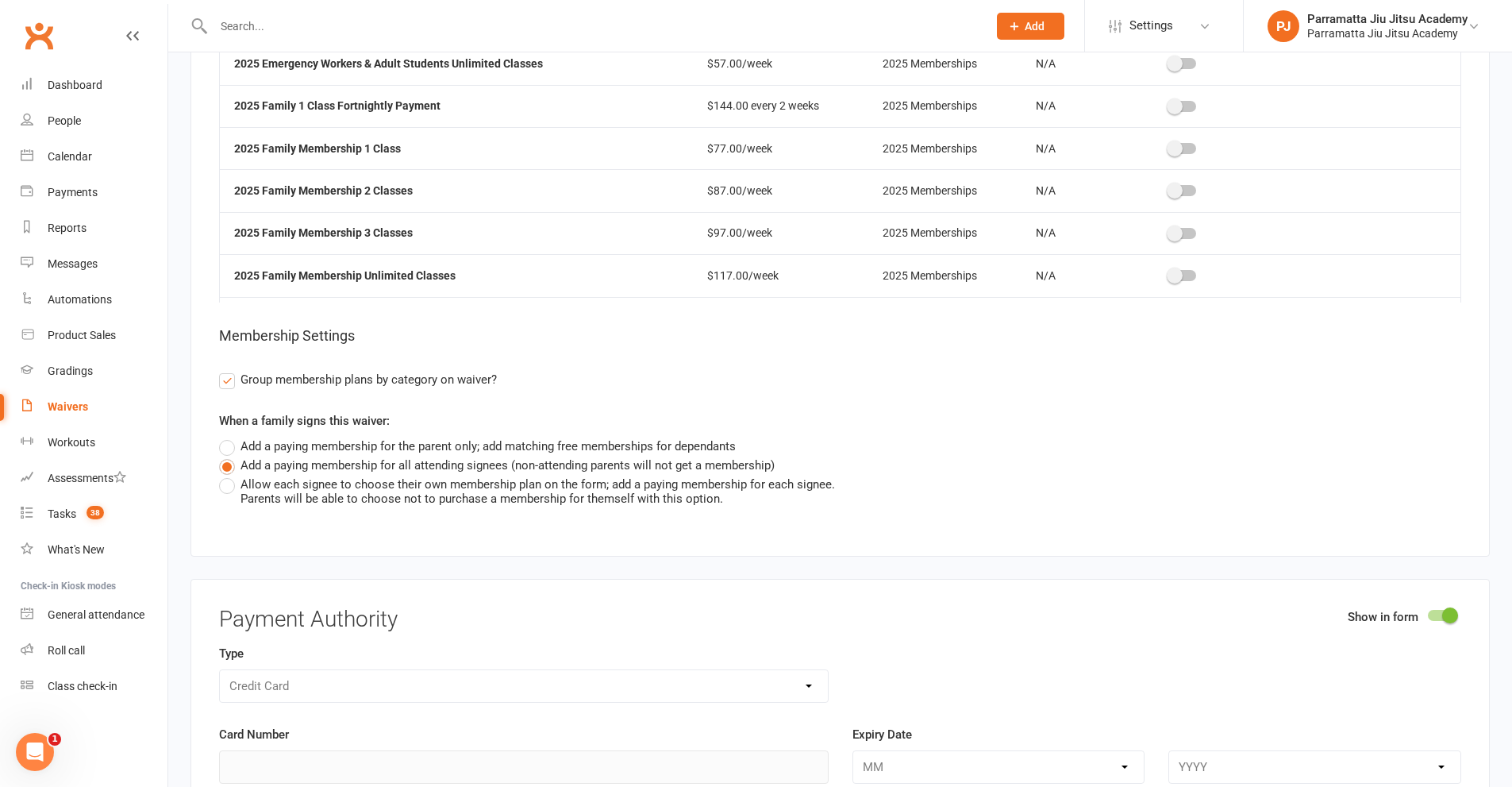
scroll to position [4209, 0]
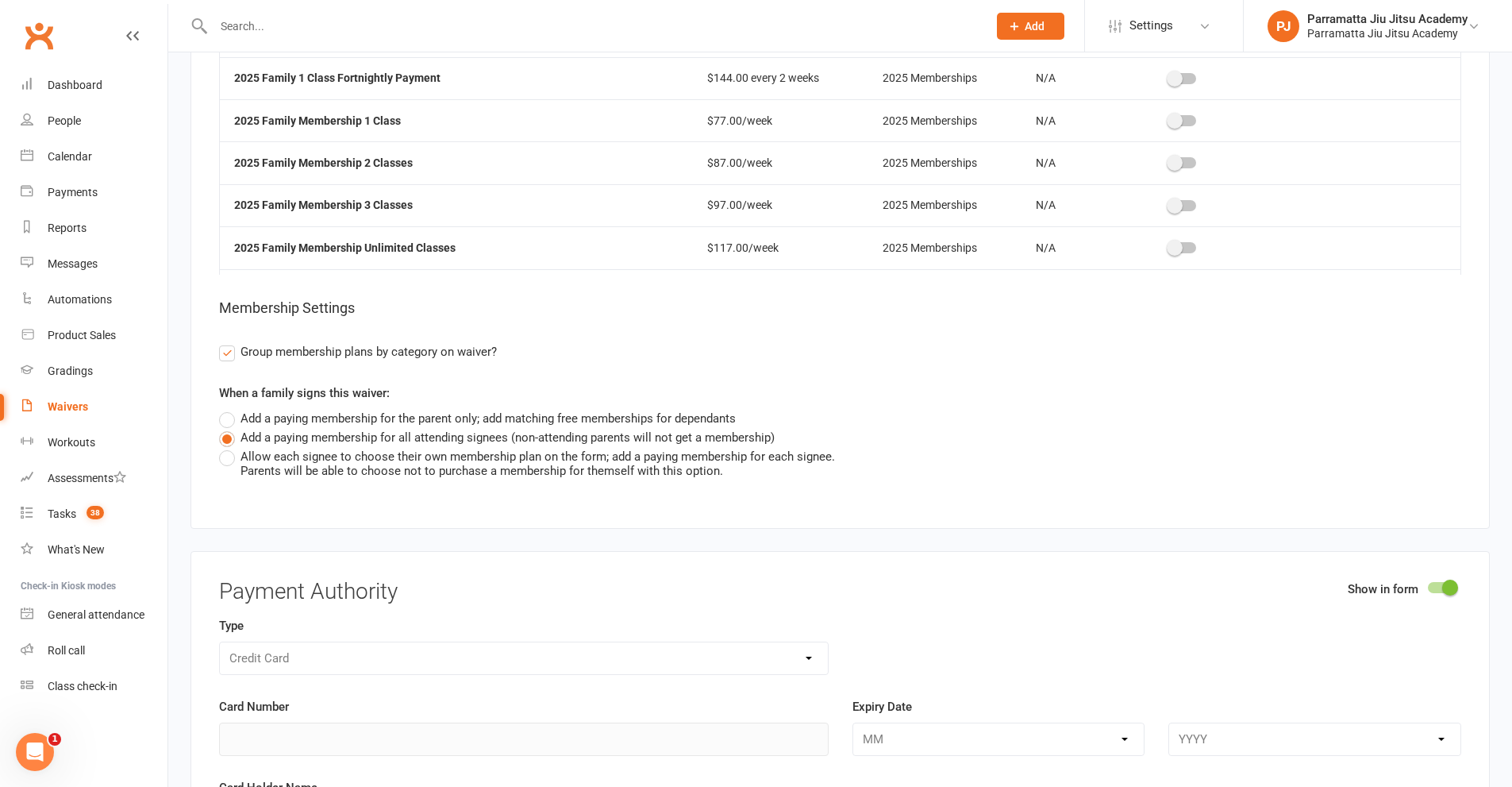
click at [229, 409] on label "Add a paying membership for the parent only; add matching free memberships for …" at bounding box center [478, 419] width 517 height 19
click at [229, 409] on input "Add a paying membership for the parent only; add matching free memberships for …" at bounding box center [224, 409] width 11 height 0
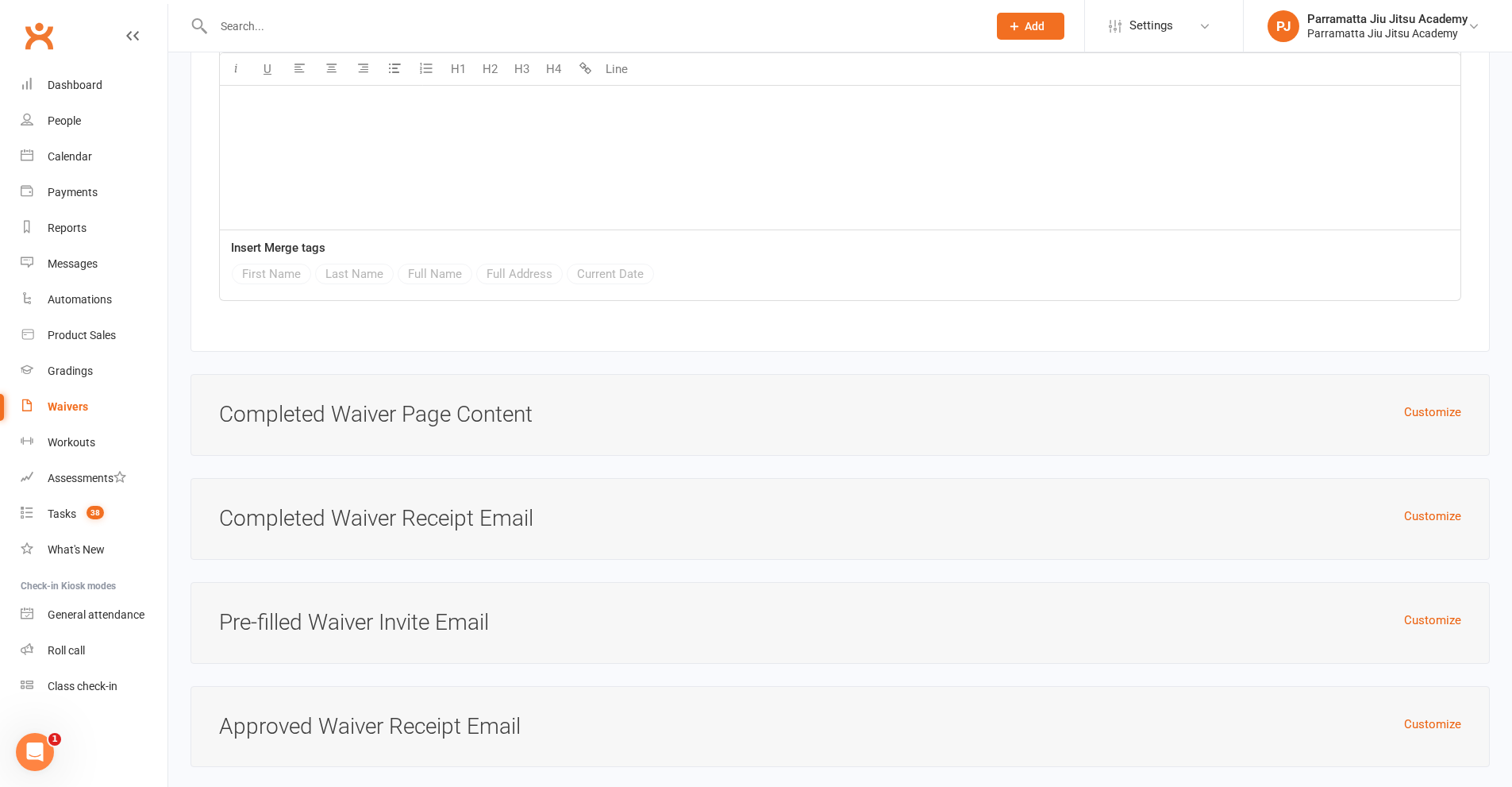
scroll to position [5828, 0]
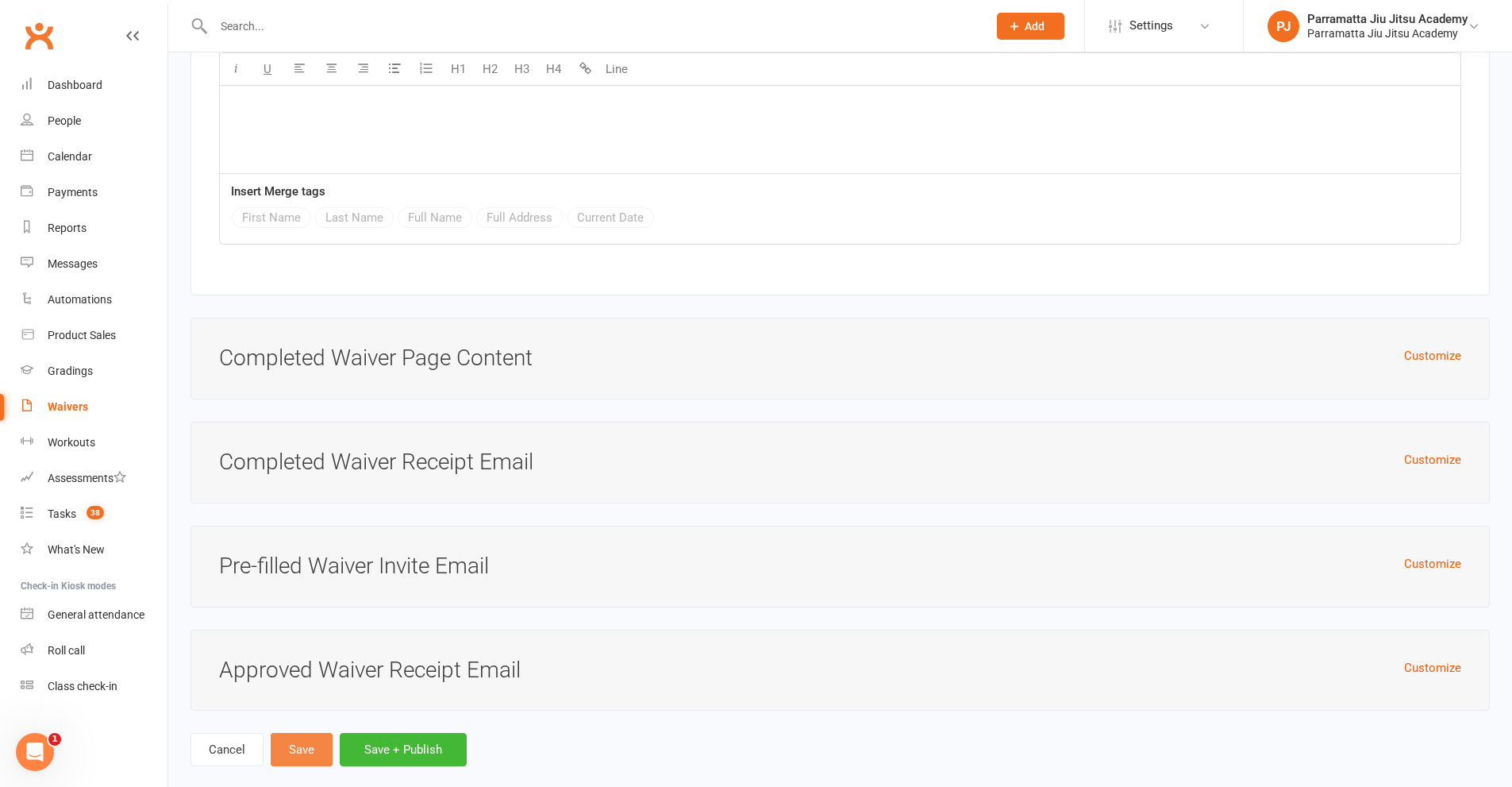
click at [311, 733] on button "Save" at bounding box center [302, 749] width 62 height 33
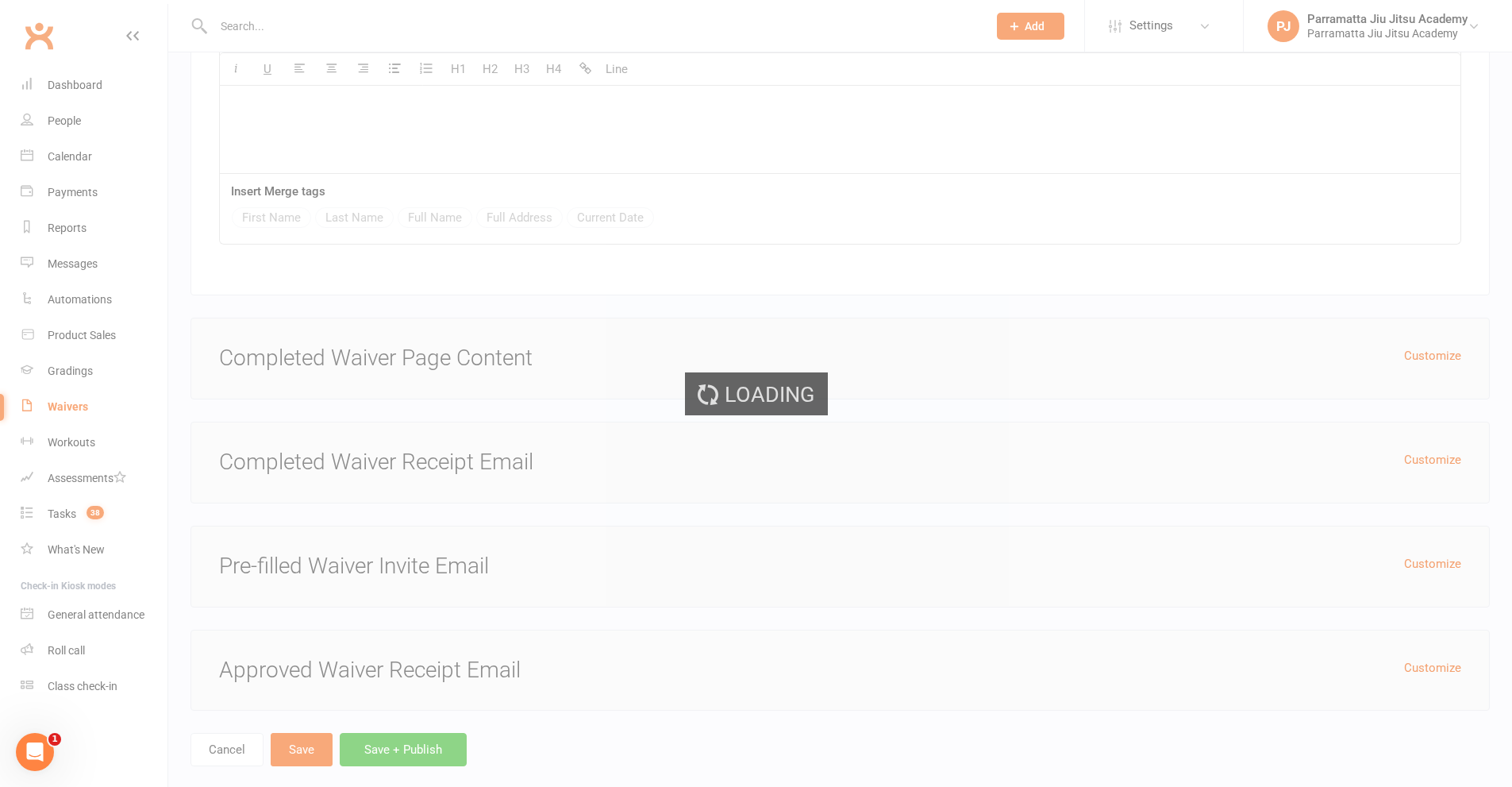
select select "100"
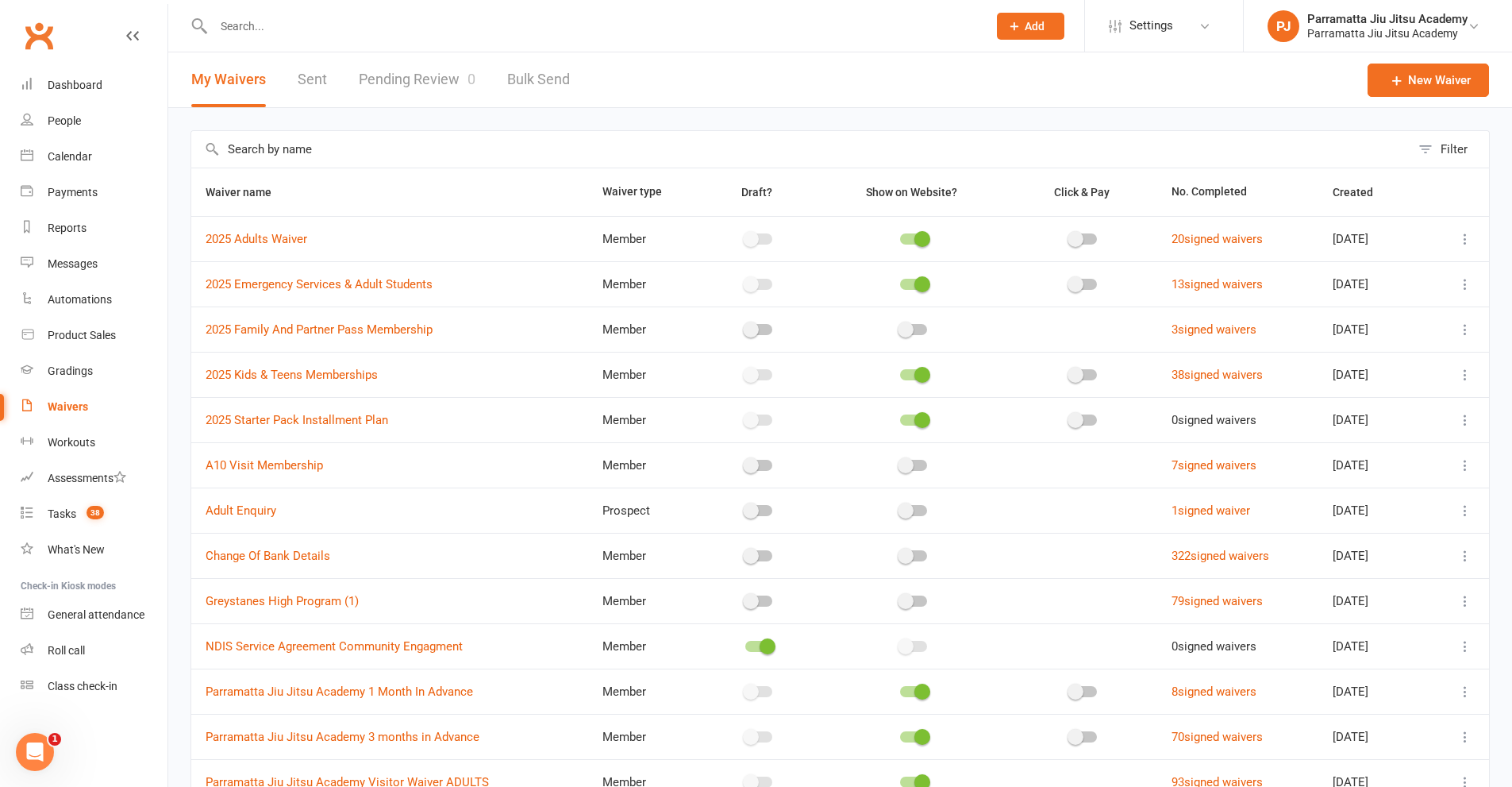
click at [31, 749] on icon "Open Intercom Messenger" at bounding box center [35, 752] width 26 height 26
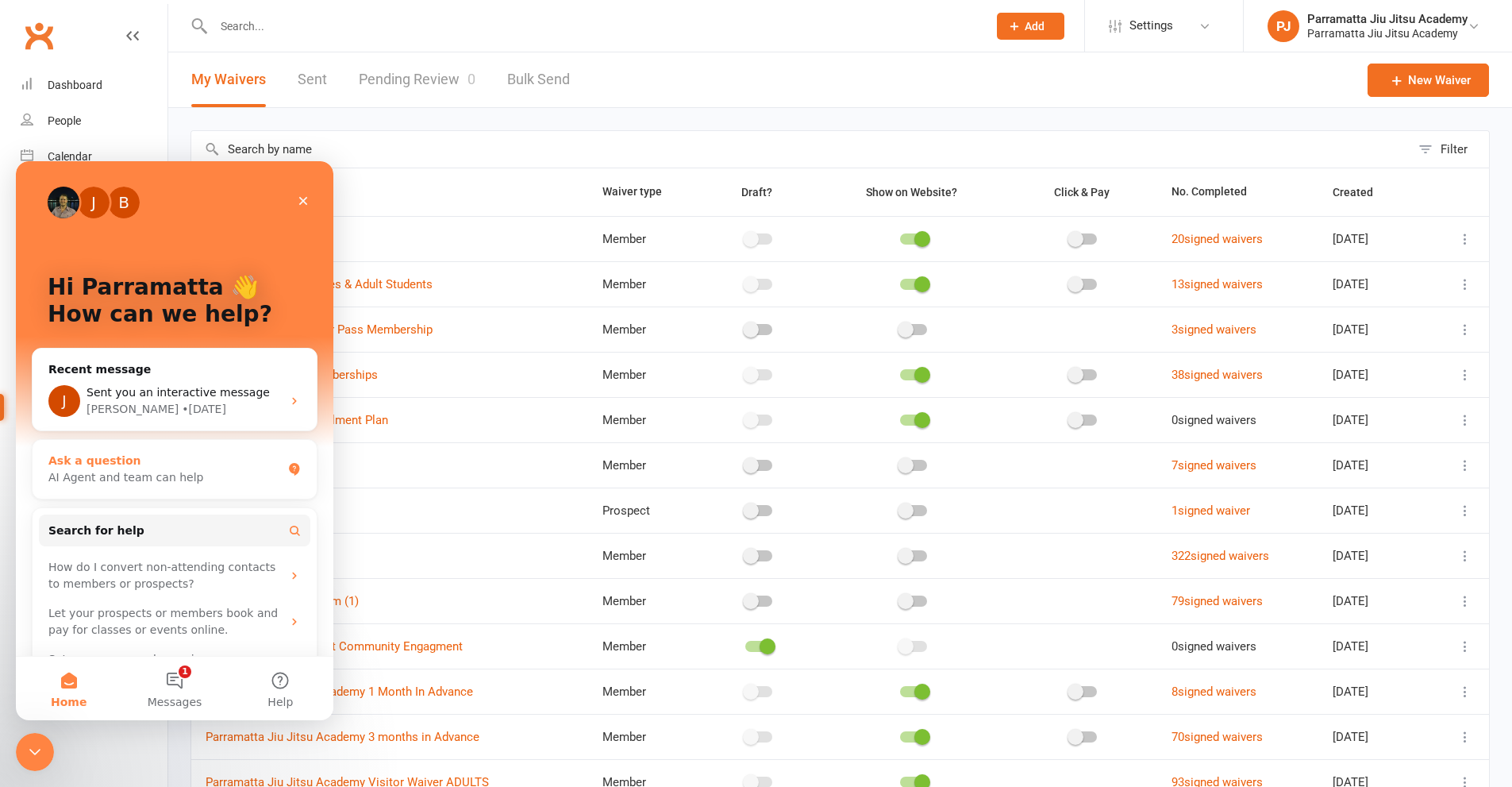
click at [172, 479] on div "AI Agent and team can help" at bounding box center [165, 477] width 233 height 17
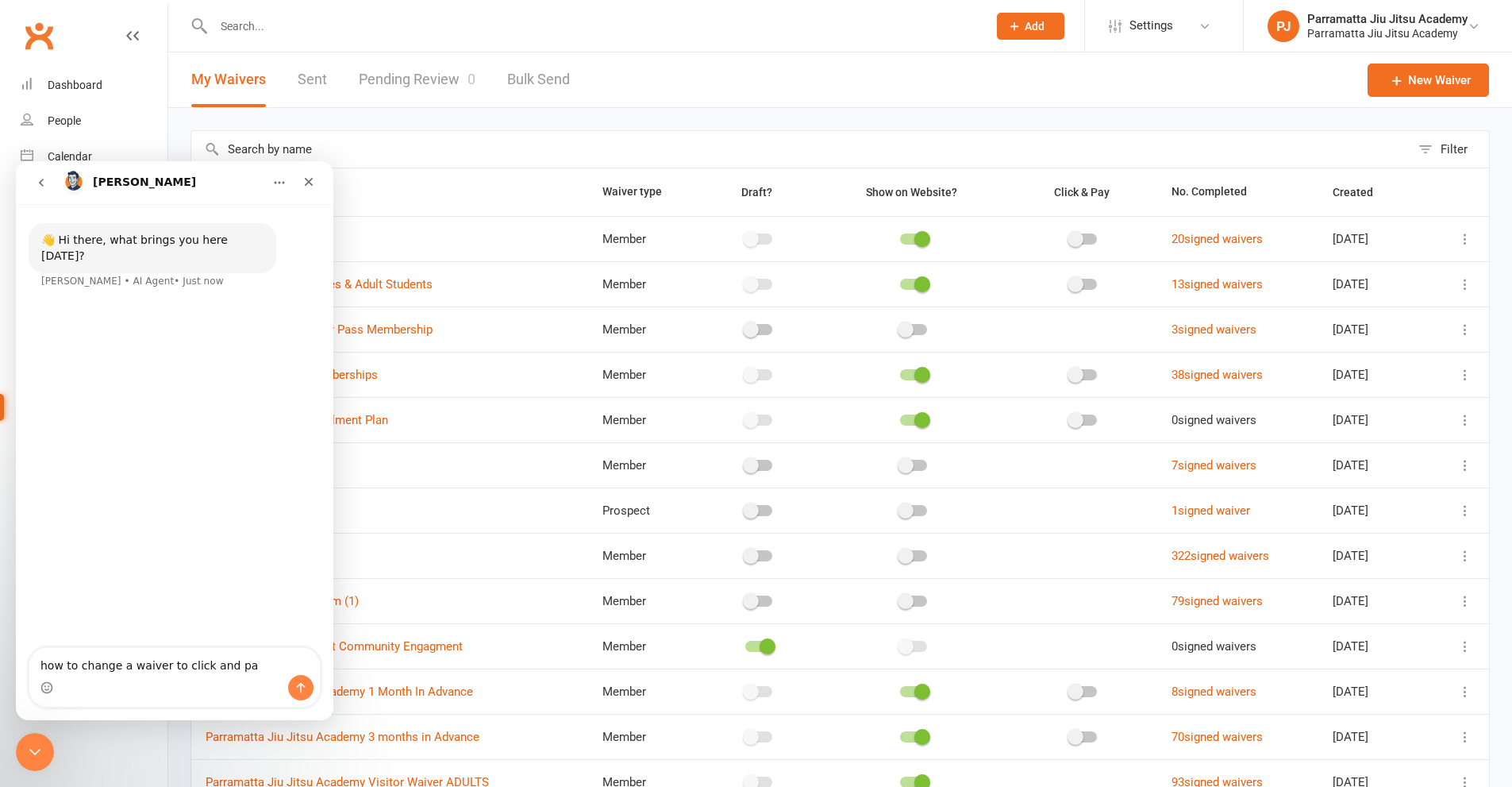
type textarea "how to change a waiver to click and pay"
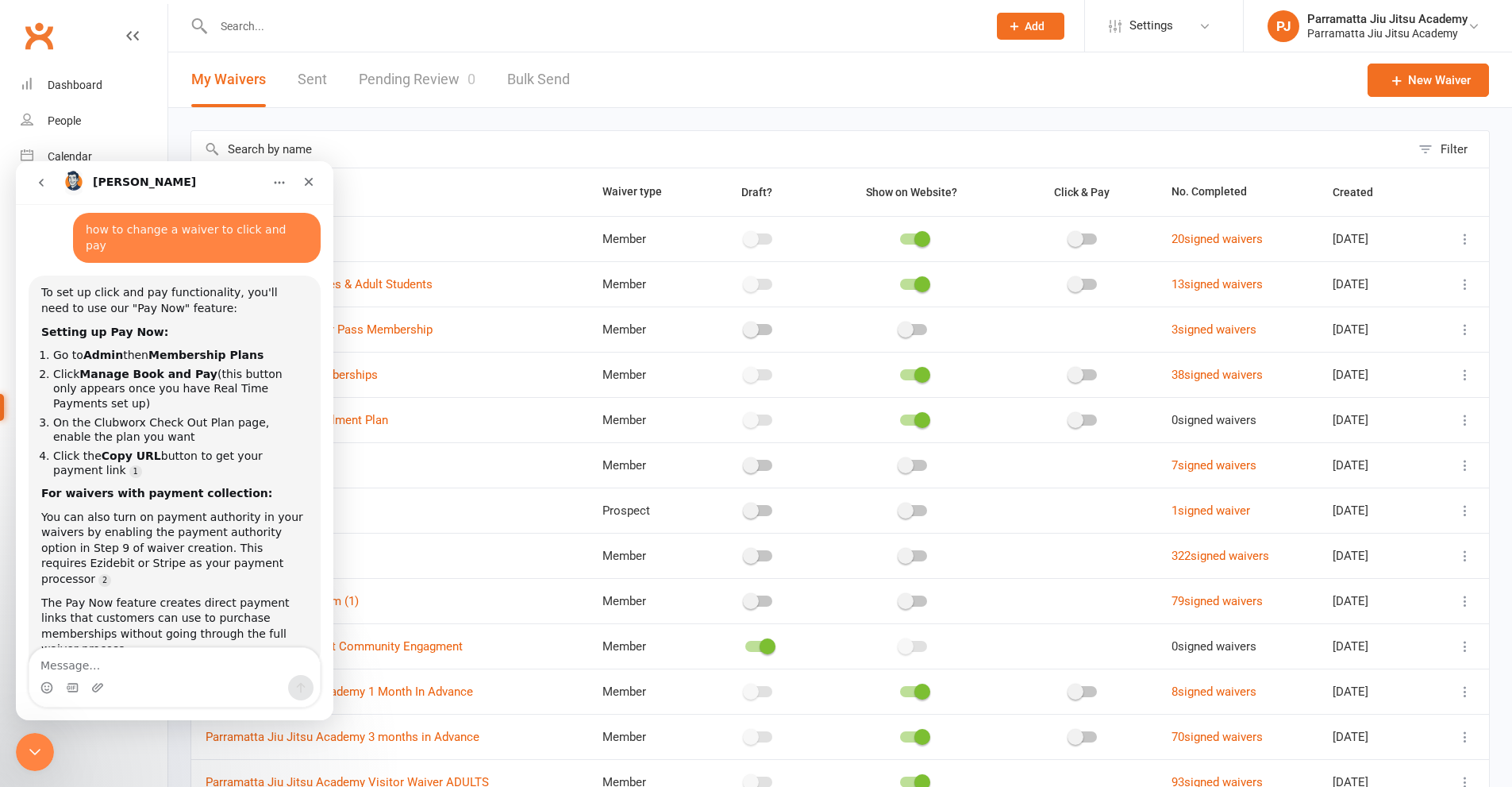
scroll to position [99, 0]
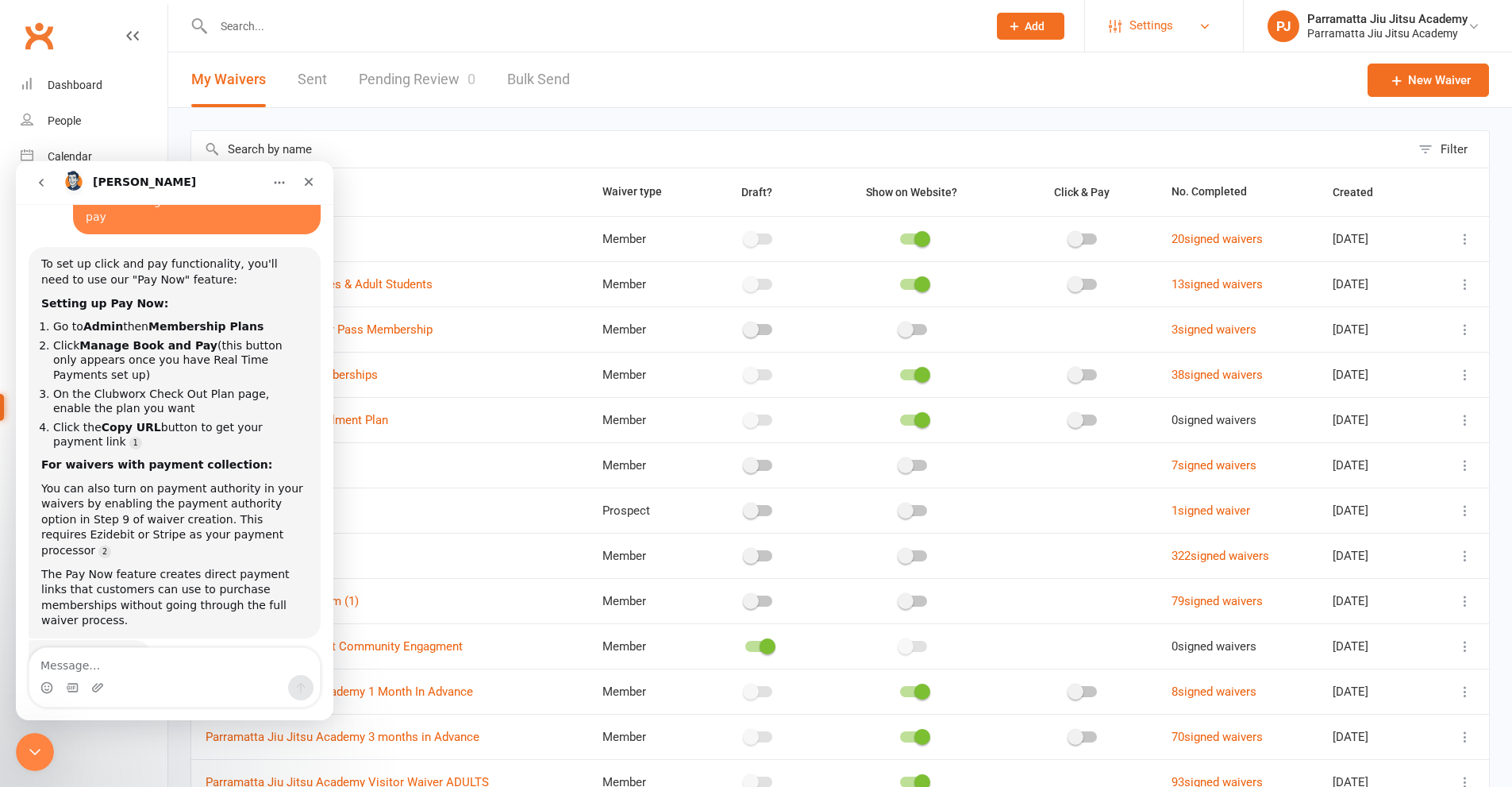
click at [1210, 37] on link "Settings" at bounding box center [1164, 25] width 111 height 36
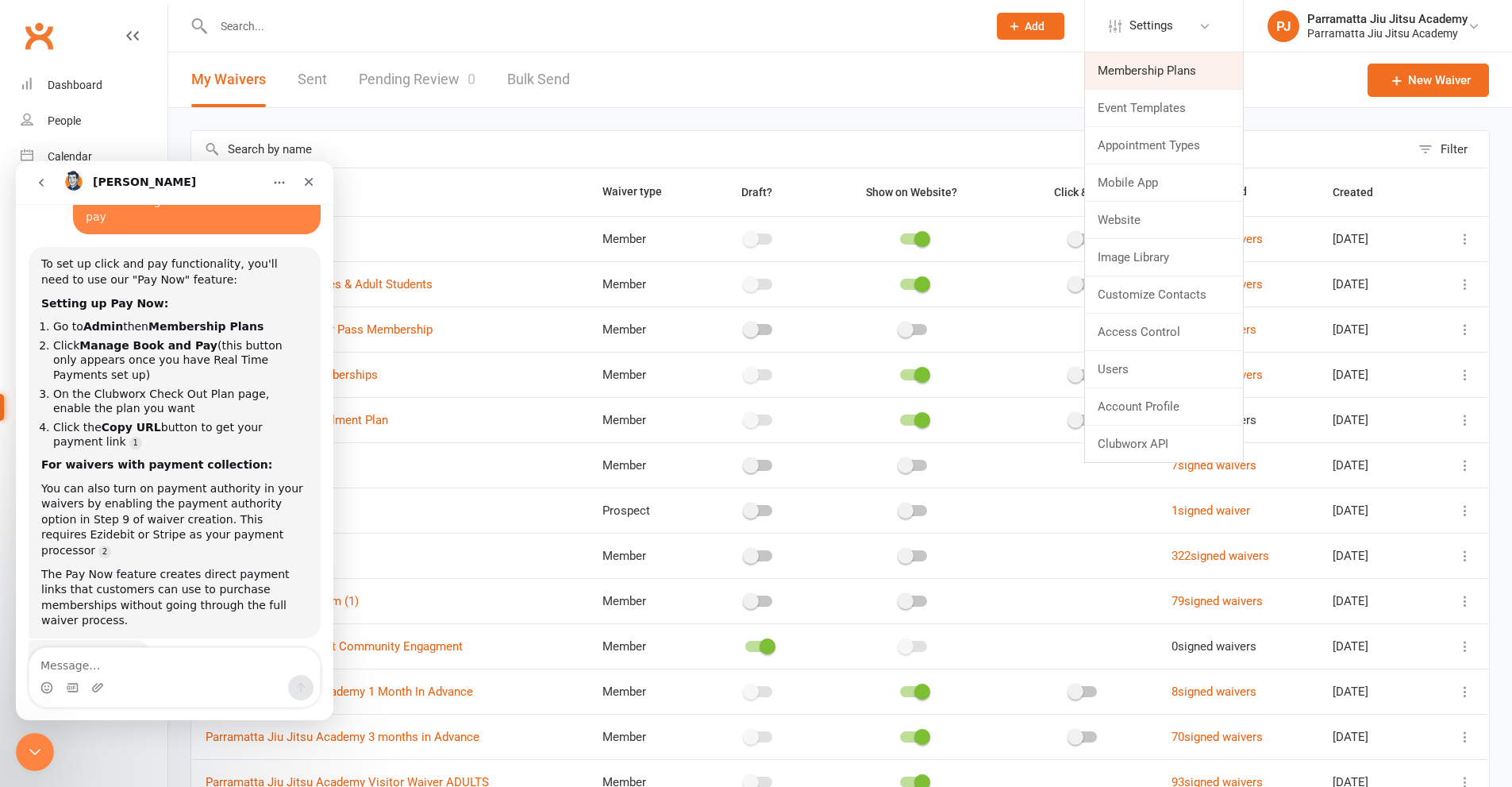
click at [1164, 81] on link "Membership Plans" at bounding box center [1163, 71] width 158 height 37
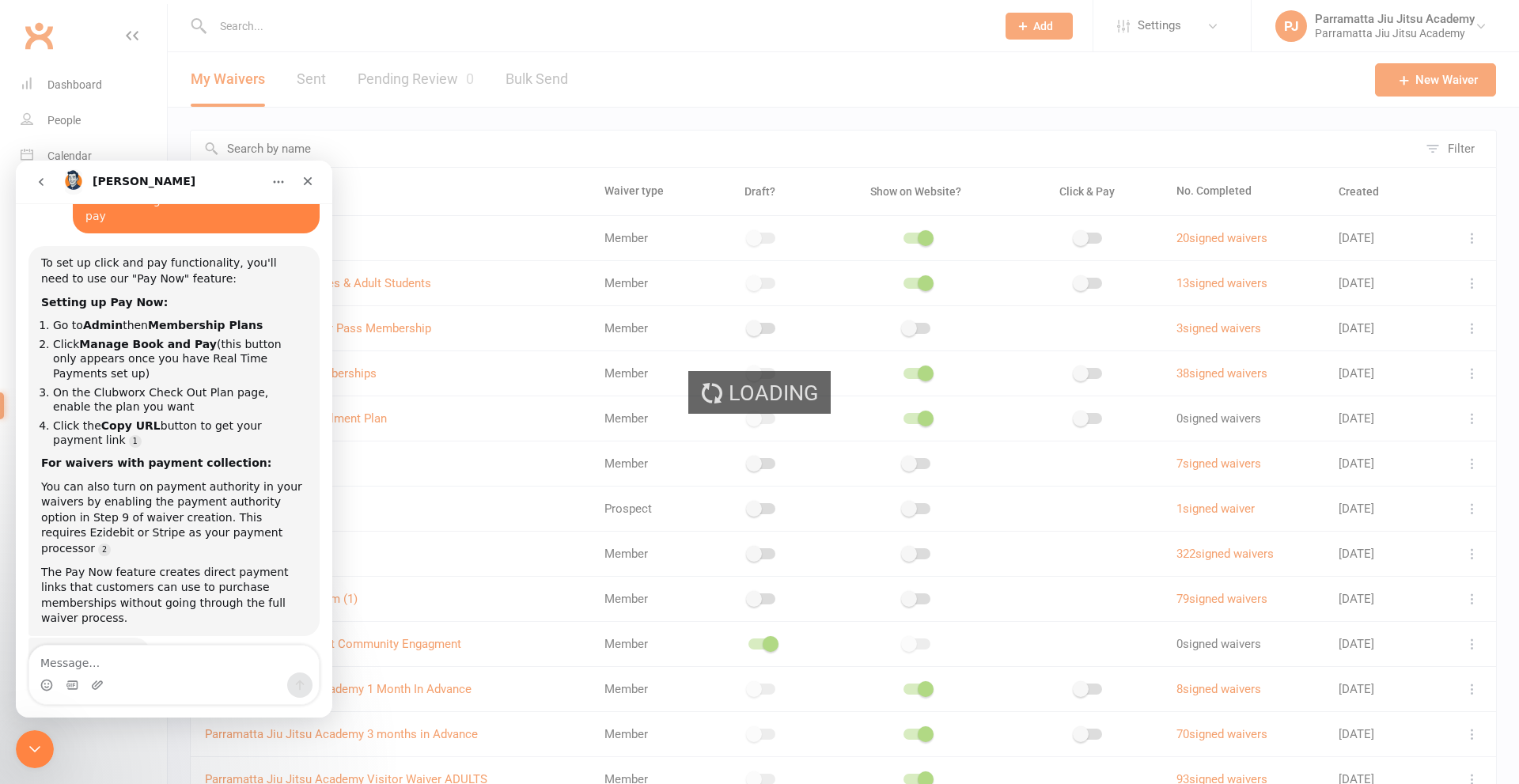
select select "100"
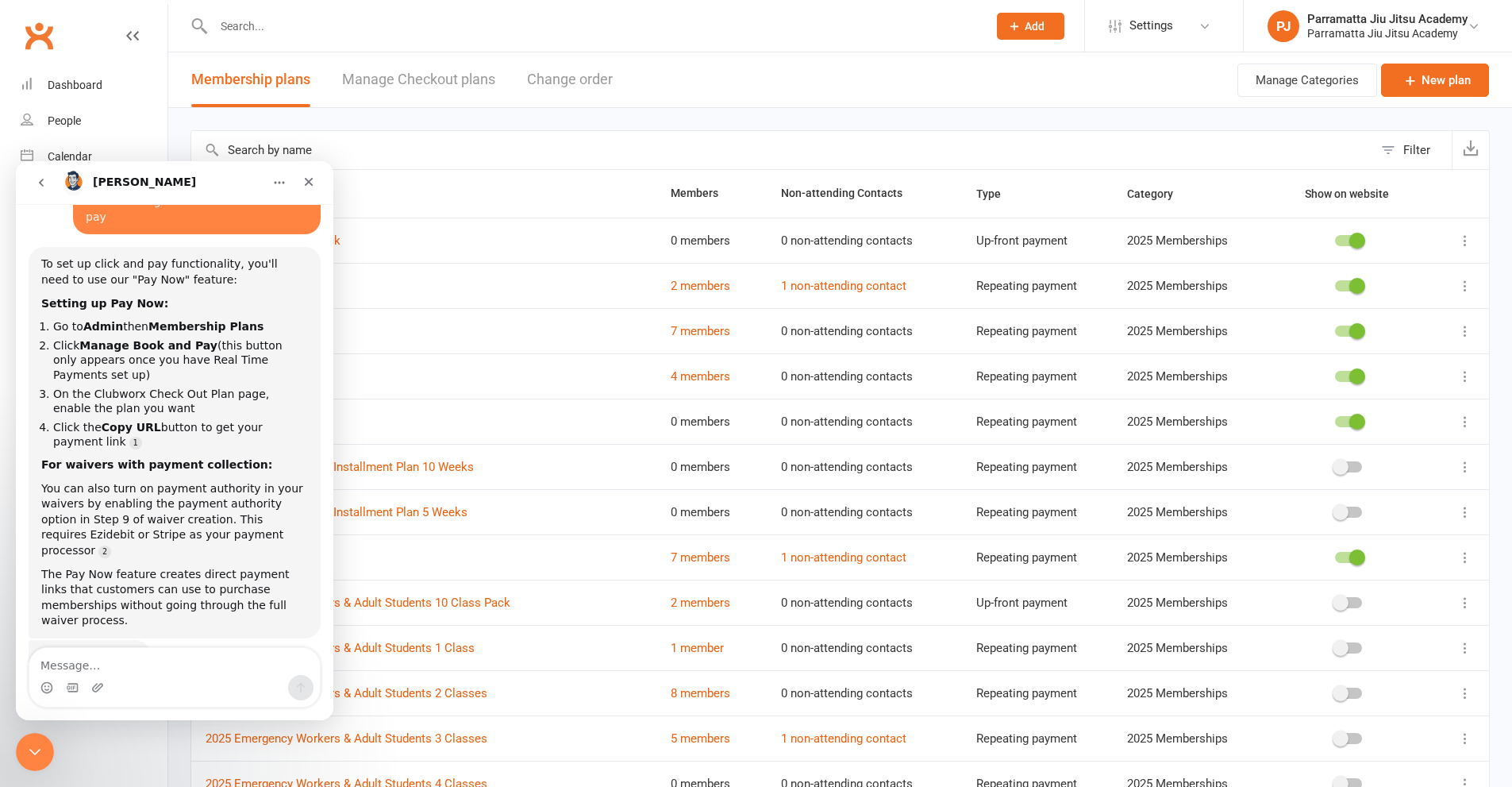
click at [449, 88] on link "Manage Checkout plans" at bounding box center [419, 80] width 153 height 54
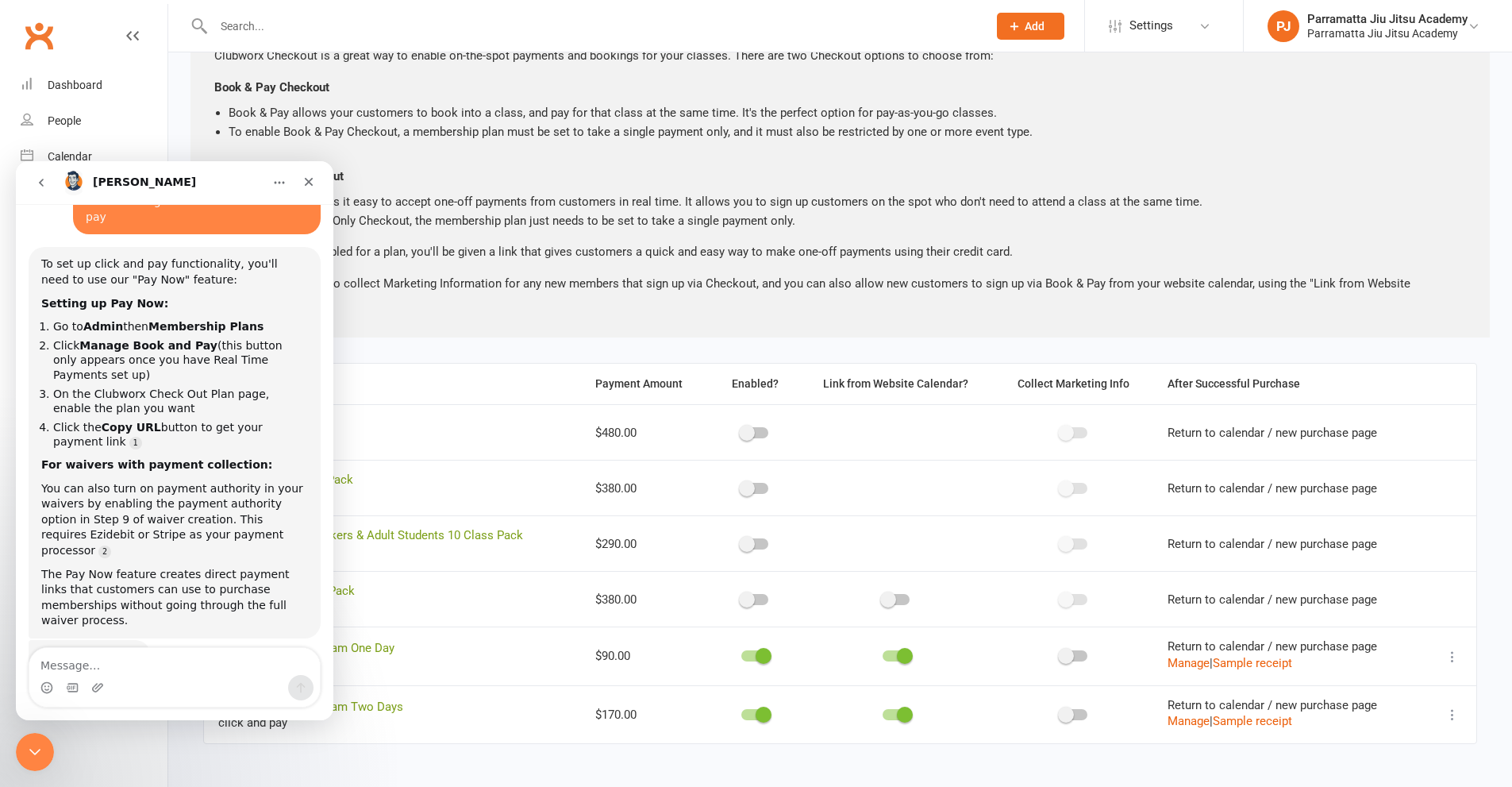
scroll to position [140, 0]
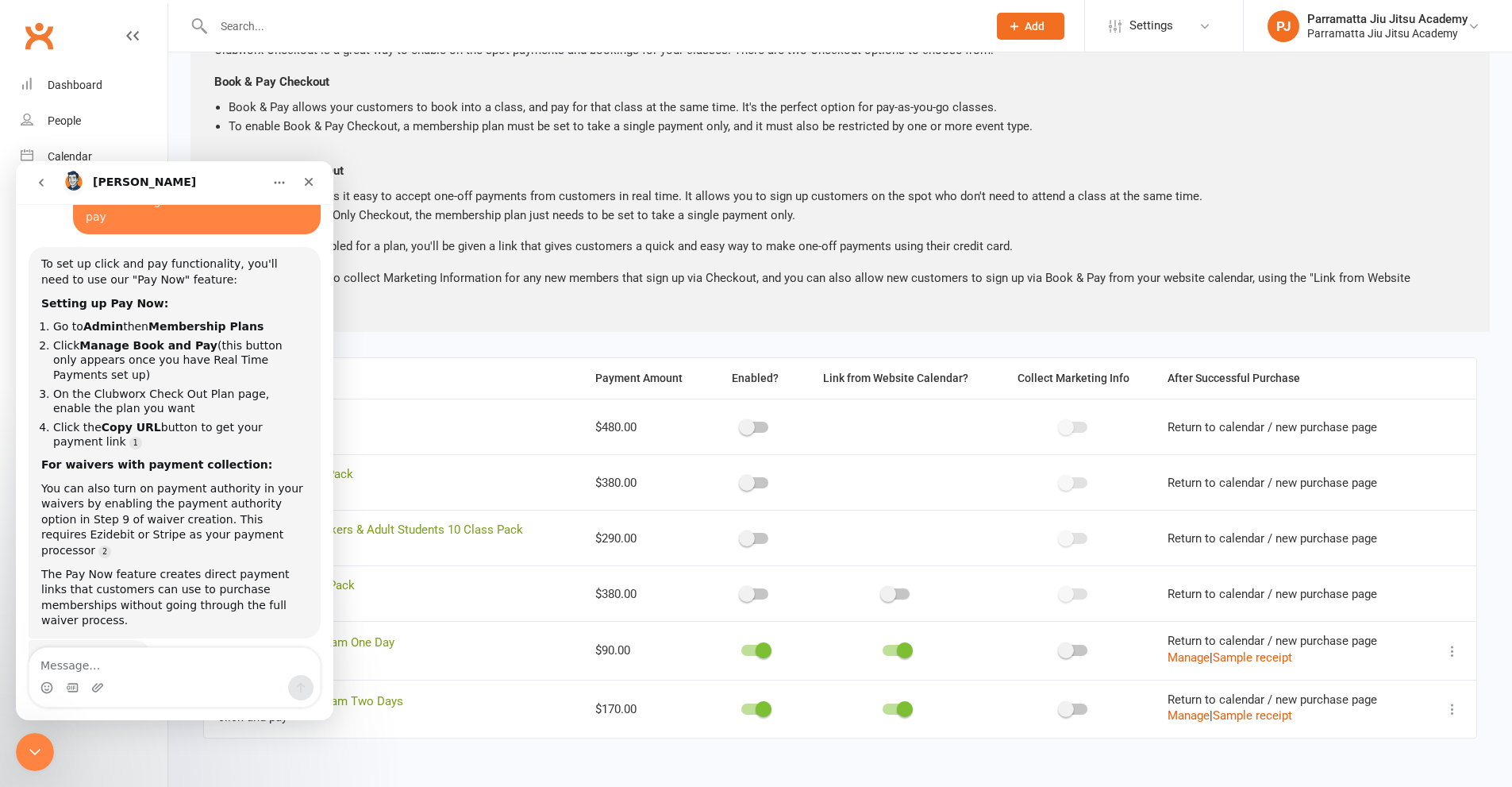
click at [35, 759] on icon "Close Intercom Messenger" at bounding box center [35, 752] width 19 height 19
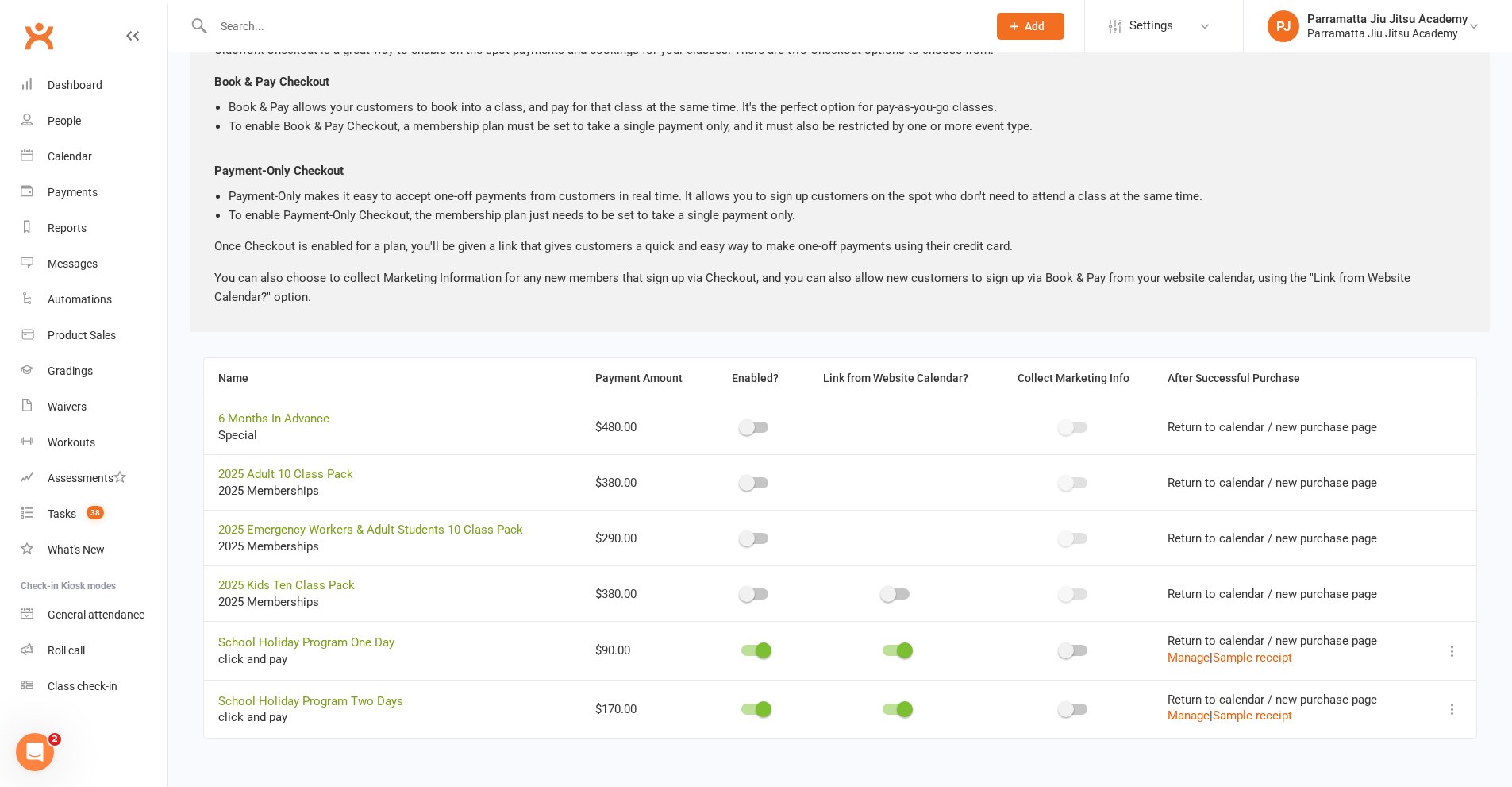
scroll to position [99, 0]
click at [763, 647] on span at bounding box center [763, 650] width 16 height 16
click at [741, 648] on input "checkbox" at bounding box center [741, 648] width 0 height 0
click at [758, 705] on span at bounding box center [763, 708] width 16 height 16
click at [741, 706] on input "checkbox" at bounding box center [741, 706] width 0 height 0
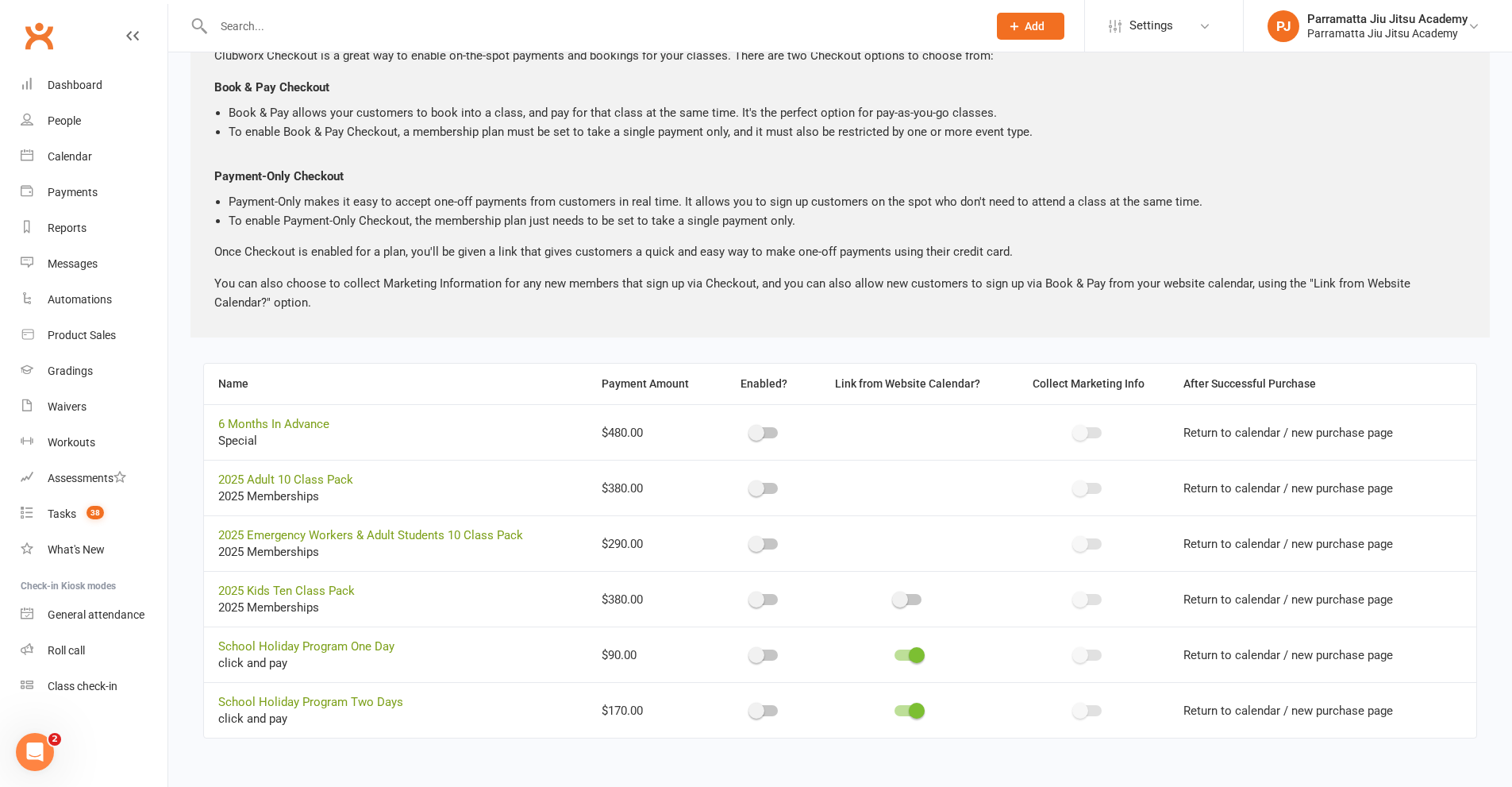
scroll to position [134, 0]
click at [919, 660] on span at bounding box center [917, 655] width 16 height 16
click at [894, 653] on input "checkbox" at bounding box center [894, 653] width 0 height 0
click at [902, 702] on td at bounding box center [908, 709] width 200 height 55
drag, startPoint x: 914, startPoint y: 708, endPoint x: 906, endPoint y: 706, distance: 8.2
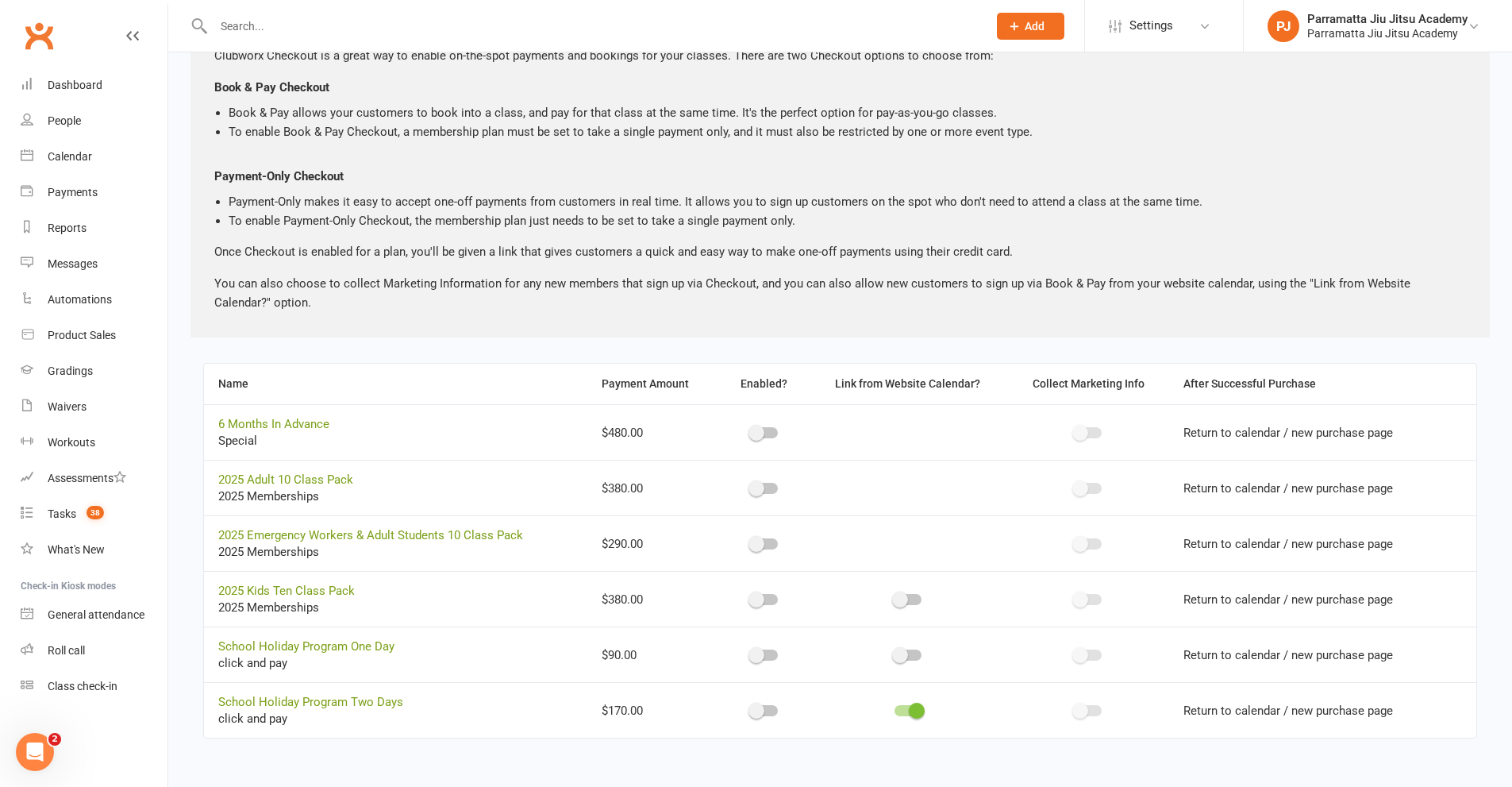
click at [913, 707] on span at bounding box center [917, 710] width 16 height 16
click at [894, 708] on input "checkbox" at bounding box center [894, 708] width 0 height 0
click at [761, 490] on span at bounding box center [756, 488] width 16 height 16
click at [751, 486] on input "checkbox" at bounding box center [751, 486] width 0 height 0
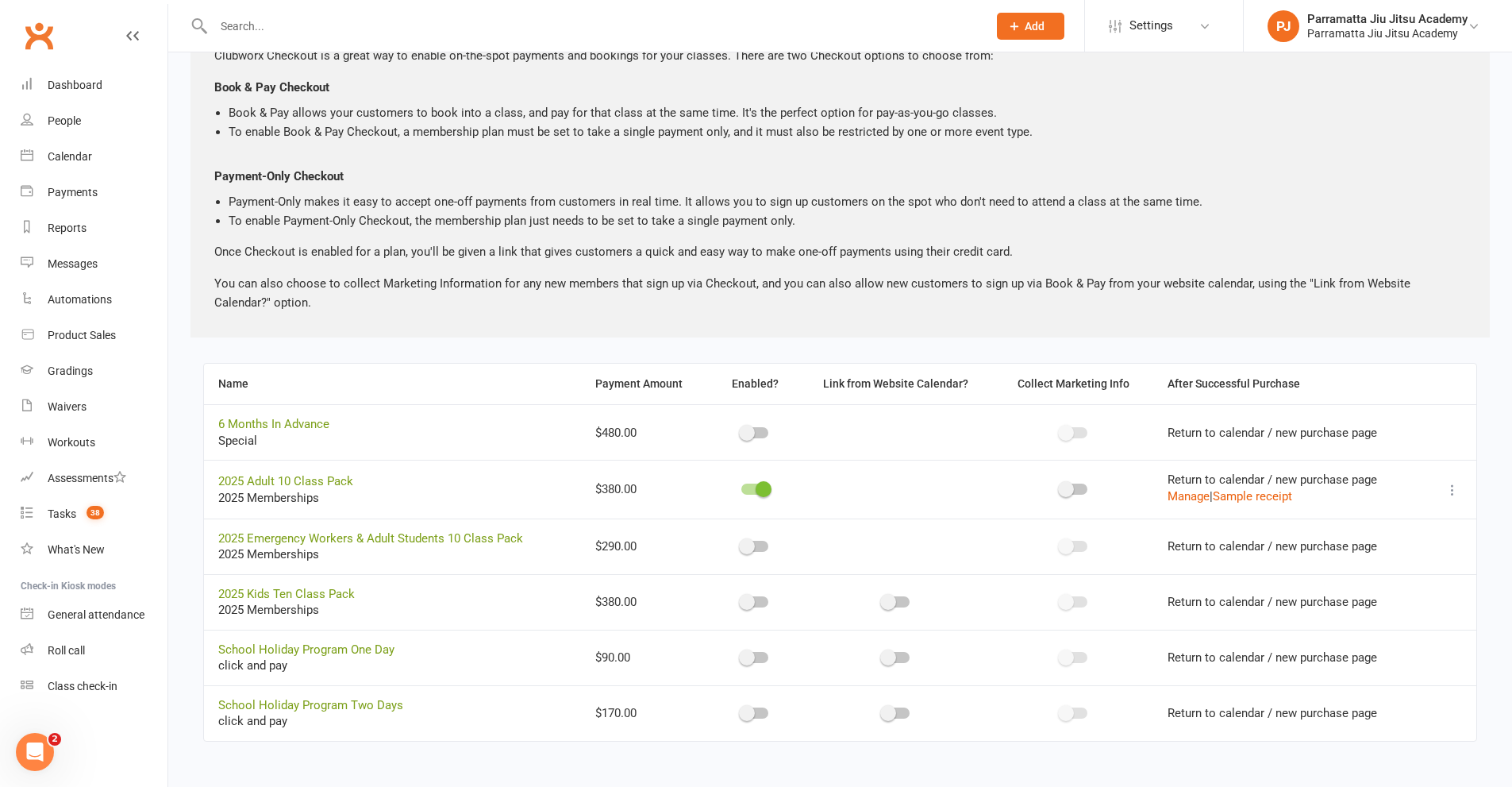
click at [1067, 489] on span at bounding box center [1065, 489] width 16 height 16
click at [1060, 487] on input "checkbox" at bounding box center [1060, 487] width 0 height 0
click at [1075, 494] on span at bounding box center [1083, 489] width 16 height 16
click at [1060, 487] on input "checkbox" at bounding box center [1060, 487] width 0 height 0
click at [760, 490] on span at bounding box center [763, 489] width 16 height 16
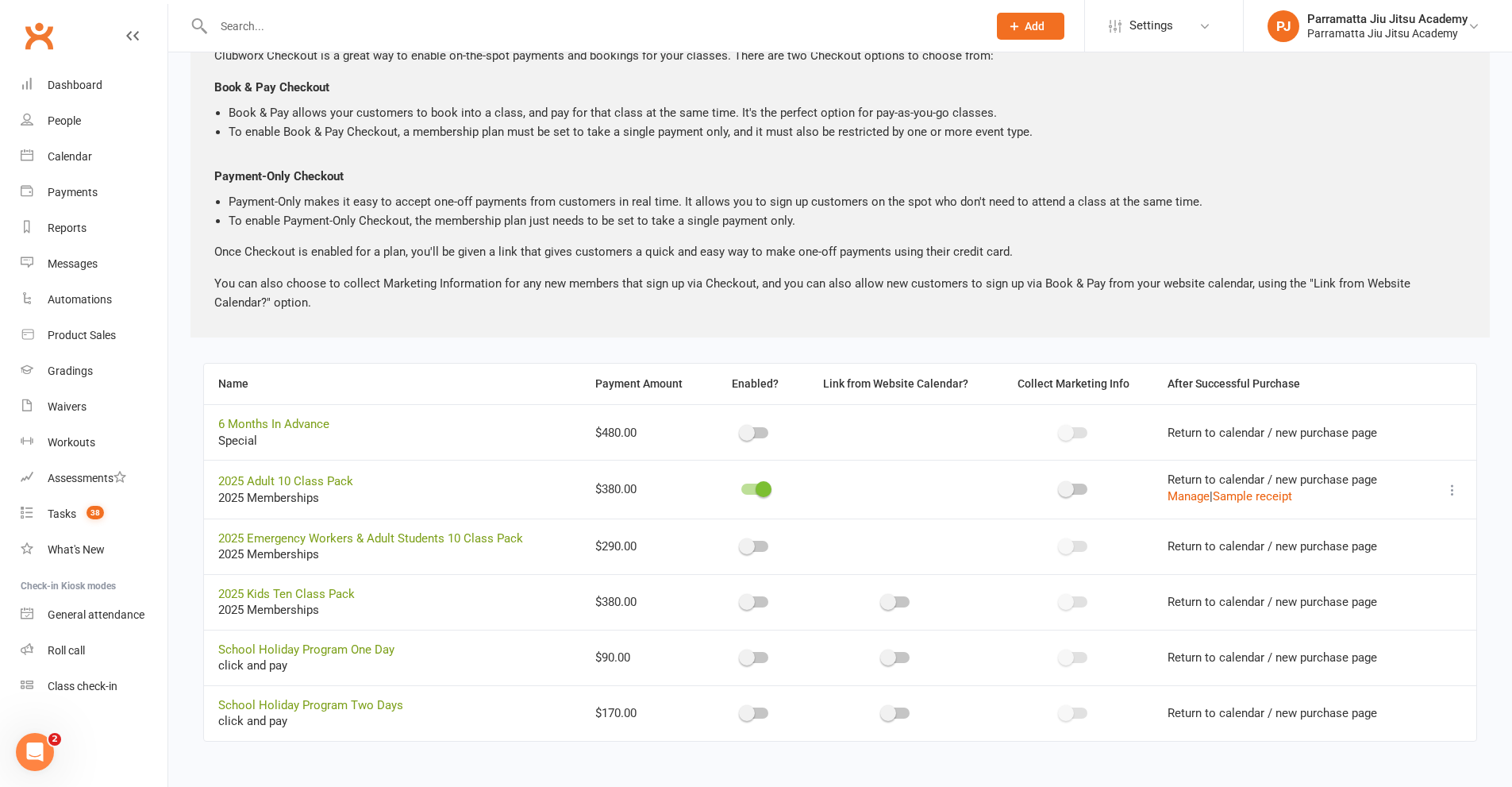
click at [741, 487] on input "checkbox" at bounding box center [741, 487] width 0 height 0
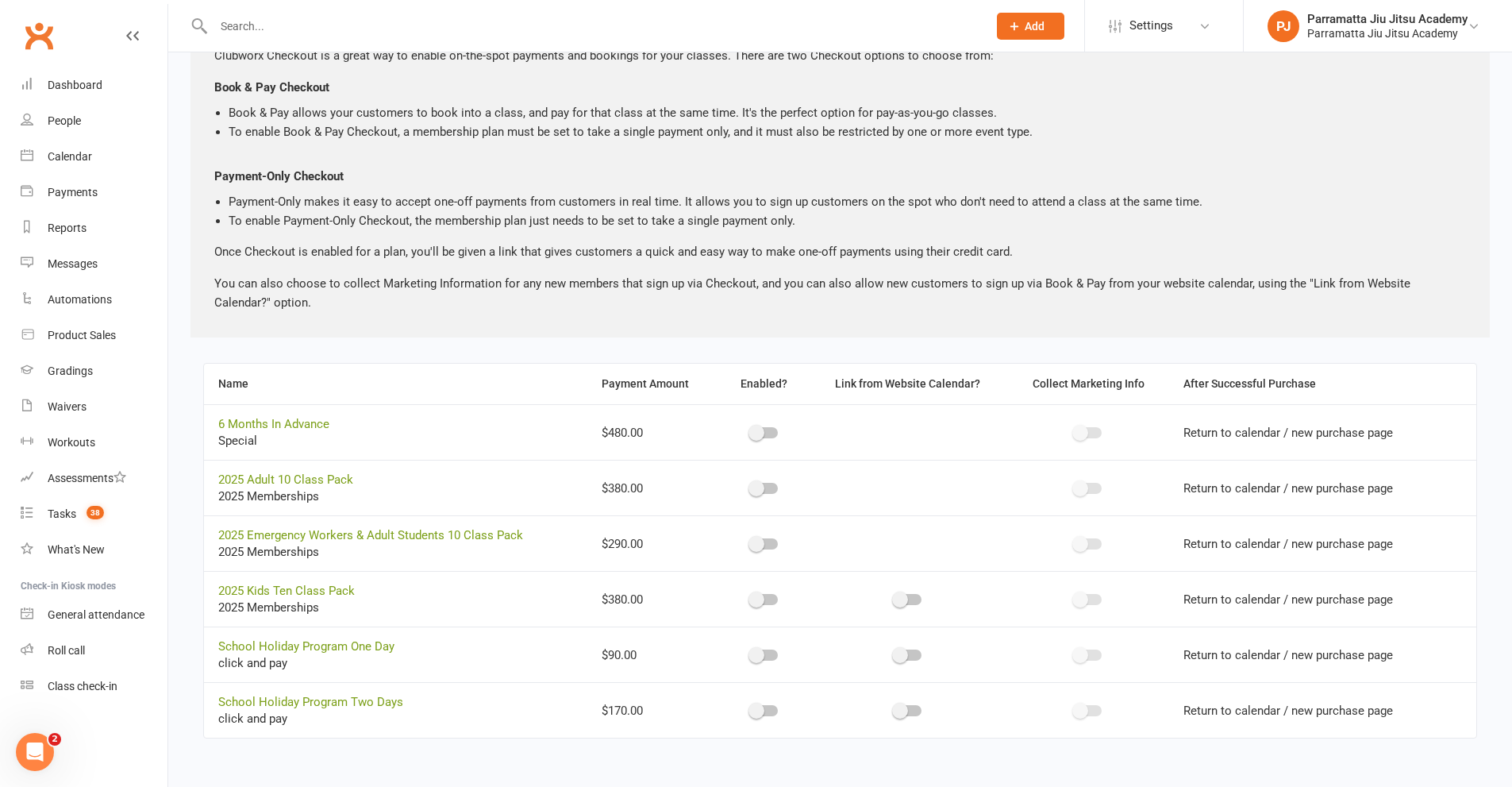
click at [757, 549] on span at bounding box center [756, 544] width 16 height 16
click at [751, 541] on input "checkbox" at bounding box center [751, 541] width 0 height 0
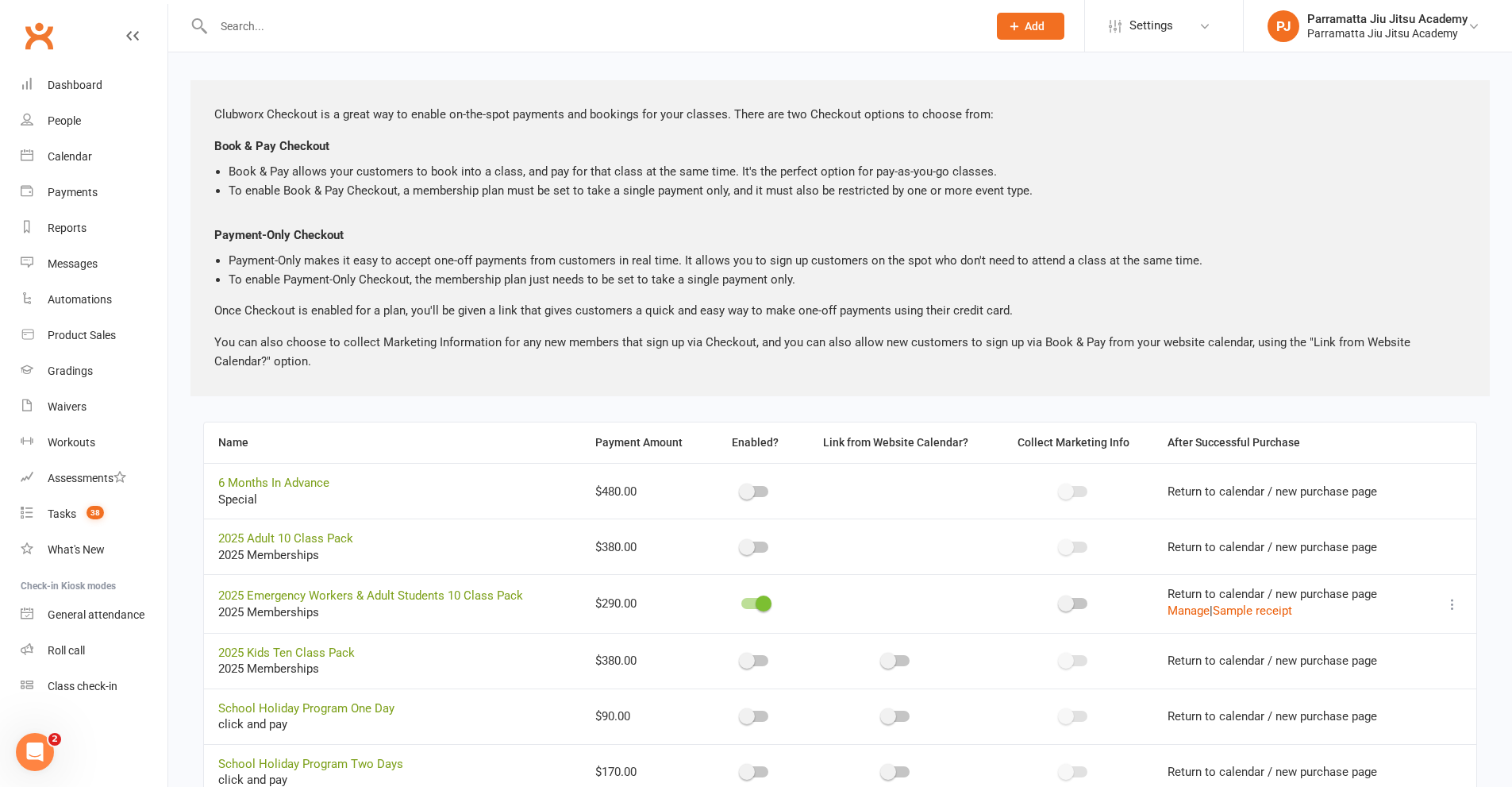
scroll to position [0, 0]
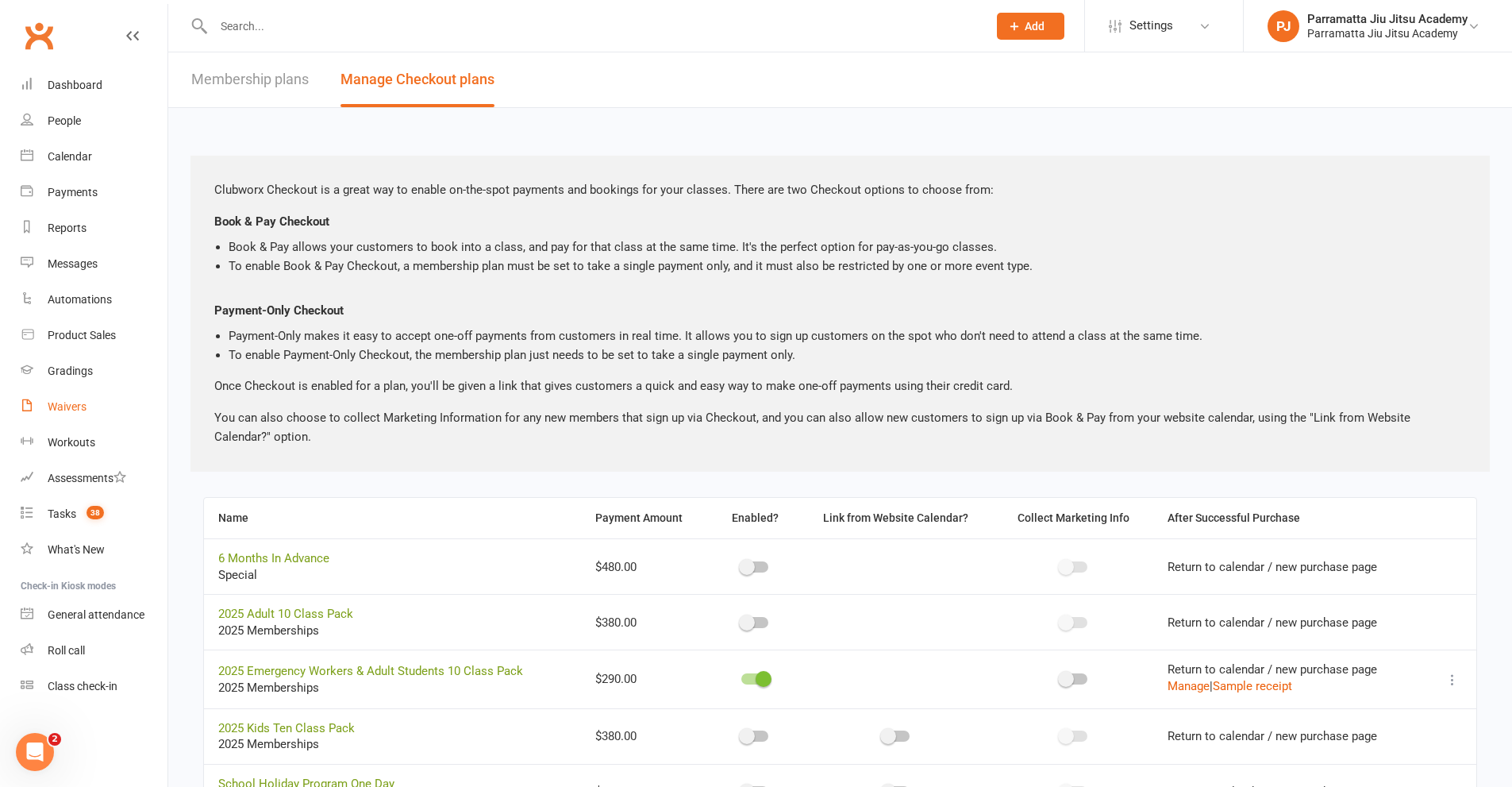
click at [74, 408] on div "Waivers" at bounding box center [67, 406] width 39 height 13
select select "100"
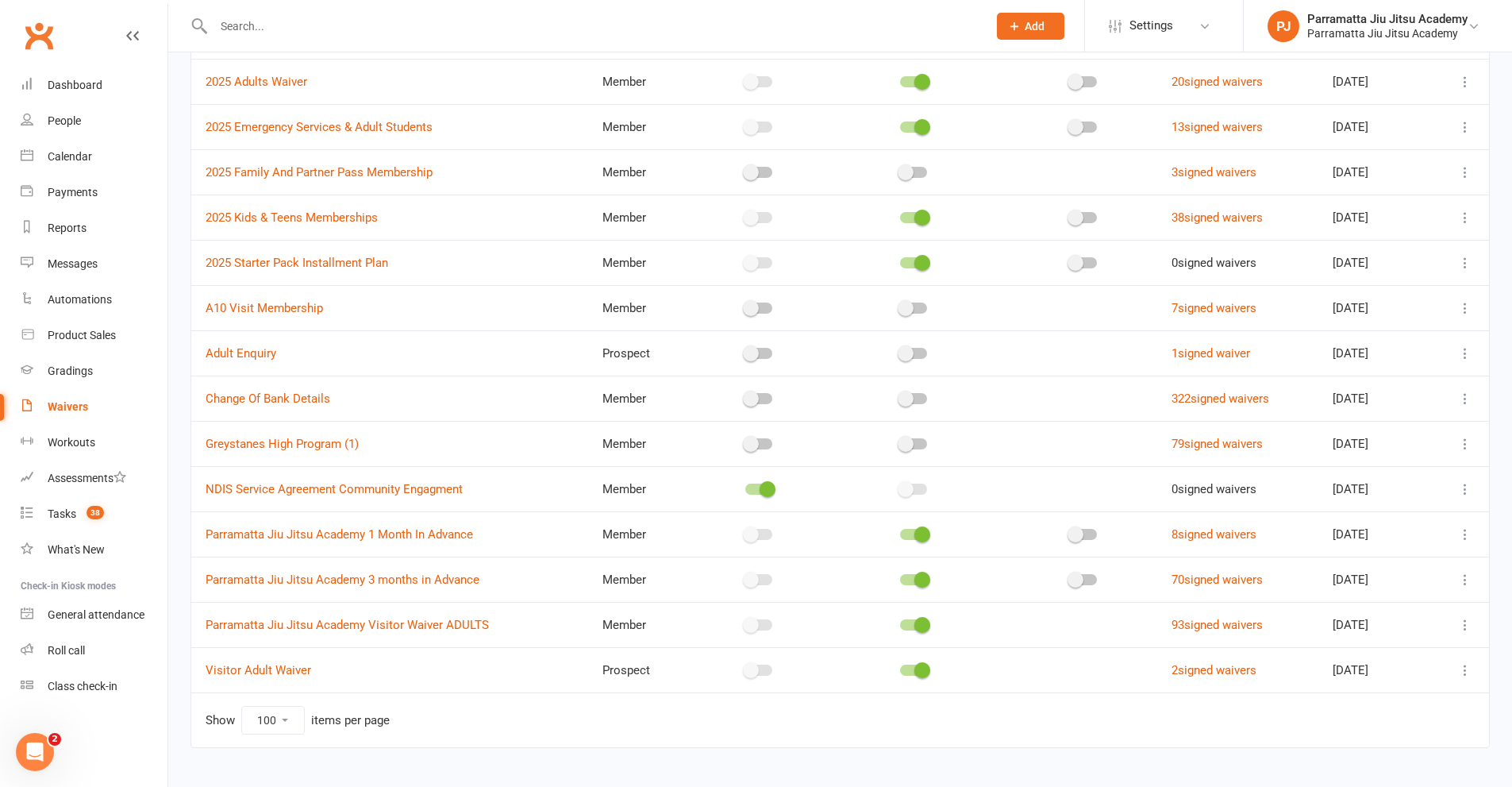
scroll to position [158, 0]
click at [252, 311] on link "A10 Visit Membership" at bounding box center [264, 306] width 118 height 15
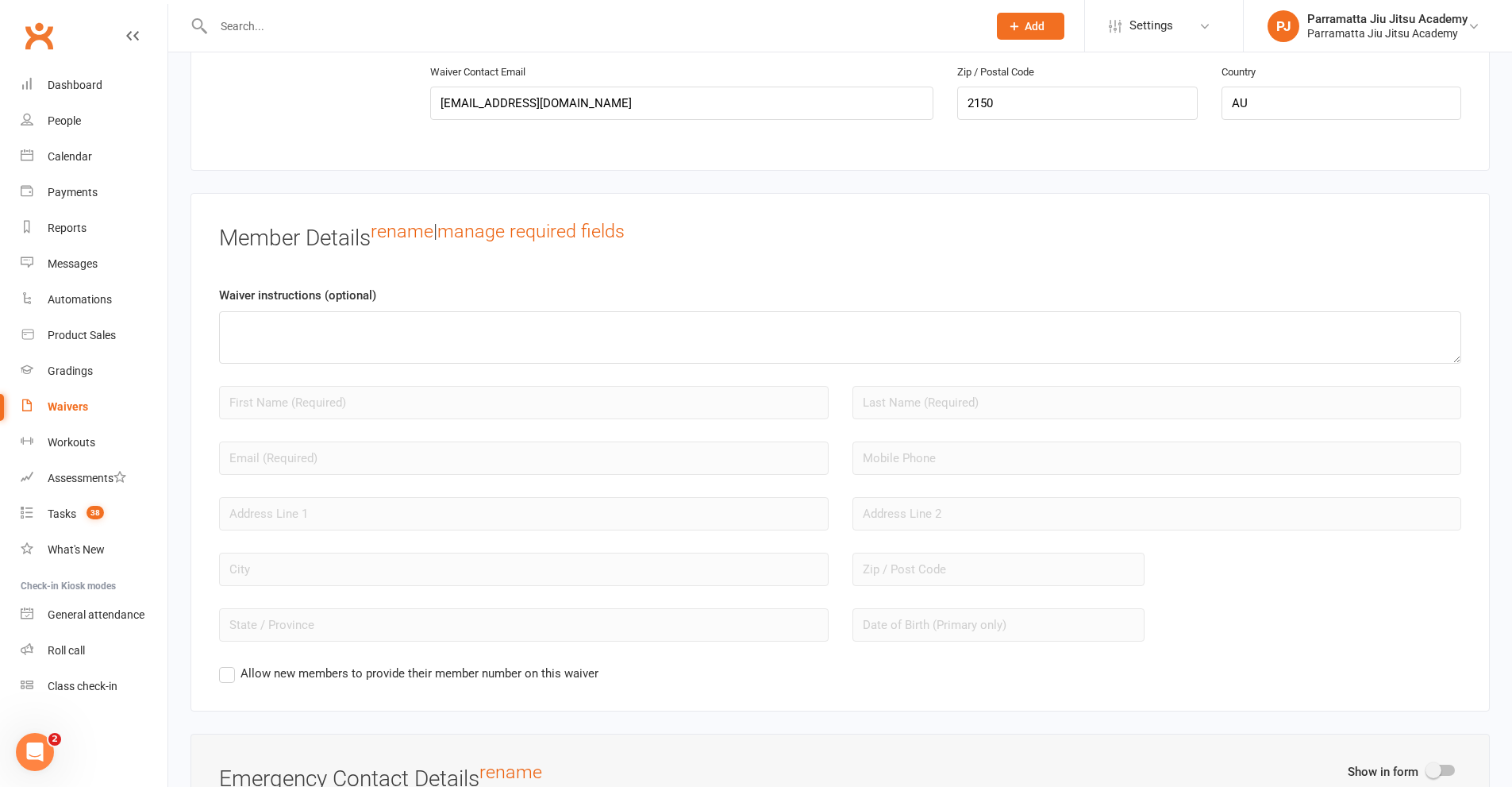
scroll to position [794, 0]
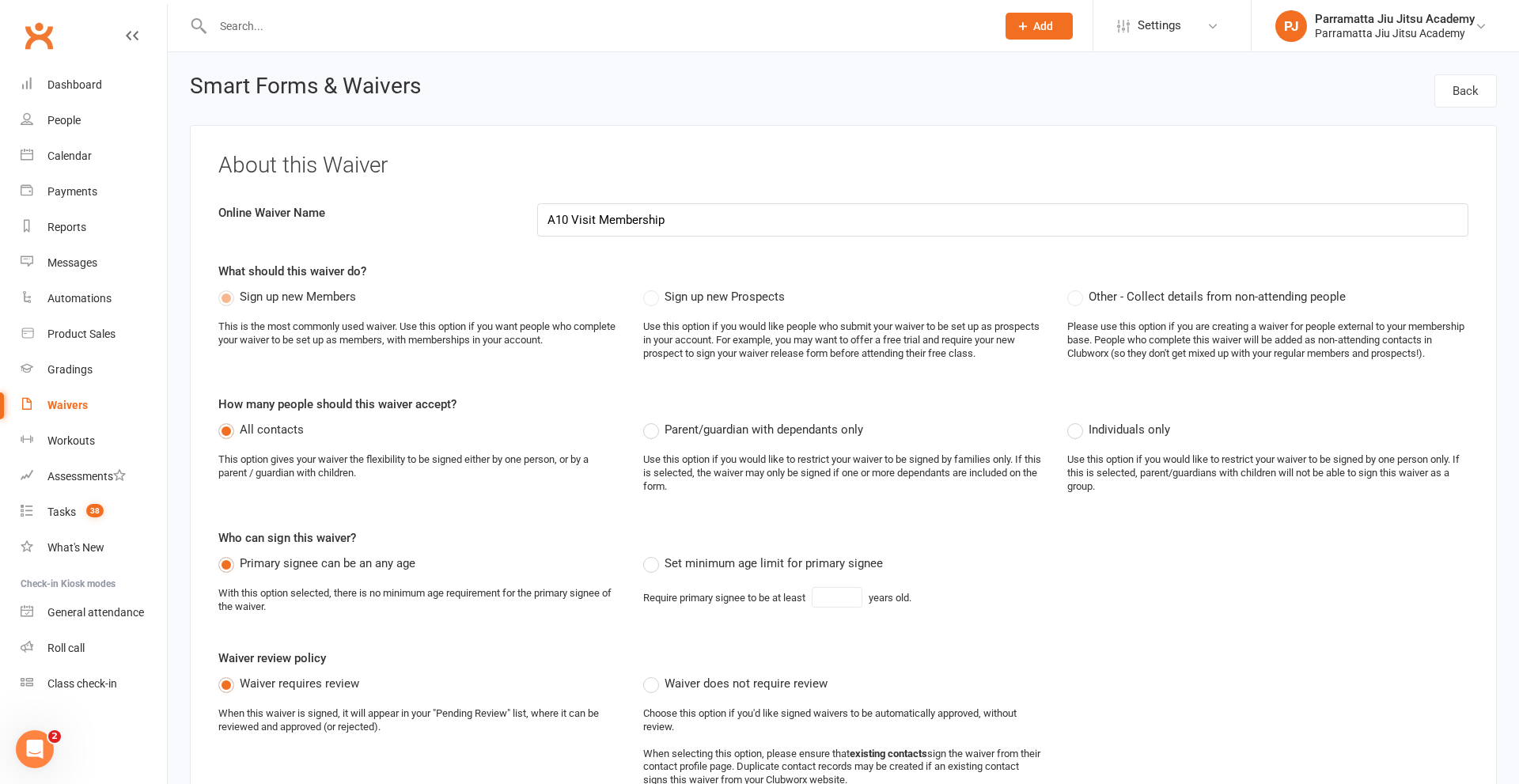
select select "100"
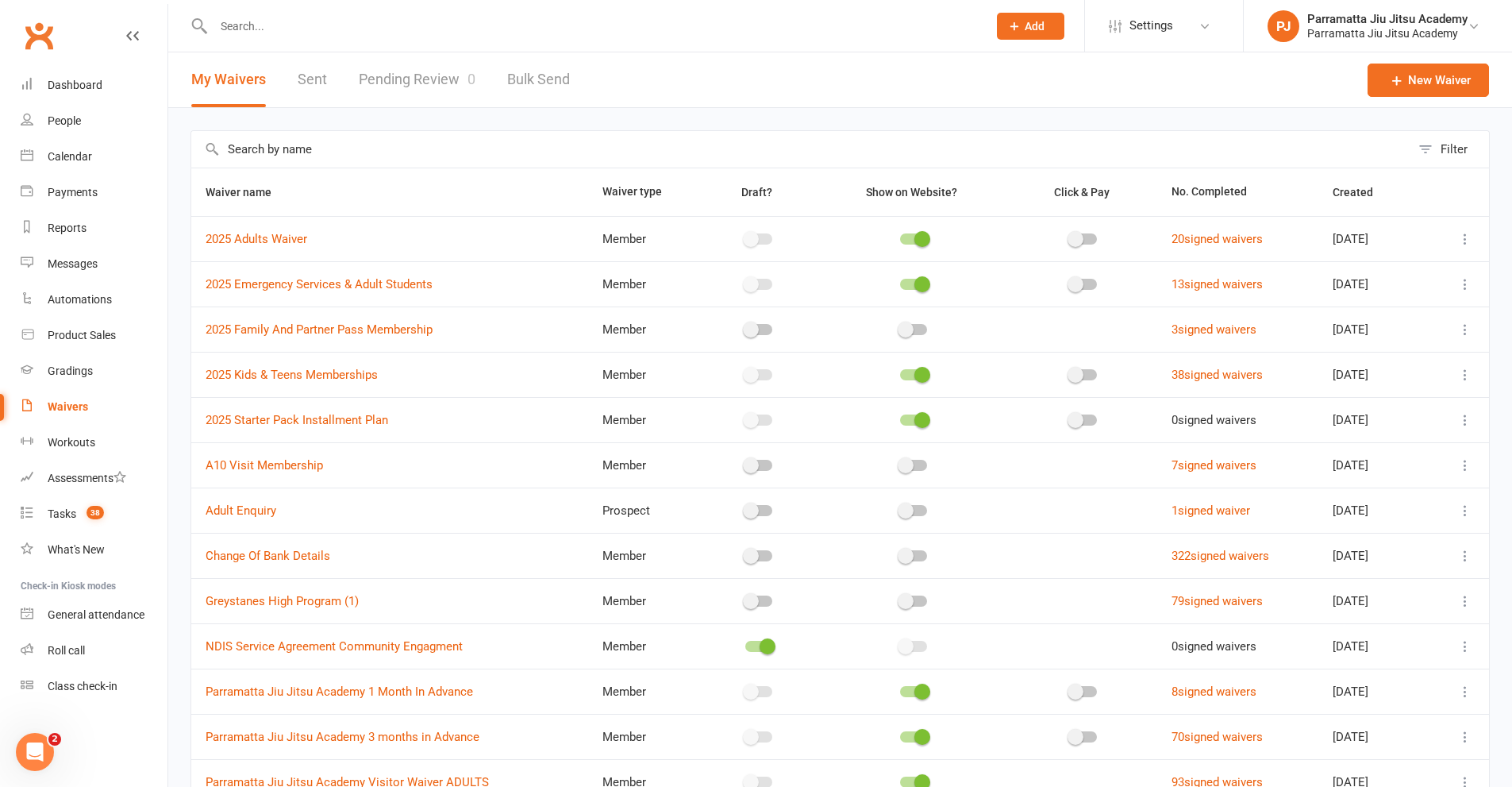
click at [897, 515] on span at bounding box center [905, 510] width 16 height 16
click at [900, 508] on input "checkbox" at bounding box center [900, 508] width 0 height 0
click at [915, 511] on span at bounding box center [923, 510] width 16 height 16
click at [900, 508] on input "checkbox" at bounding box center [900, 508] width 0 height 0
click at [1075, 509] on td at bounding box center [1084, 510] width 148 height 46
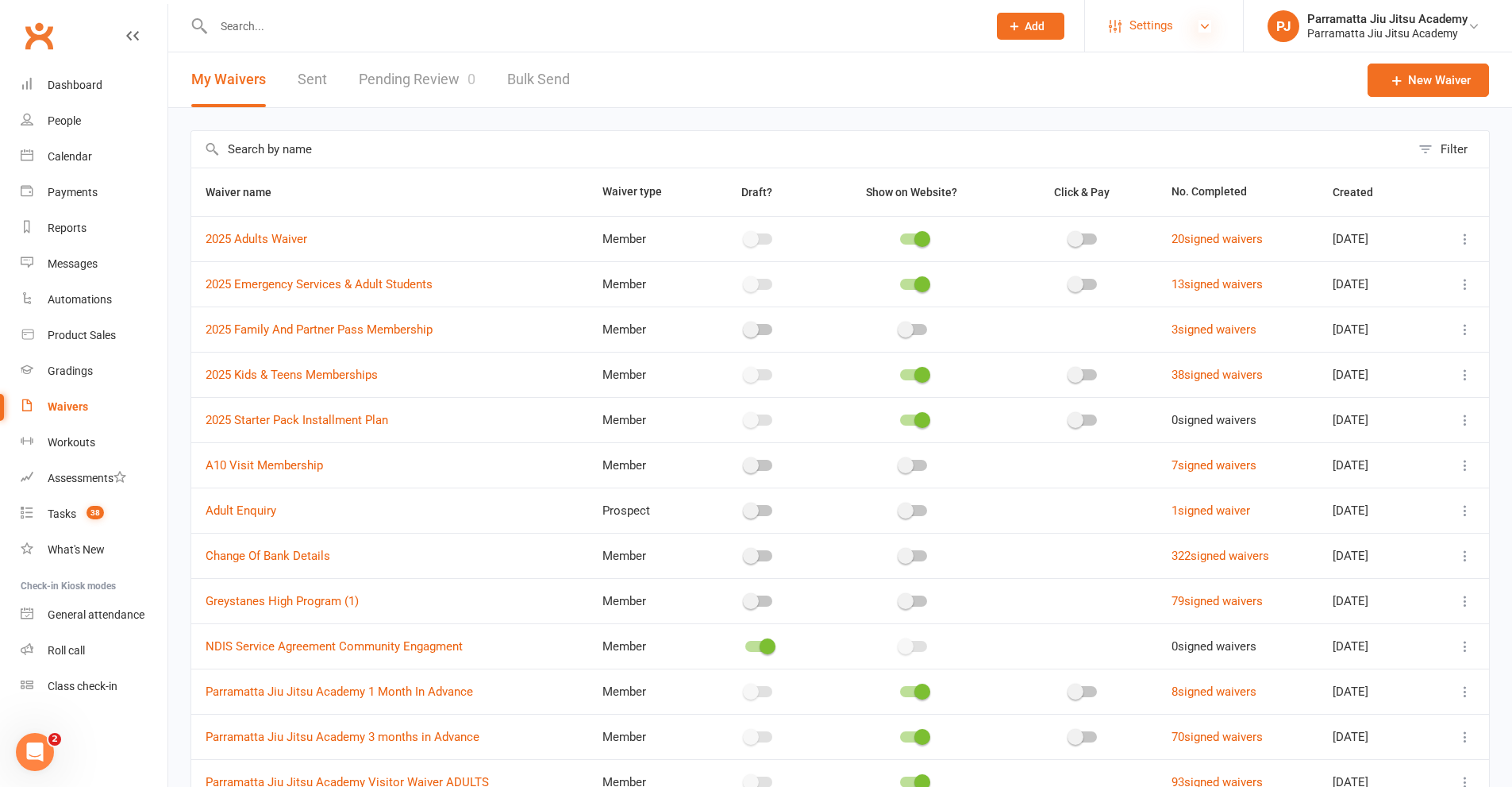
click at [1200, 29] on icon at bounding box center [1204, 25] width 13 height 13
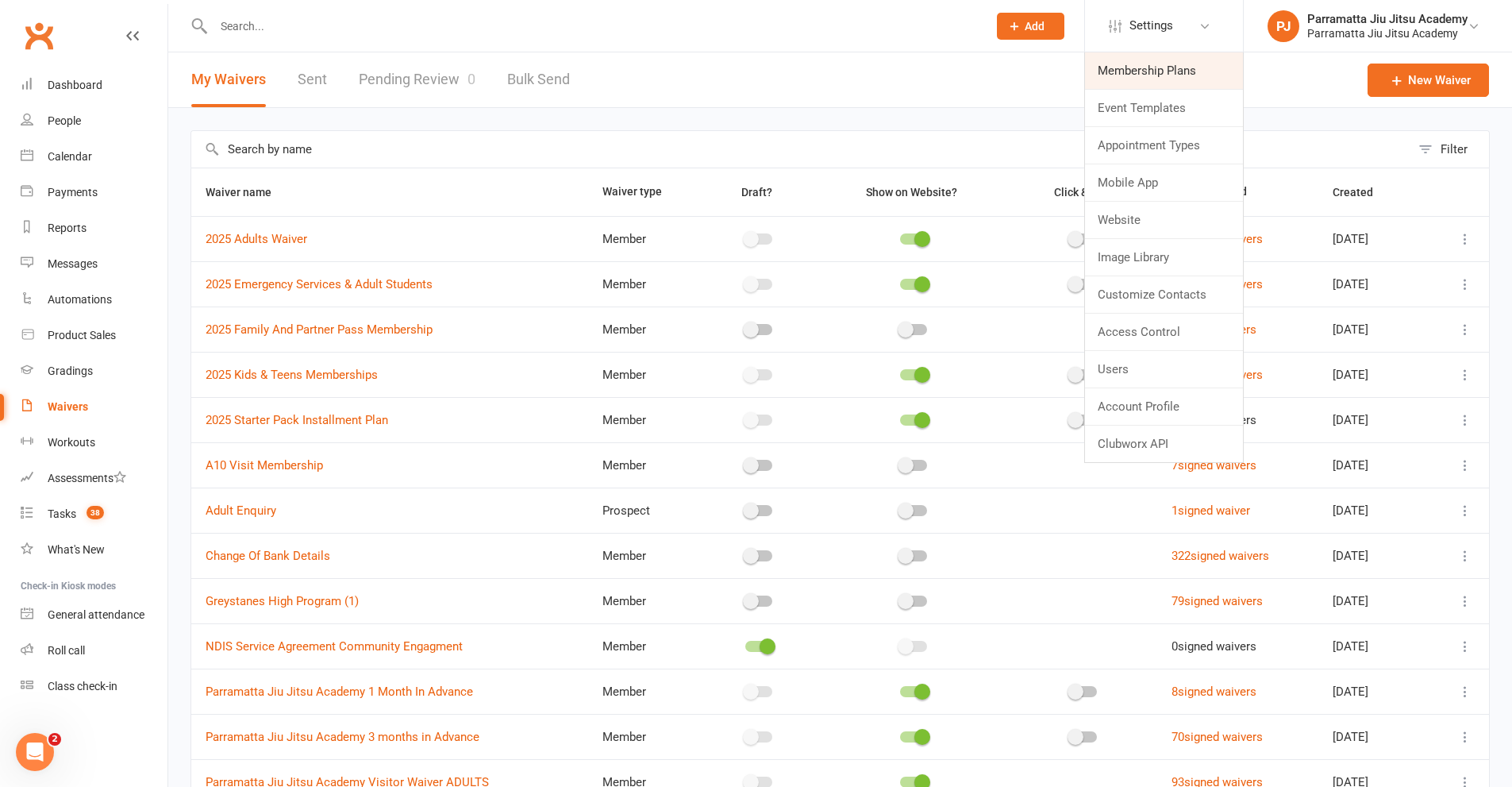
click at [1181, 76] on link "Membership Plans" at bounding box center [1163, 71] width 158 height 37
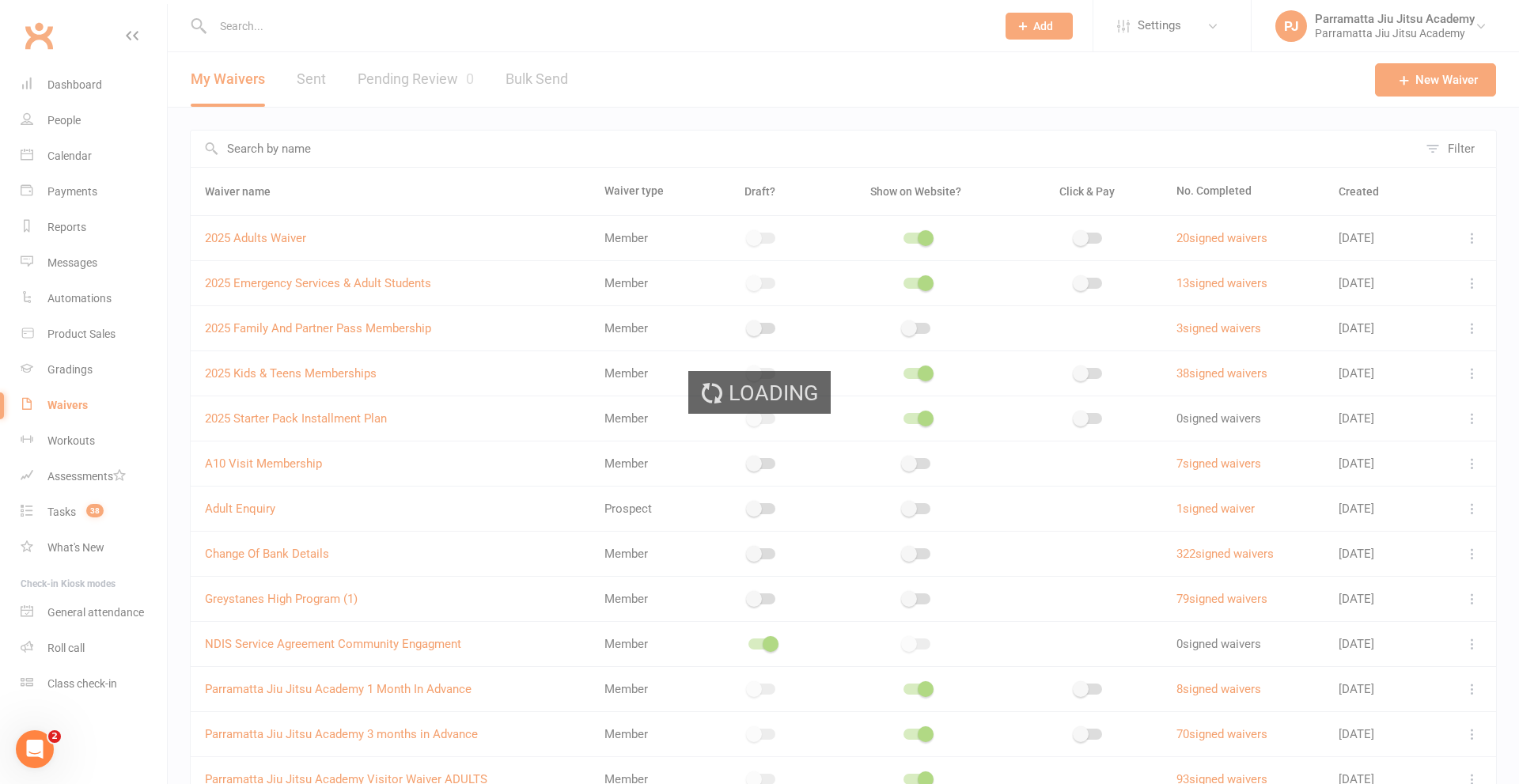
select select "100"
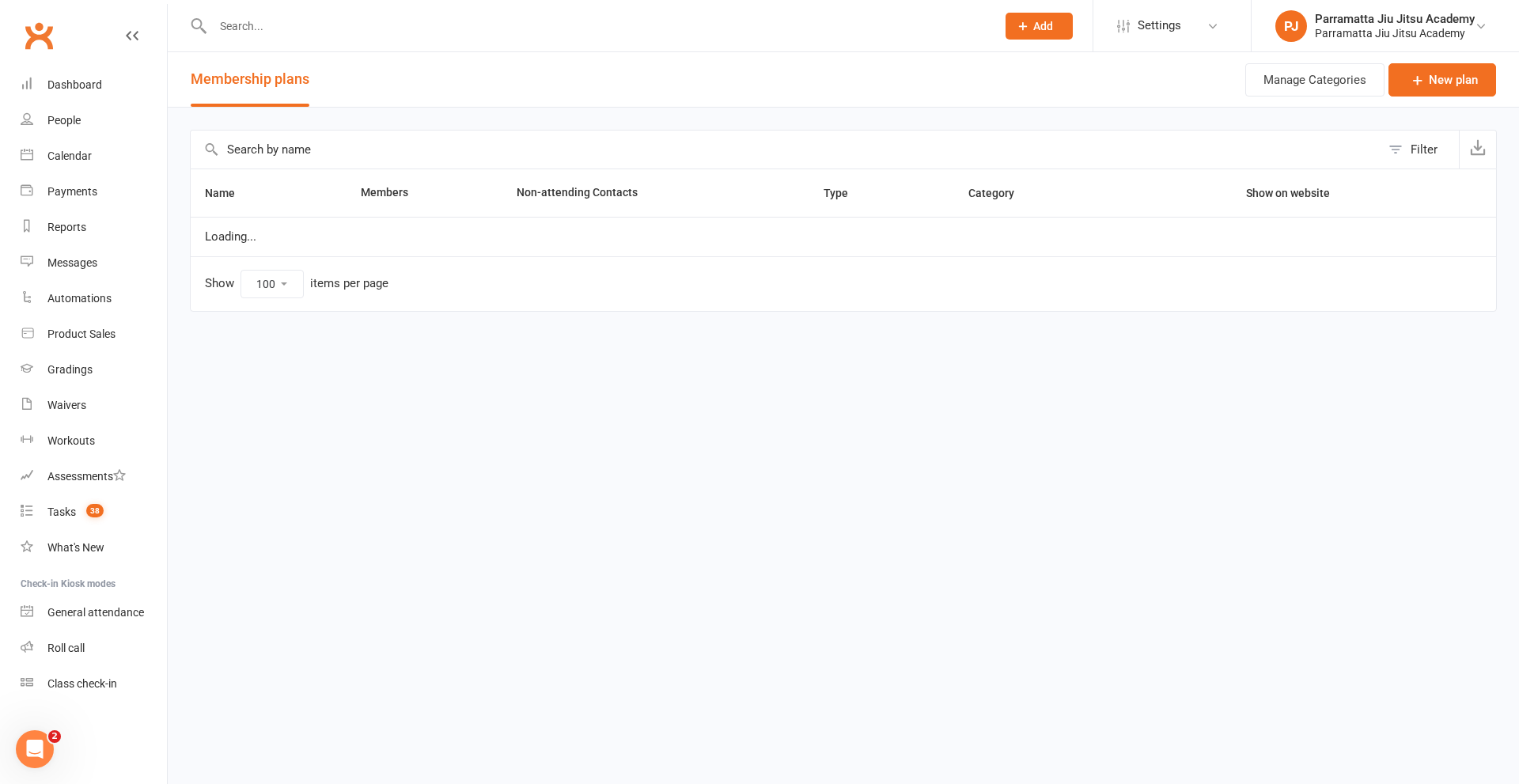
click at [44, 750] on icon "Open Intercom Messenger" at bounding box center [35, 749] width 26 height 26
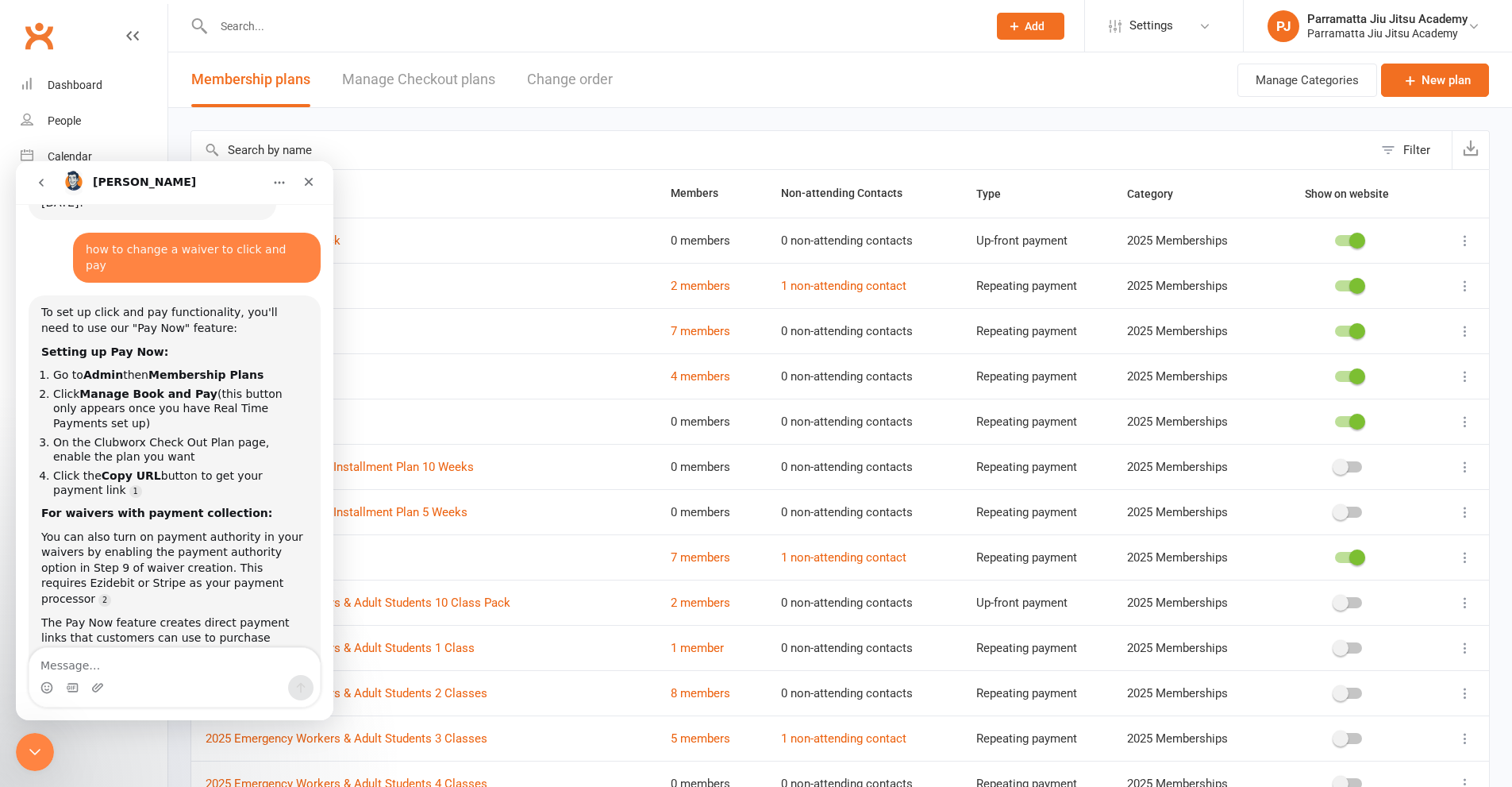
scroll to position [99, 0]
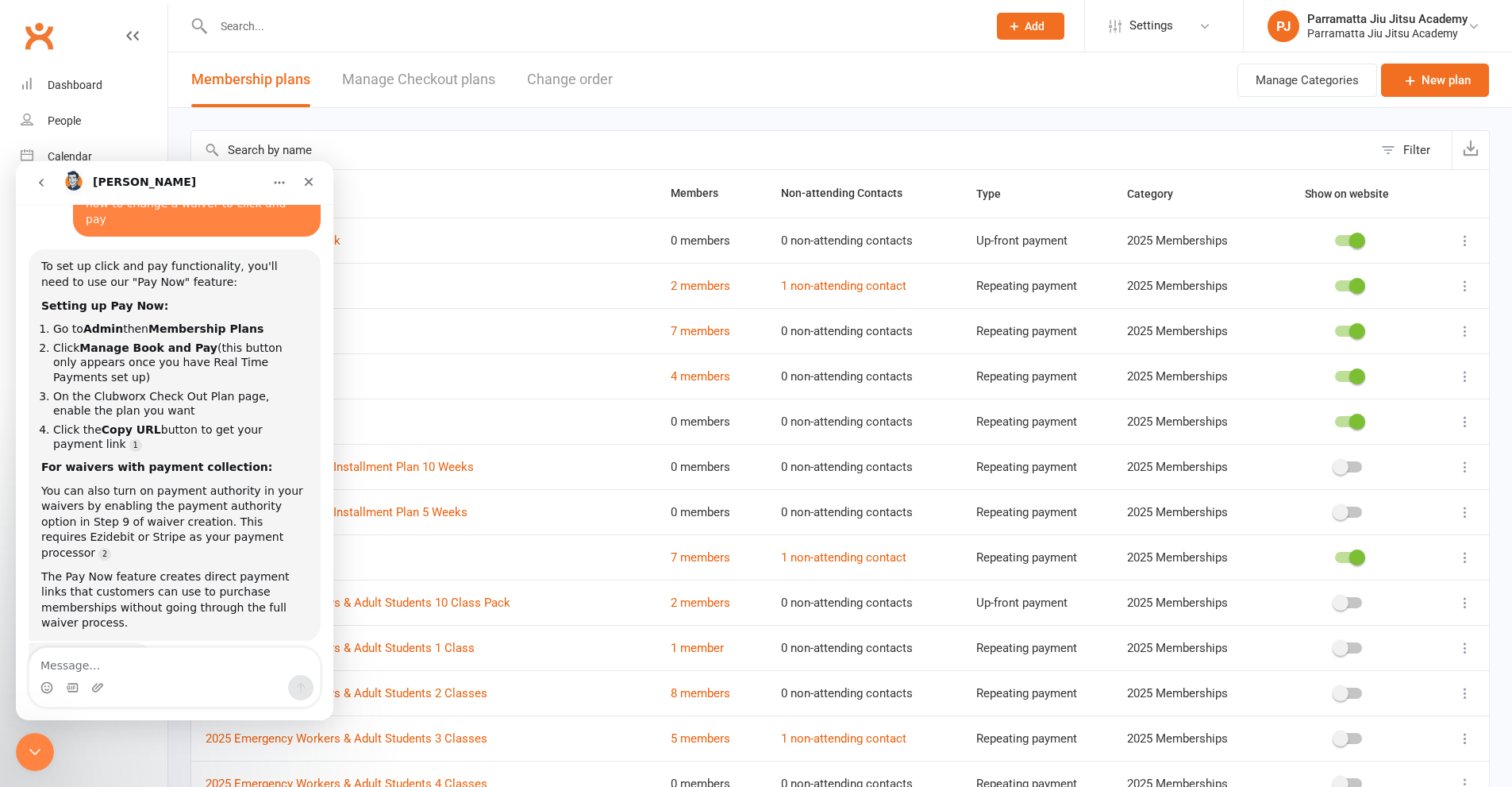
click at [462, 82] on link "Manage Checkout plans" at bounding box center [419, 80] width 153 height 54
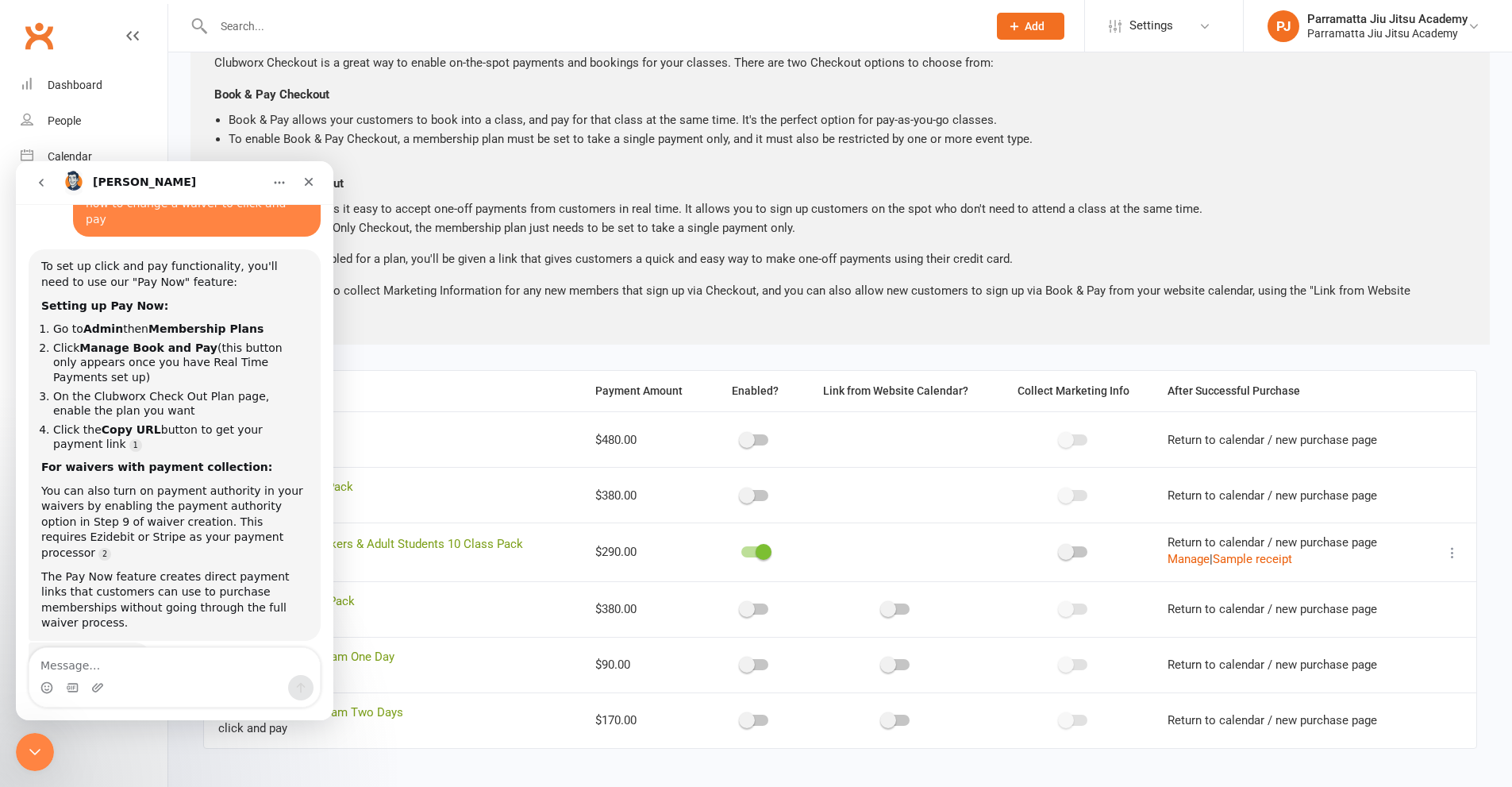
scroll to position [137, 0]
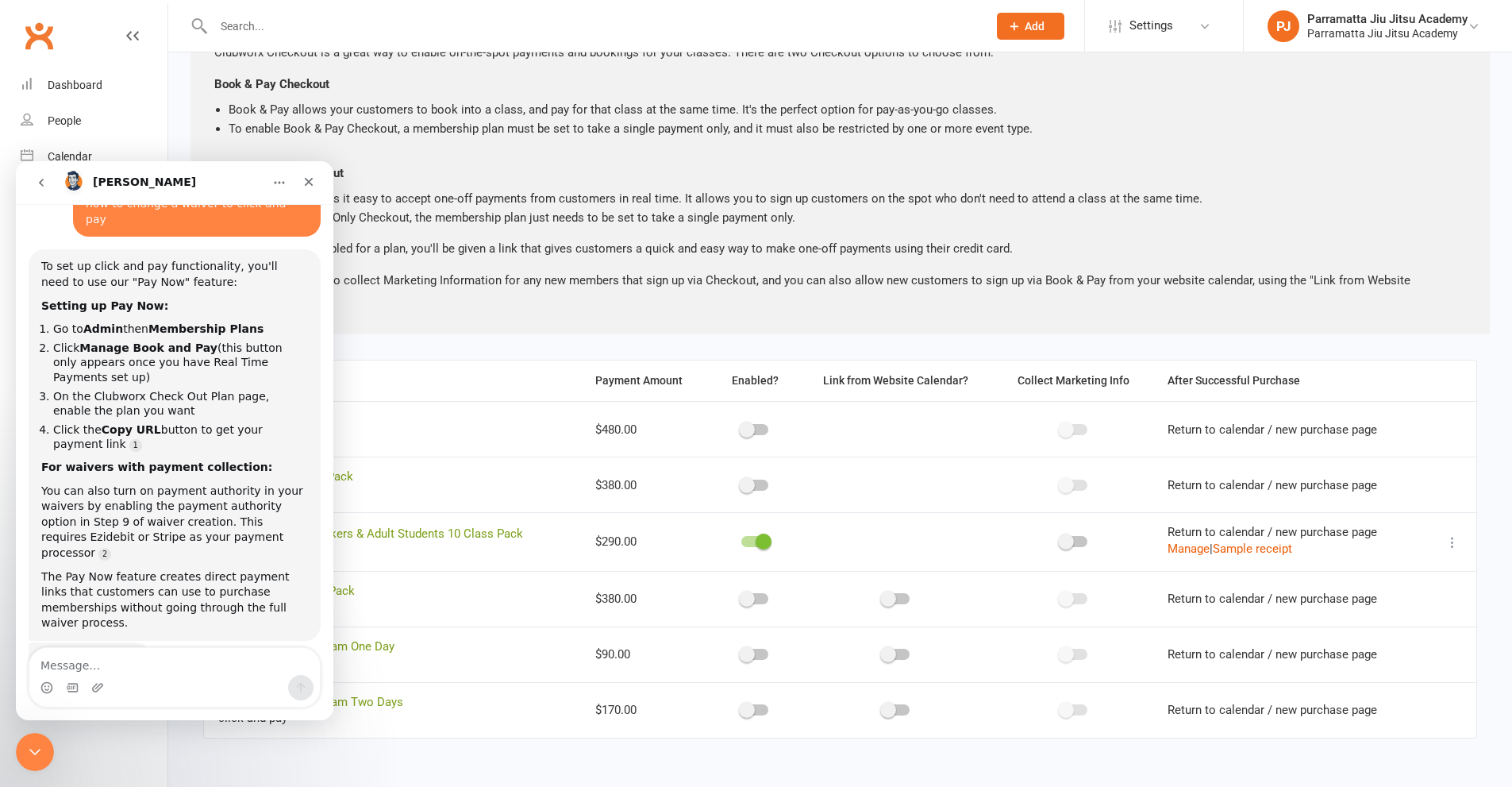
click at [1453, 552] on td at bounding box center [1450, 541] width 54 height 58
click at [1450, 547] on icon at bounding box center [1452, 542] width 16 height 16
click at [1396, 571] on link "Copy direct link to clipboard" at bounding box center [1362, 573] width 175 height 32
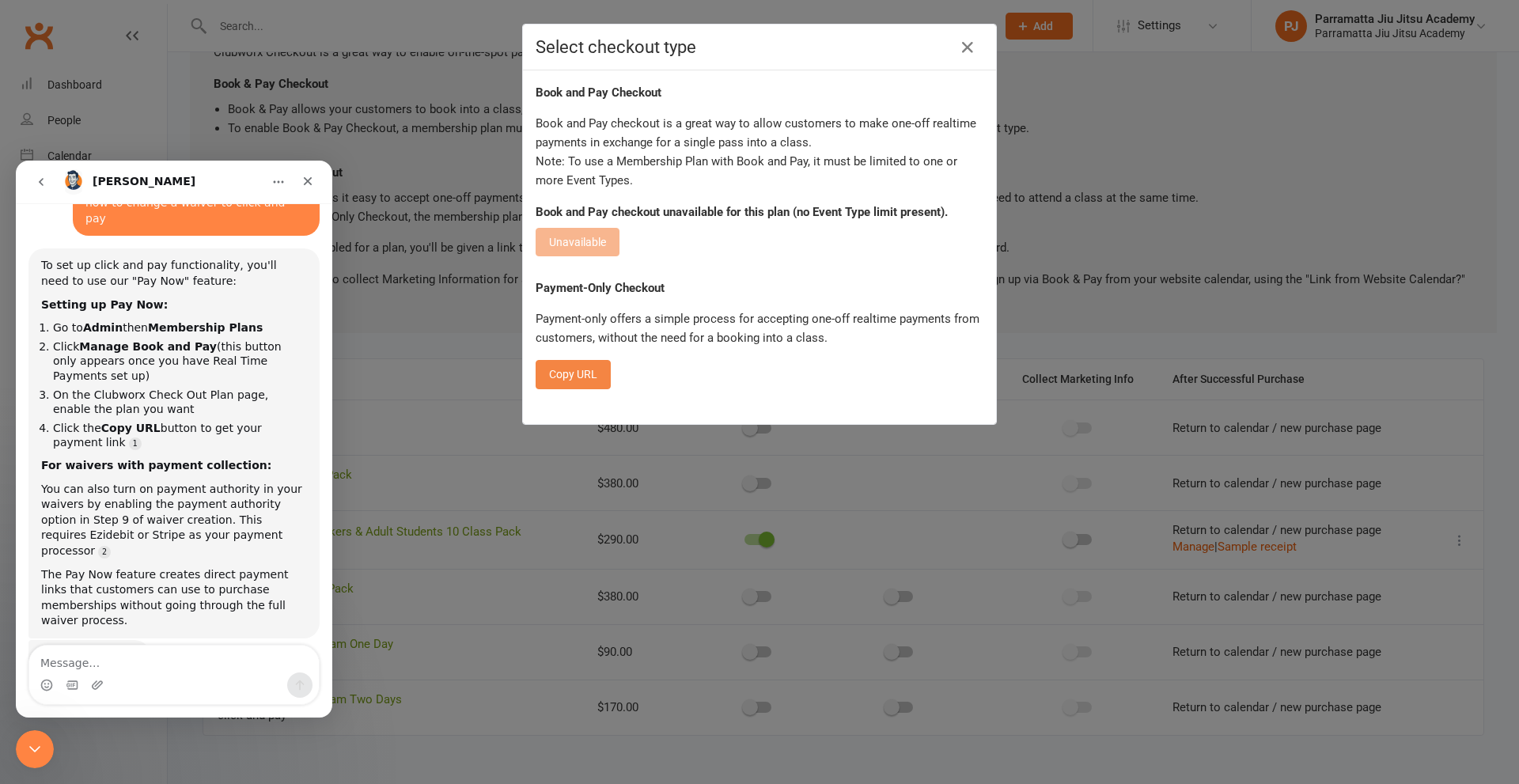
click at [591, 369] on button "Copy URL" at bounding box center [573, 374] width 76 height 28
click at [958, 53] on icon "button" at bounding box center [968, 47] width 19 height 19
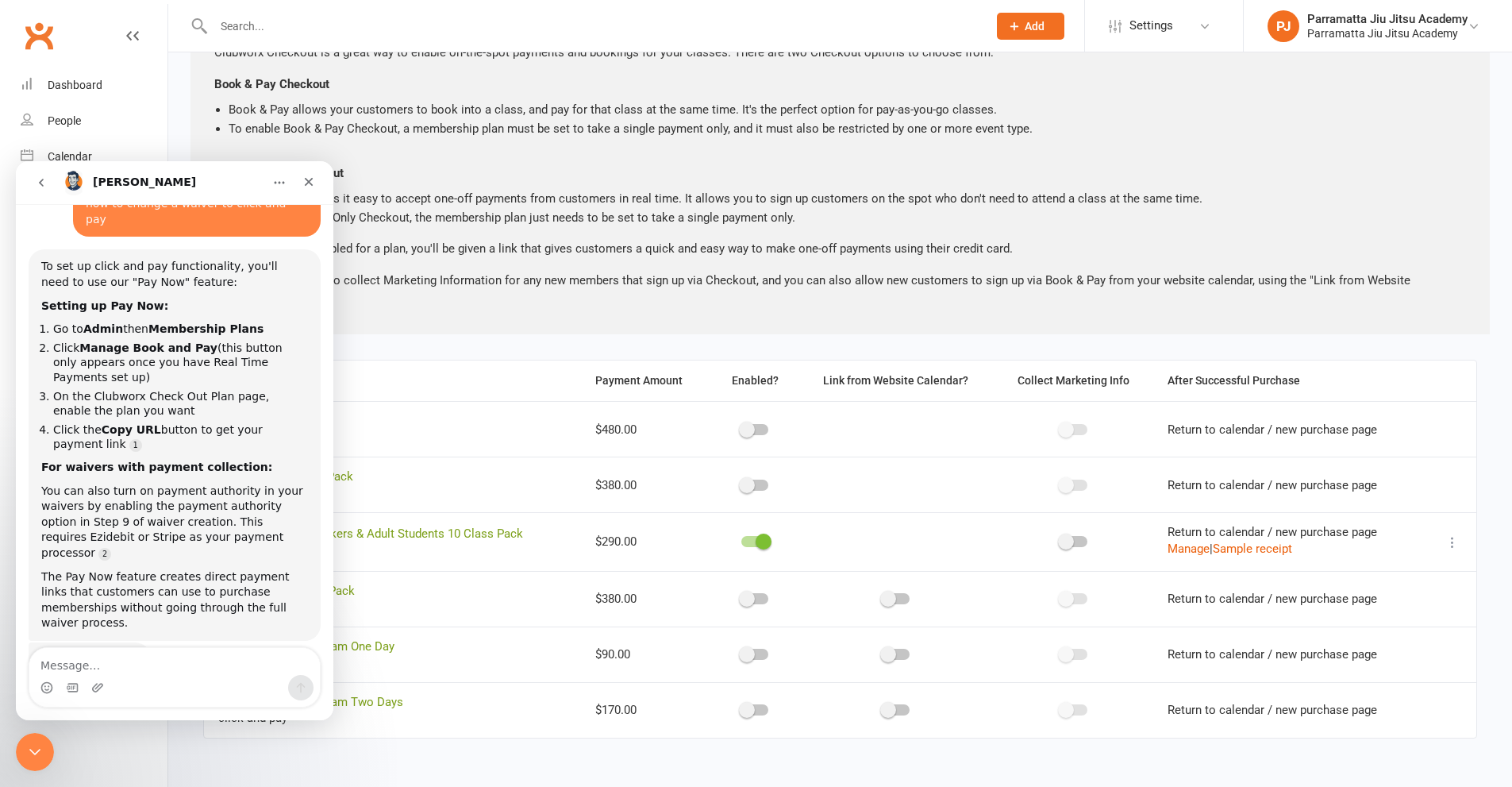
drag, startPoint x: 41, startPoint y: 183, endPoint x: 50, endPoint y: 178, distance: 10.3
click at [43, 182] on icon "go back" at bounding box center [41, 182] width 13 height 13
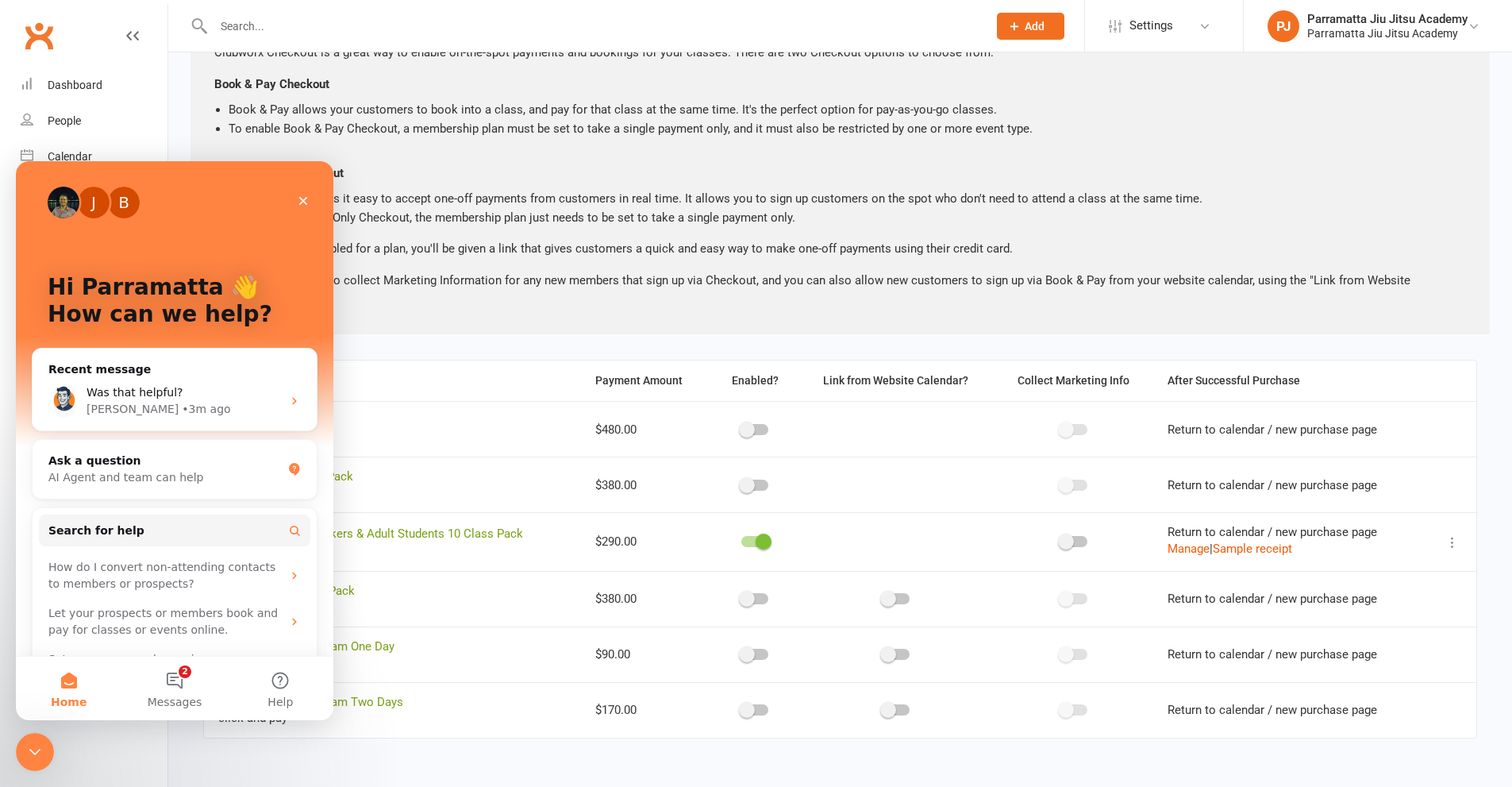
scroll to position [0, 0]
click at [301, 200] on icon "Close" at bounding box center [303, 200] width 13 height 13
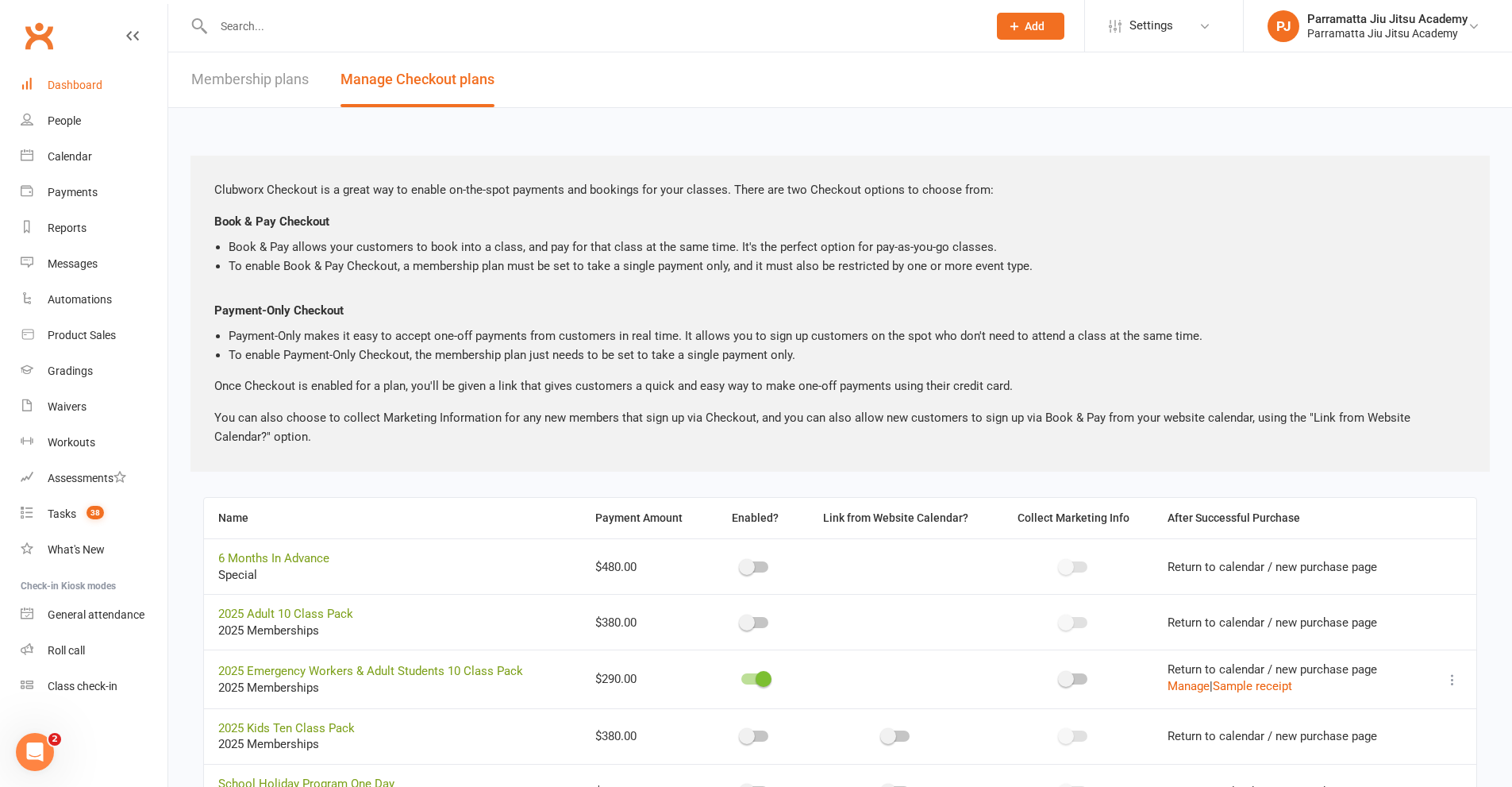
click at [90, 84] on div "Dashboard" at bounding box center [75, 85] width 54 height 13
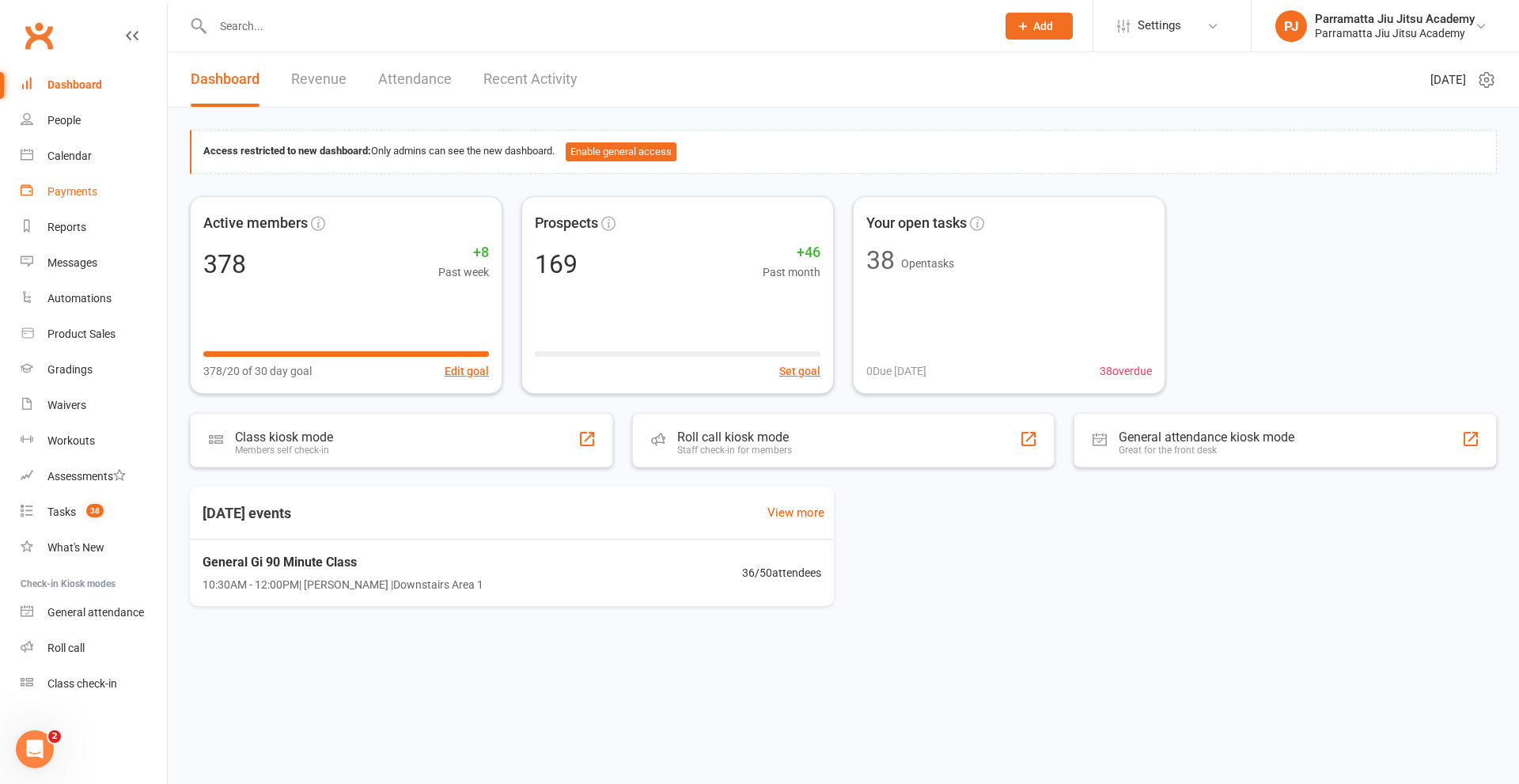
drag, startPoint x: 78, startPoint y: 195, endPoint x: 408, endPoint y: 193, distance: 330.0
click at [78, 194] on div "Payments" at bounding box center [72, 191] width 49 height 13
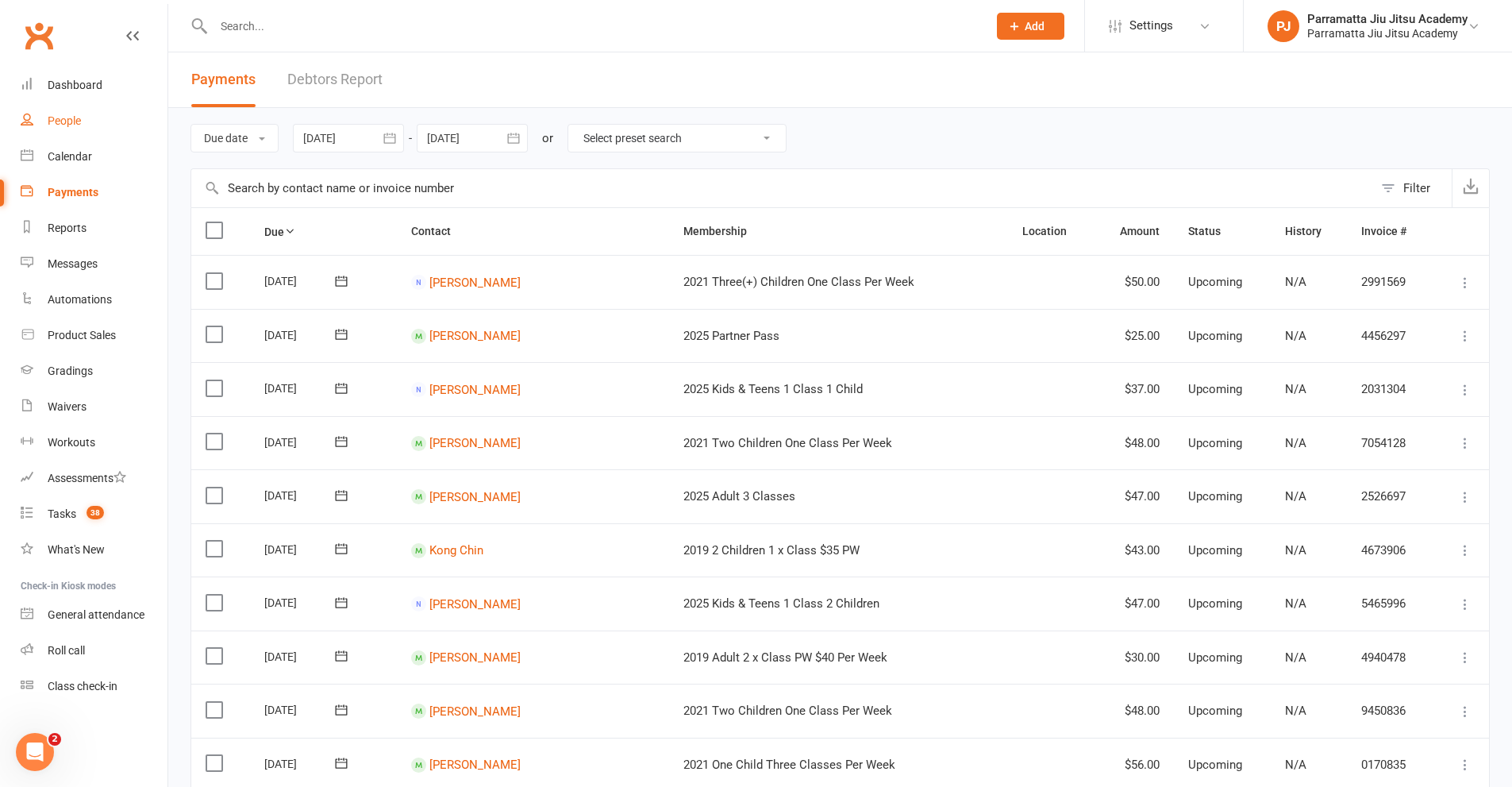
click at [69, 123] on div "People" at bounding box center [64, 120] width 33 height 13
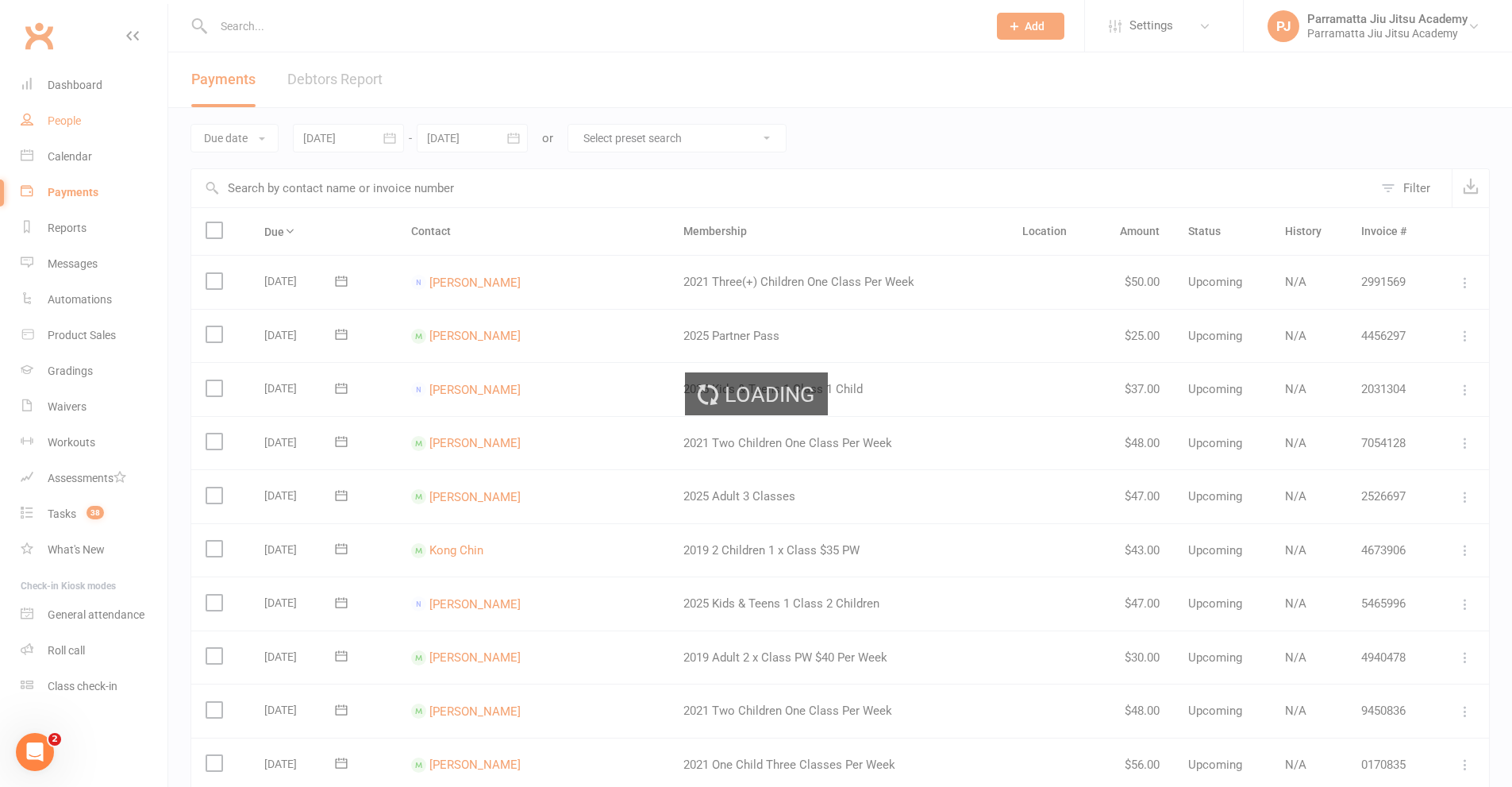
select select "100"
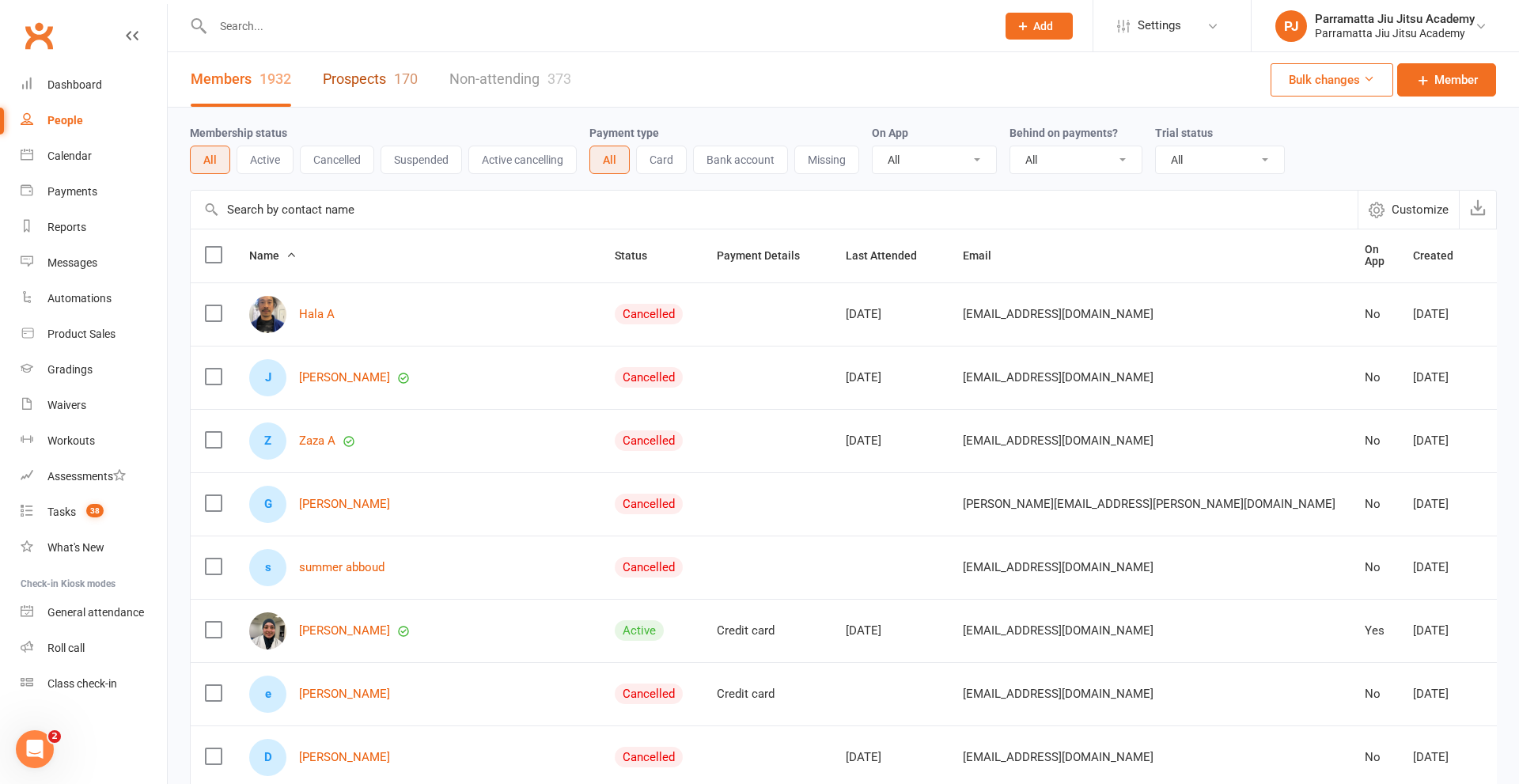
click at [344, 80] on link "Prospects 170" at bounding box center [370, 79] width 95 height 54
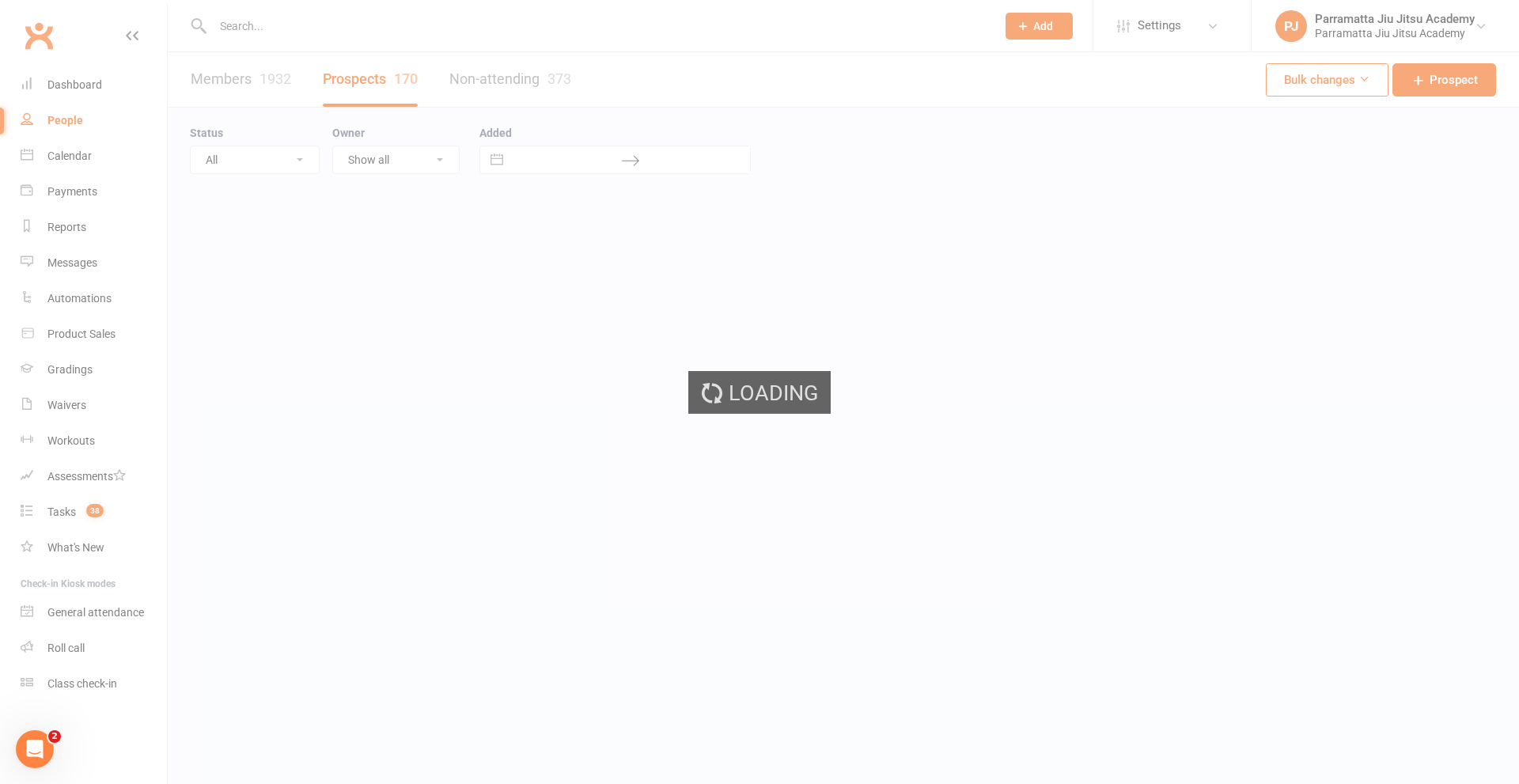
select select "100"
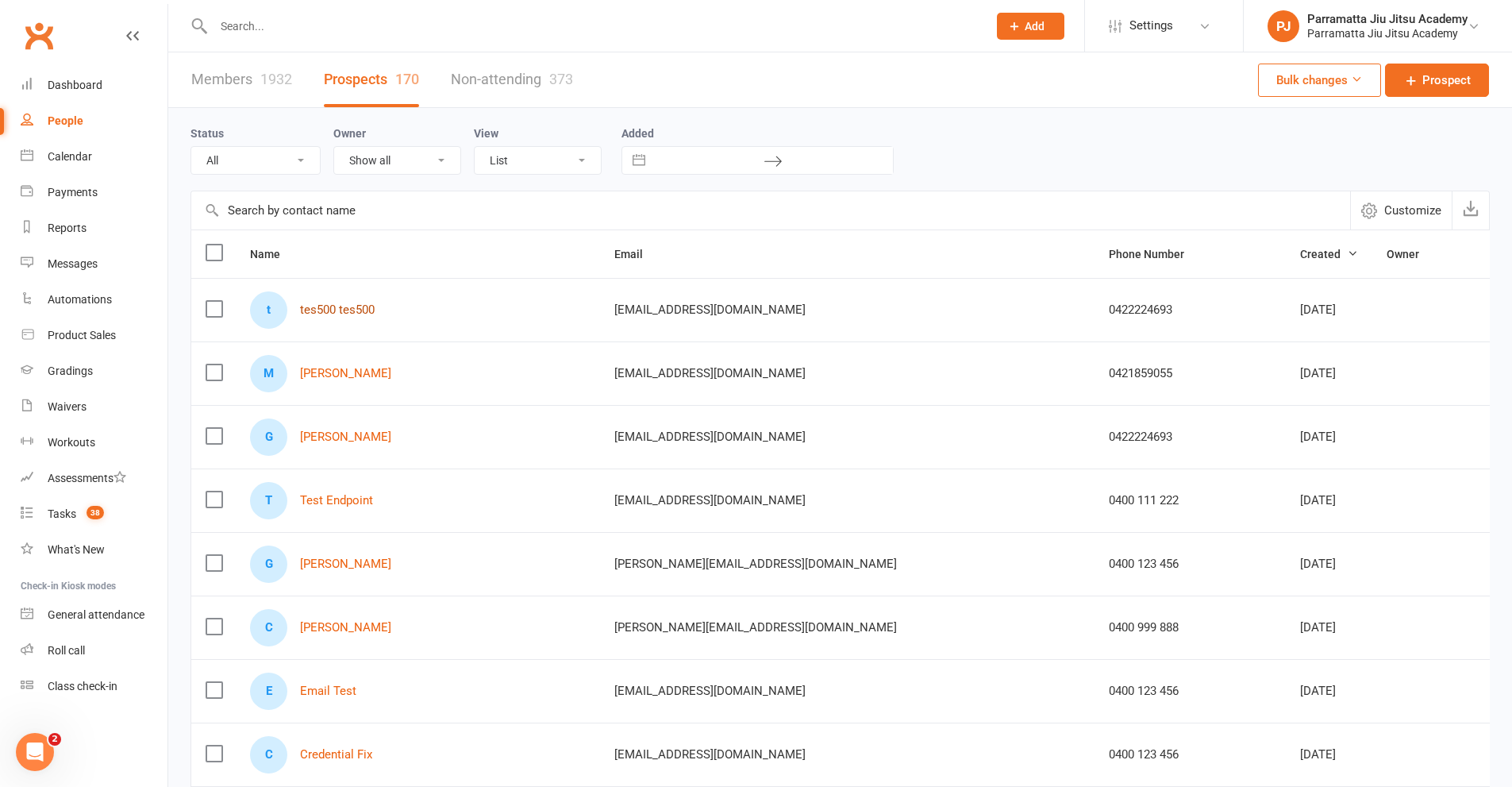
click at [345, 311] on link "tes500 tes500" at bounding box center [337, 310] width 75 height 14
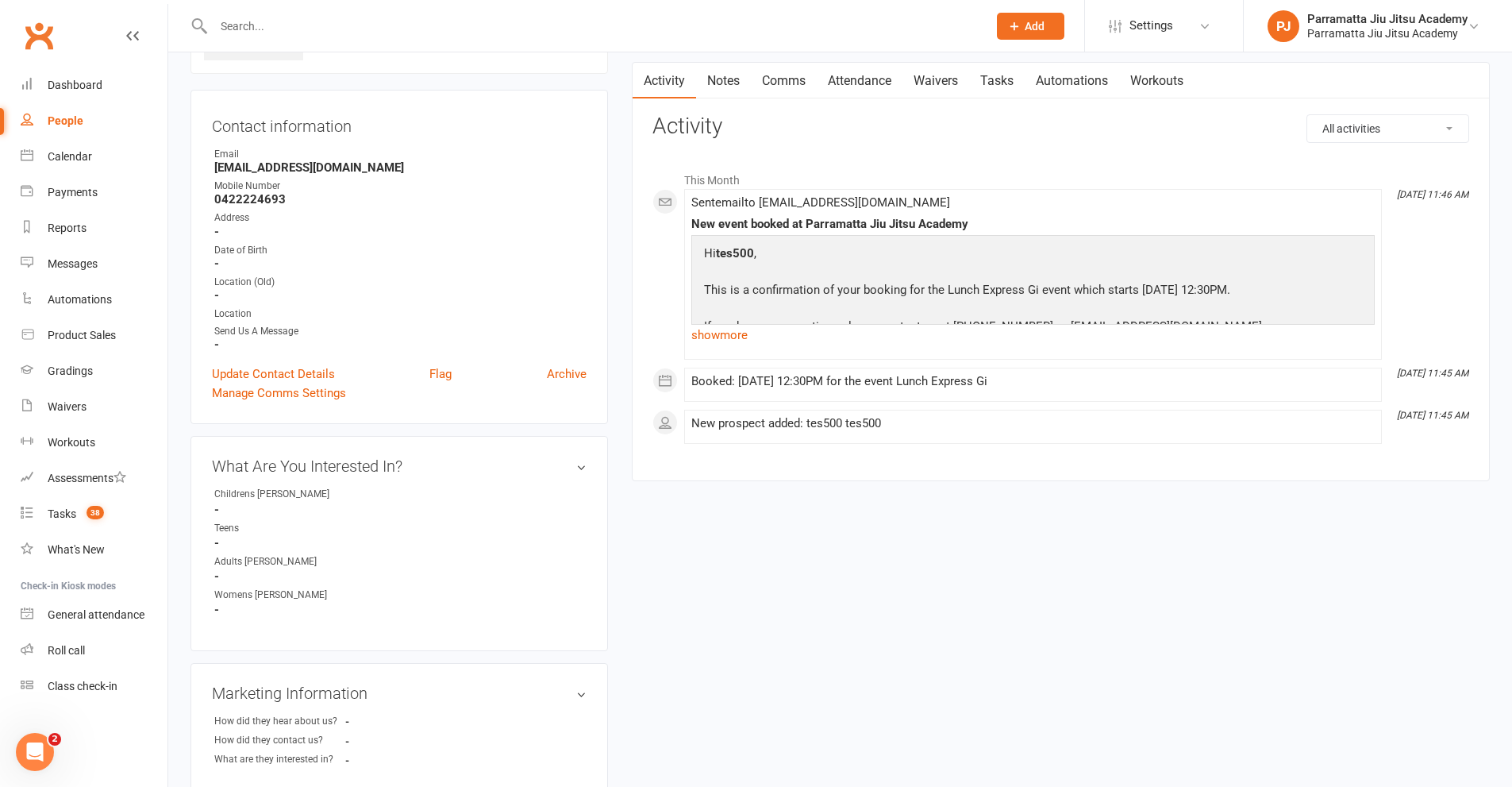
scroll to position [80, 0]
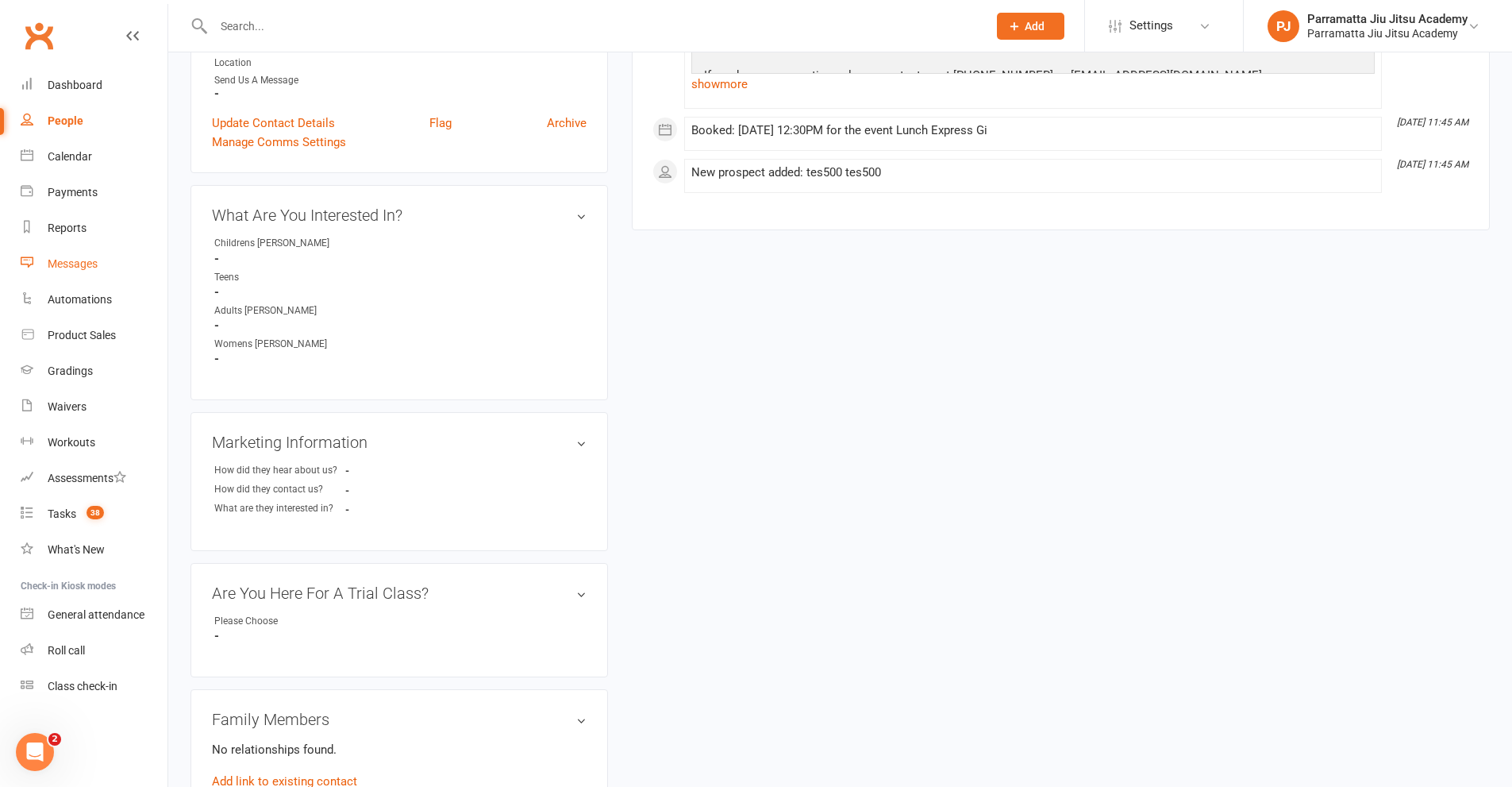
scroll to position [318, 0]
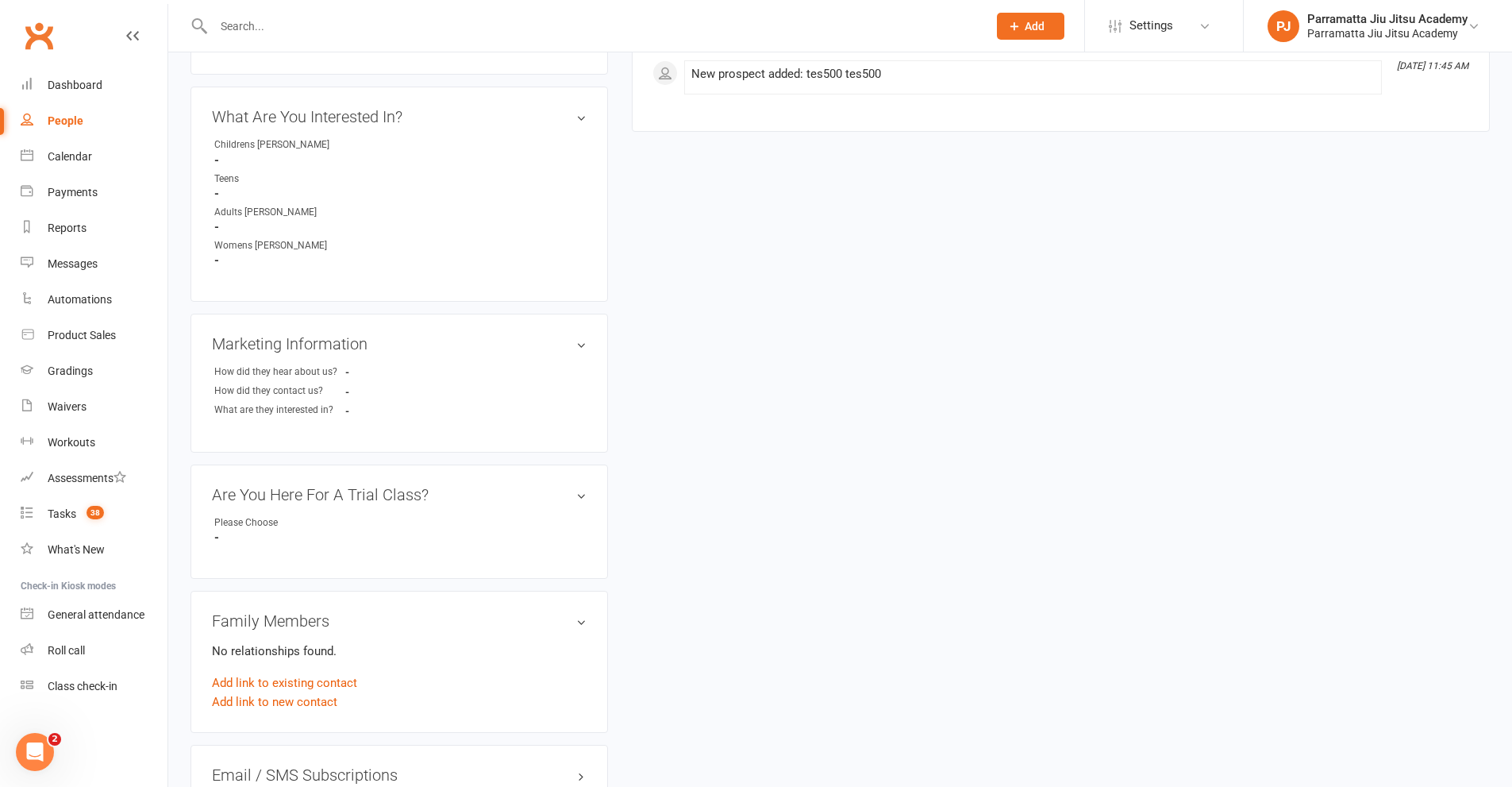
scroll to position [238, 0]
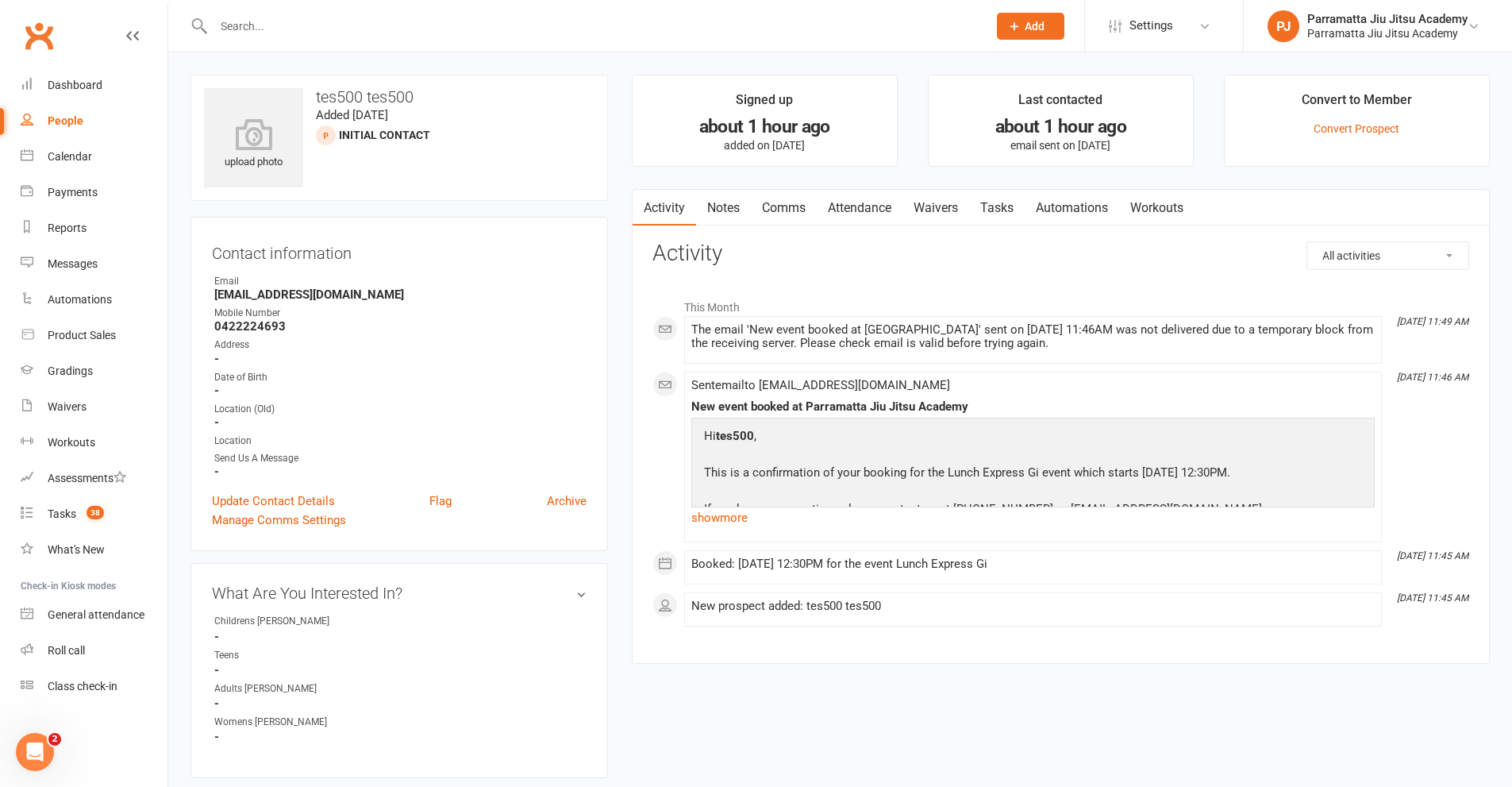
drag, startPoint x: 78, startPoint y: 125, endPoint x: 123, endPoint y: 115, distance: 46.1
click at [79, 124] on div "People" at bounding box center [65, 120] width 36 height 13
select select "100"
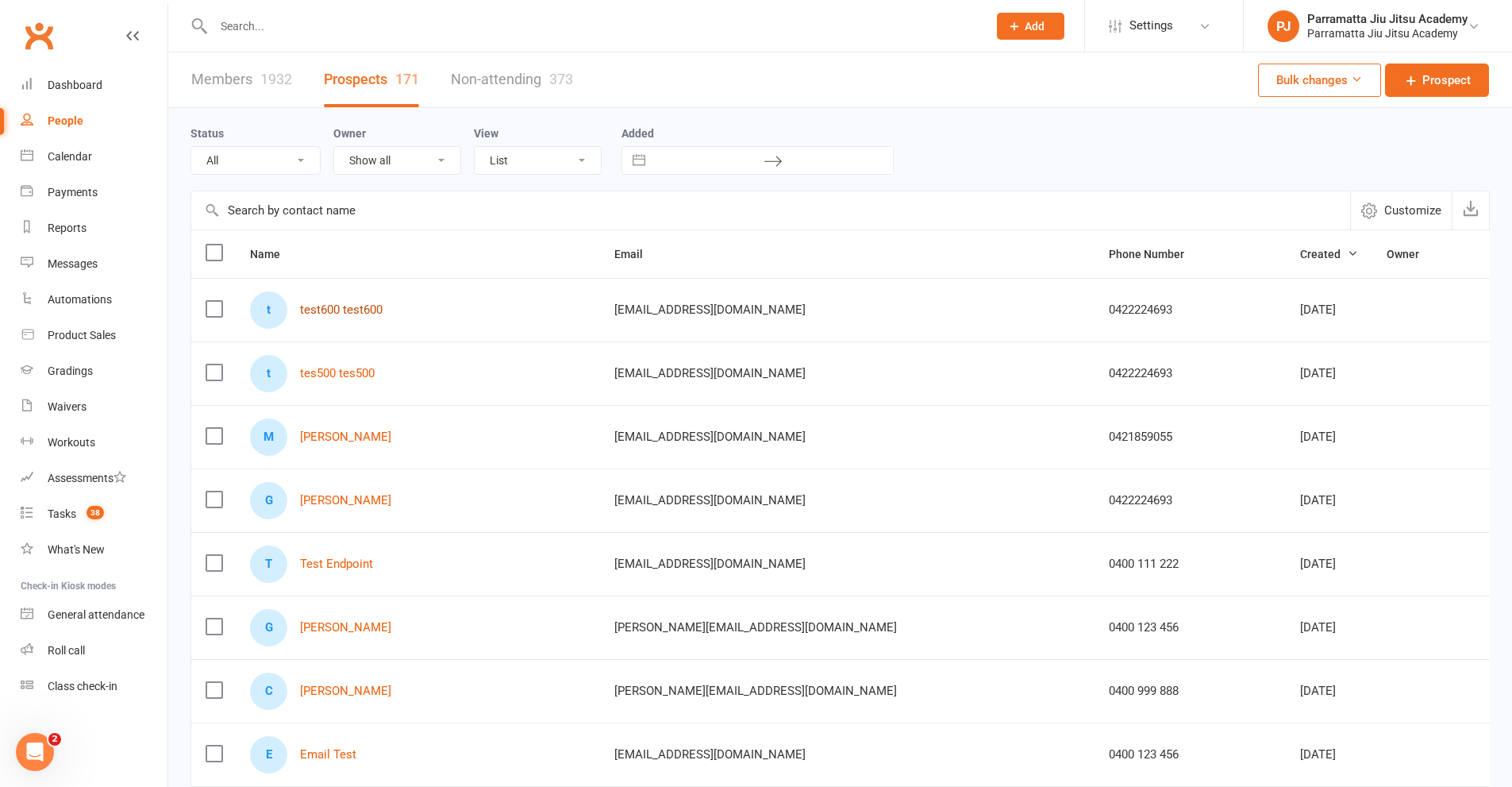
click at [346, 314] on link "test600 test600" at bounding box center [341, 310] width 83 height 14
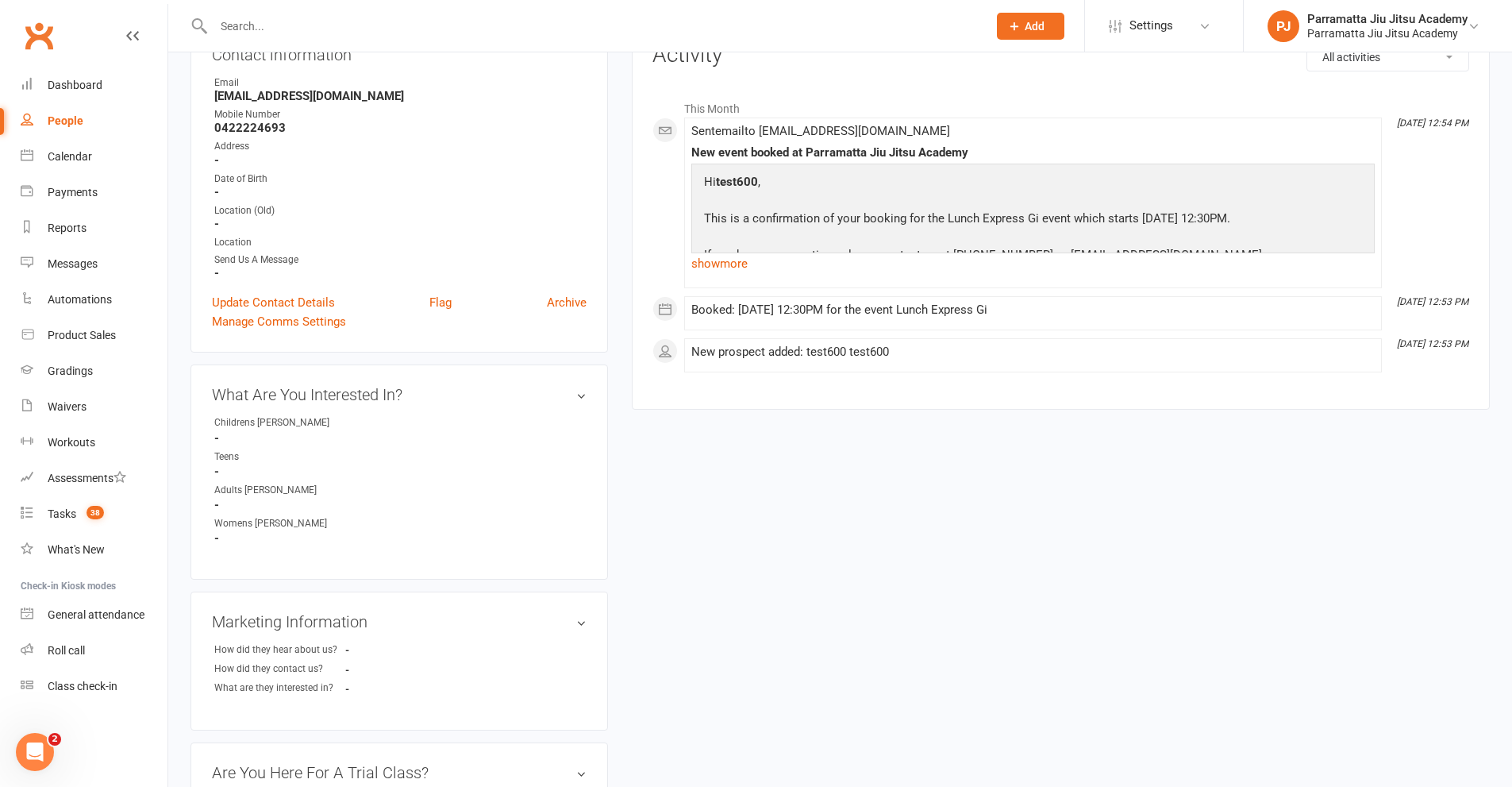
scroll to position [238, 0]
